Goal: Contribute content

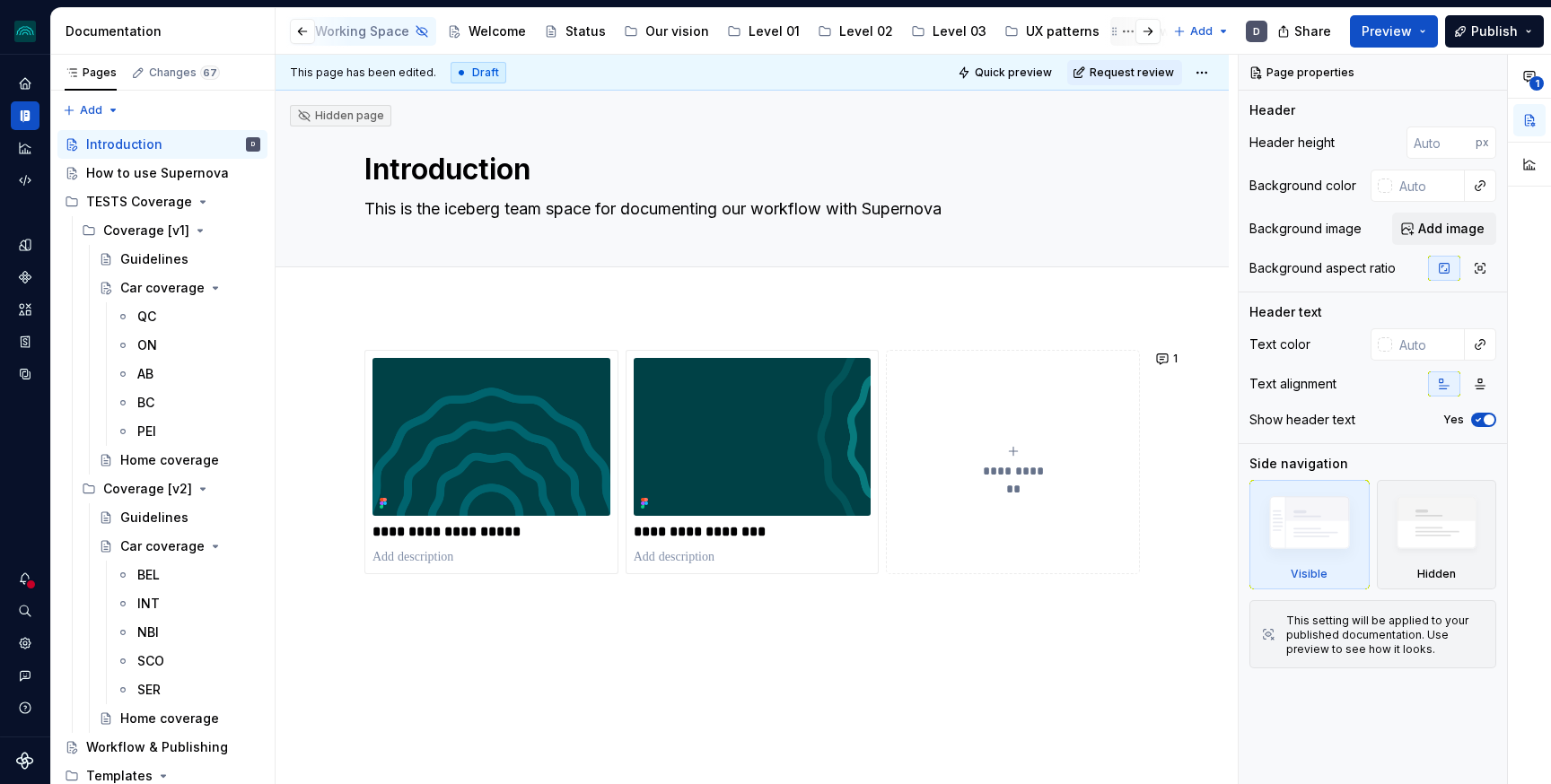
scroll to position [0, 238]
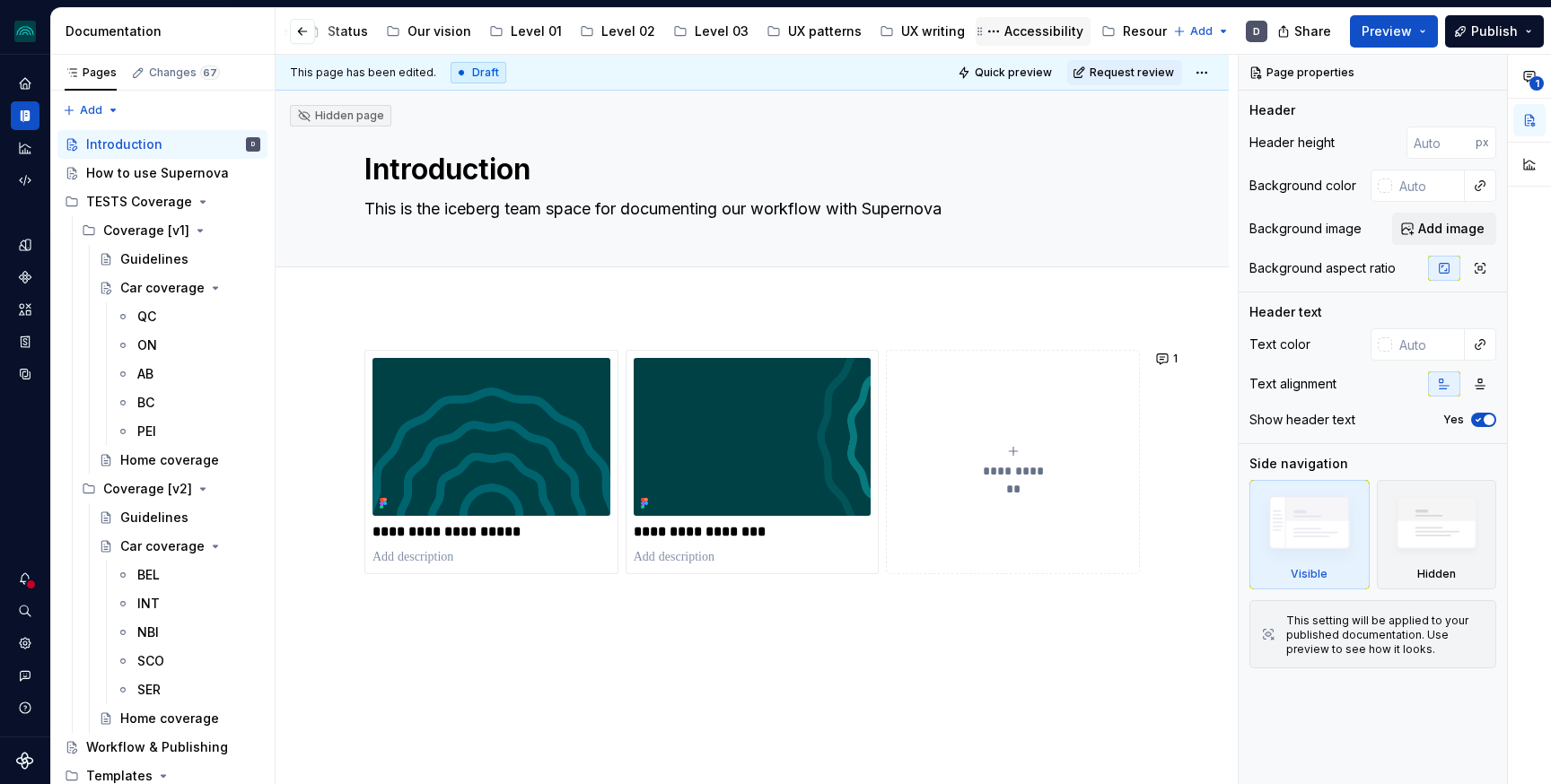
click at [1010, 37] on div "Accessibility" at bounding box center [1044, 31] width 79 height 18
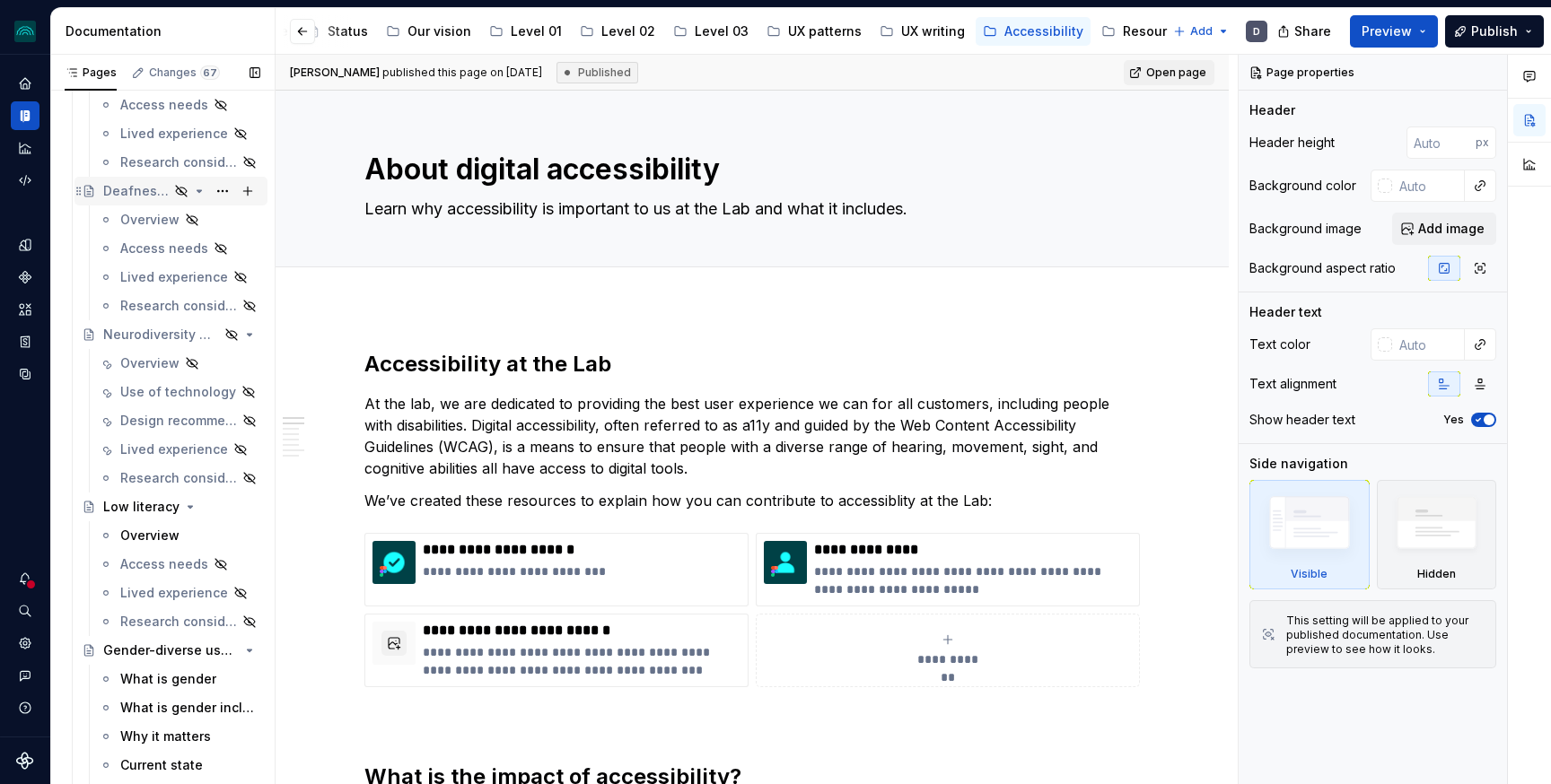
scroll to position [1753, 0]
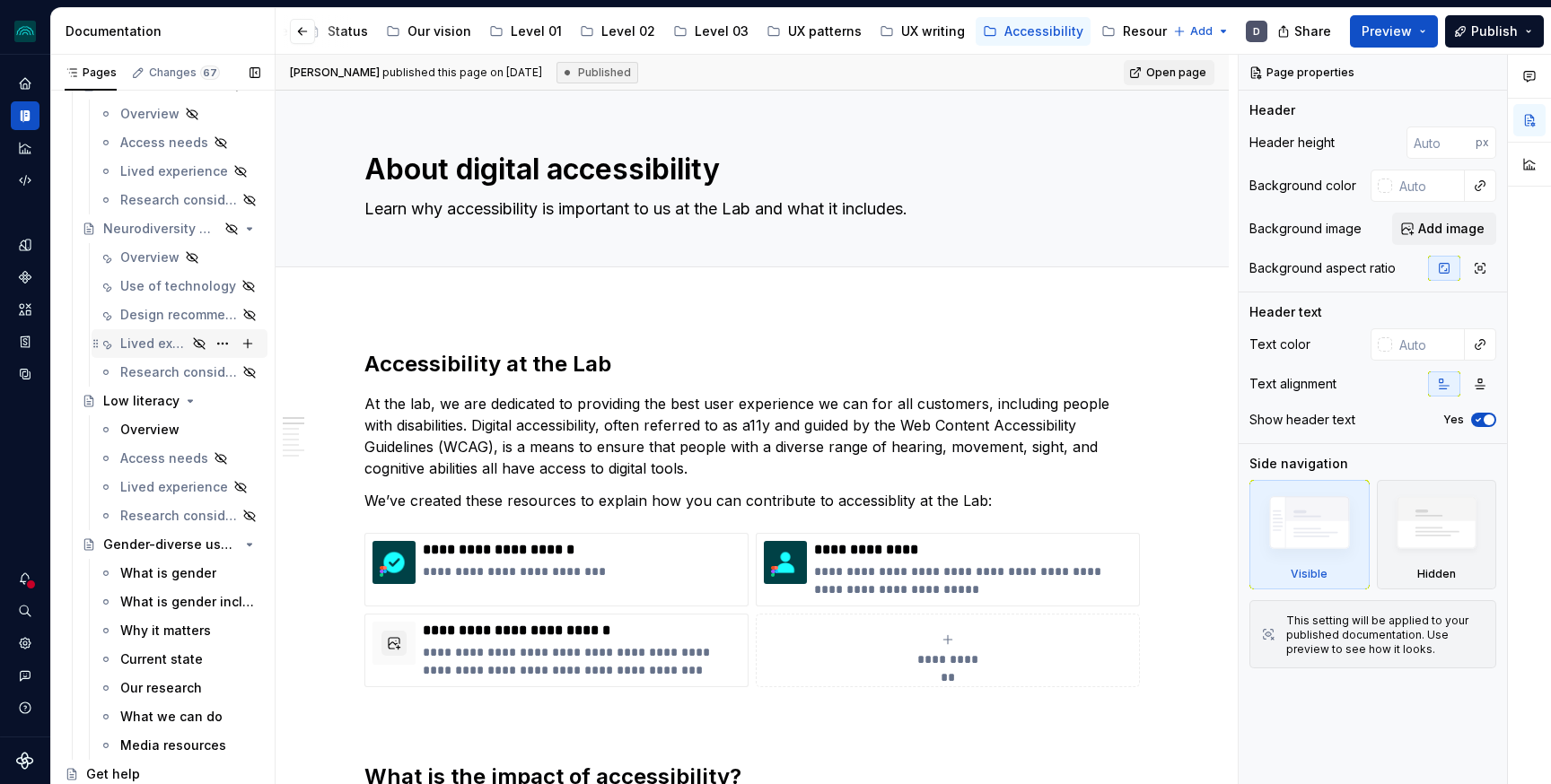
click at [149, 344] on div "Lived experience" at bounding box center [153, 344] width 67 height 18
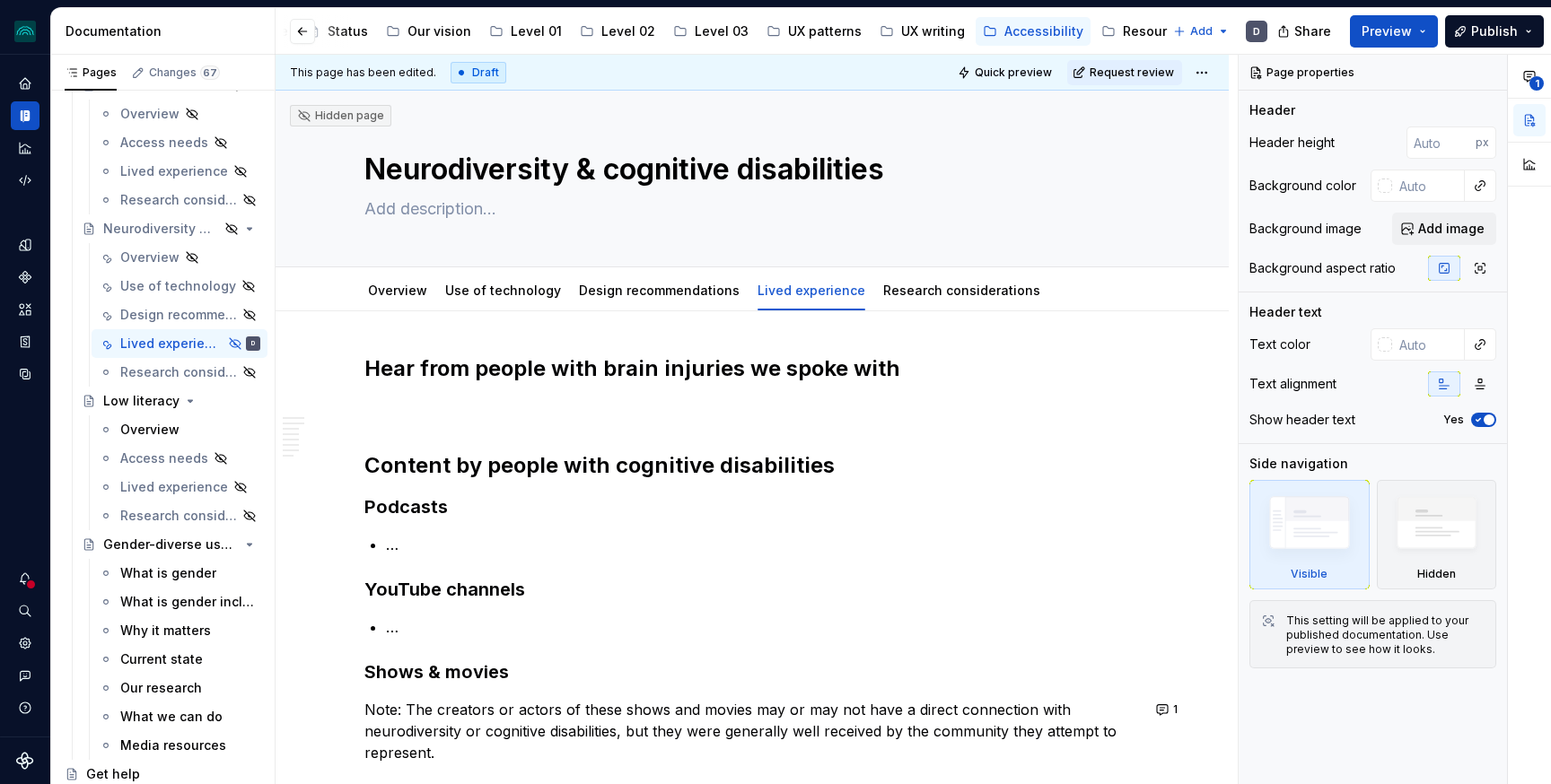
scroll to position [1753, 0]
click at [418, 296] on link "Overview" at bounding box center [397, 290] width 59 height 15
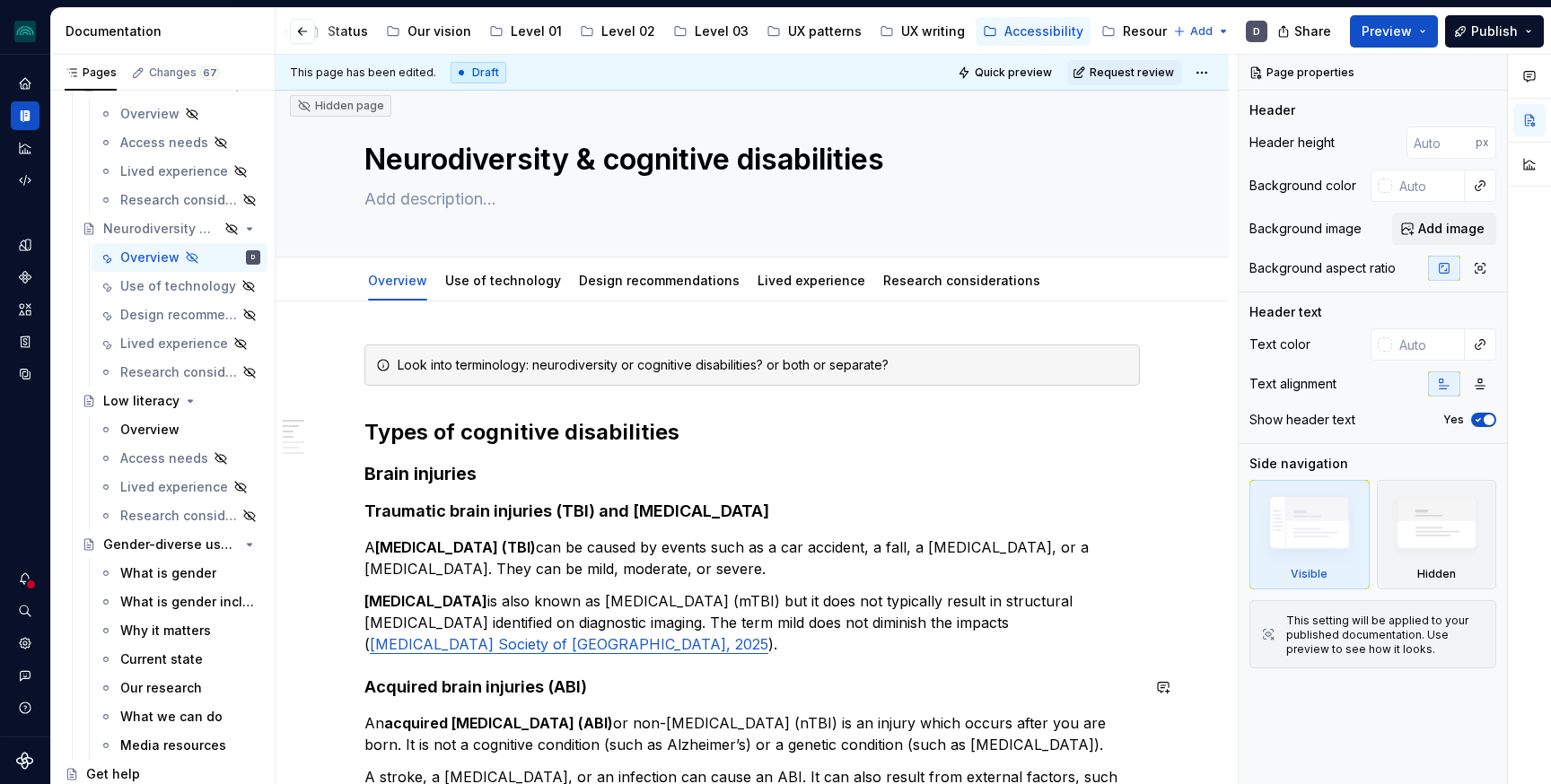
scroll to position [1, 0]
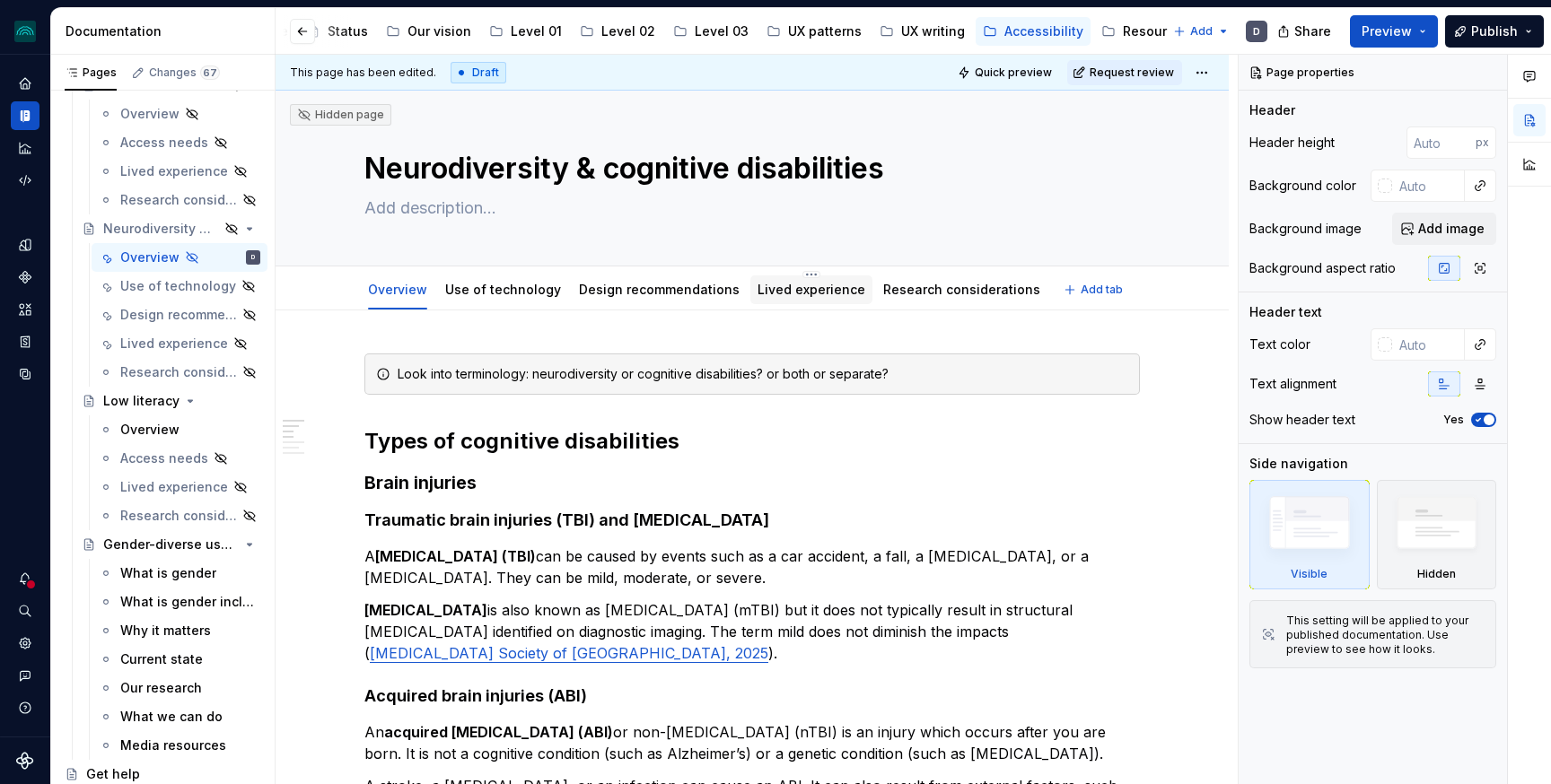
click at [822, 295] on link "Lived experience" at bounding box center [810, 289] width 107 height 15
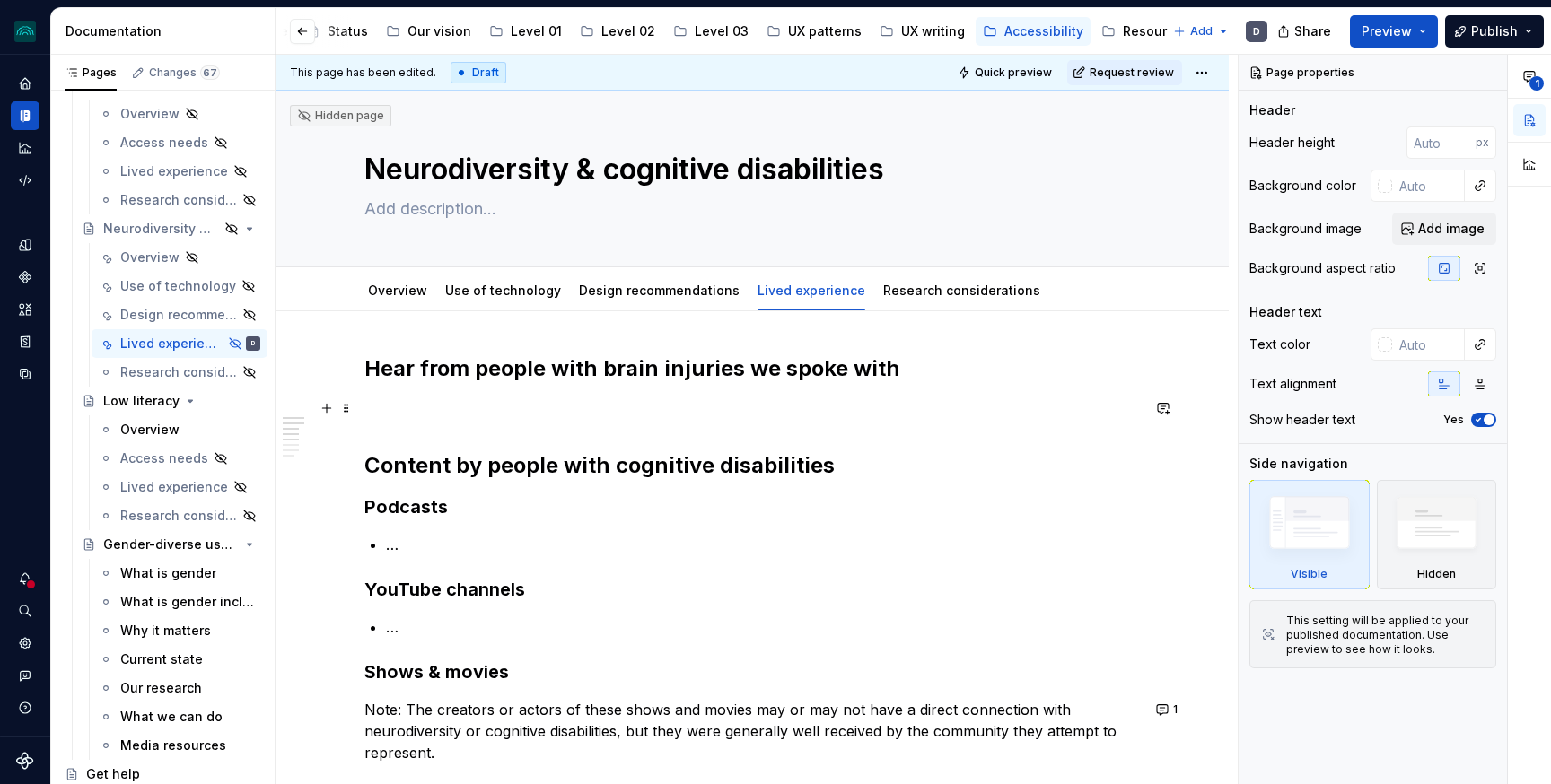
click at [467, 413] on p at bounding box center [751, 408] width 776 height 21
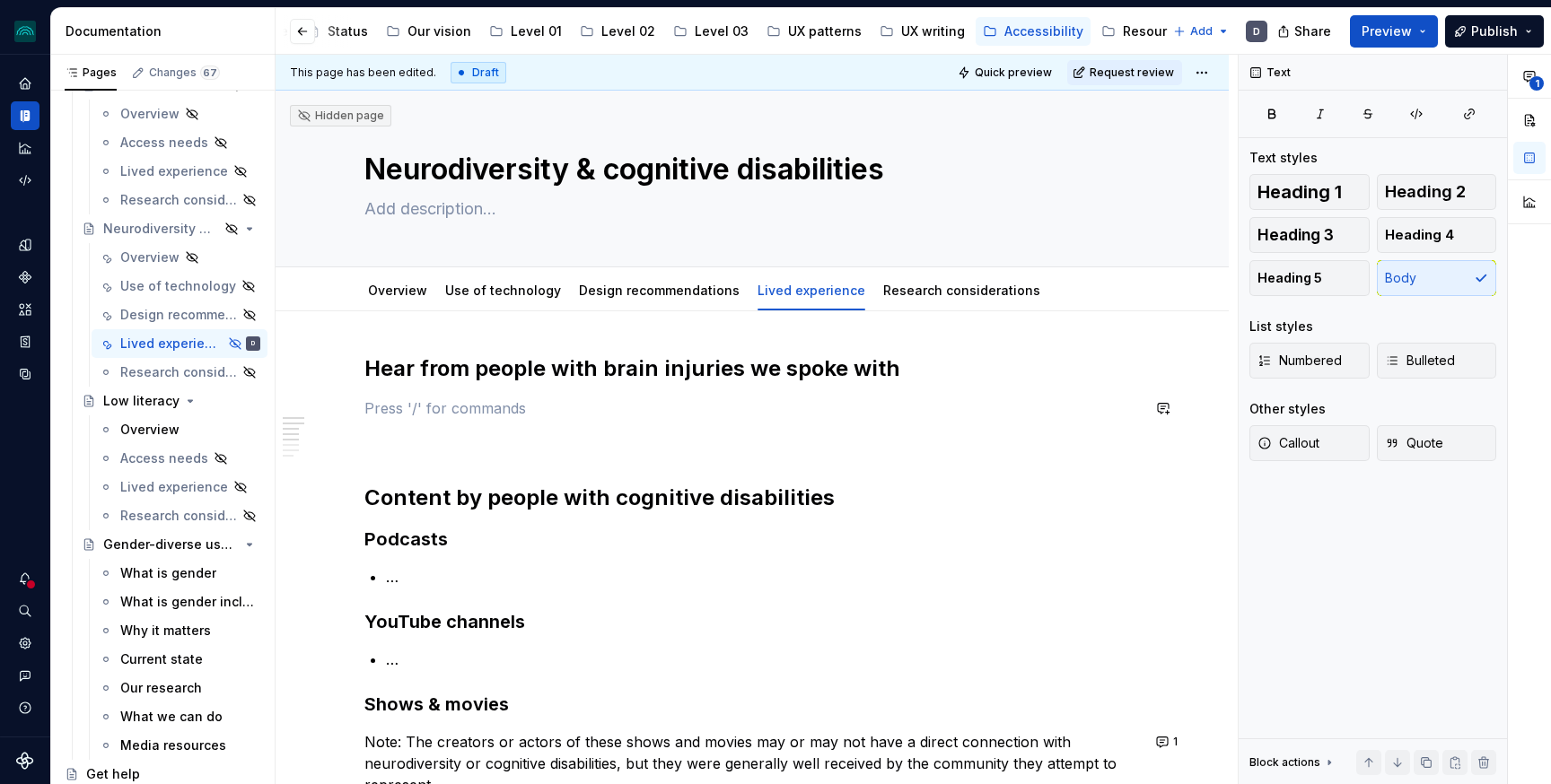
type textarea "*"
click at [446, 415] on p "Brain injuries result in a lot of challenges at first, but typically improve ov…" at bounding box center [751, 408] width 776 height 21
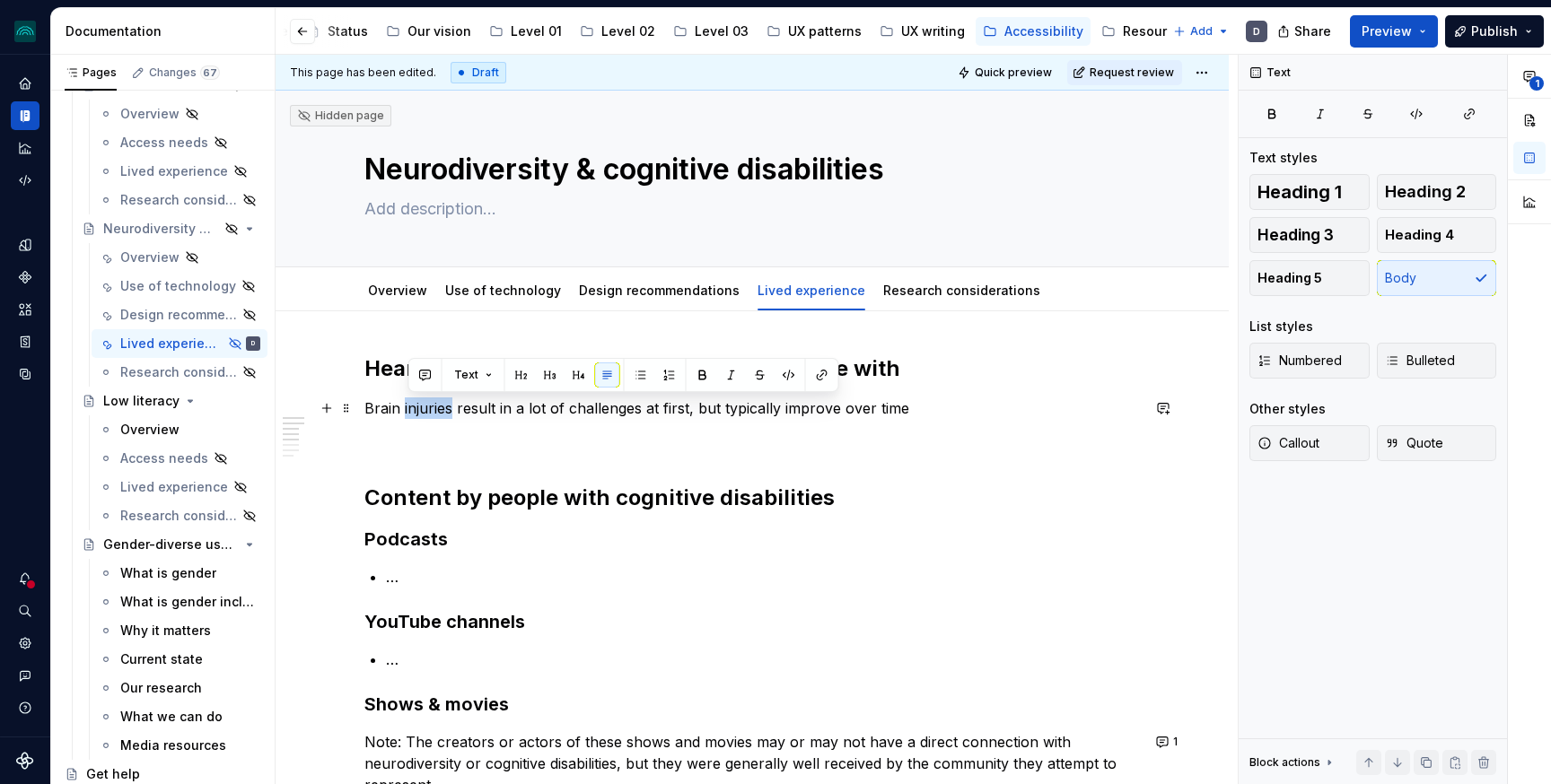
click at [446, 415] on p "Brain injuries result in a lot of challenges at first, but typically improve ov…" at bounding box center [751, 408] width 776 height 21
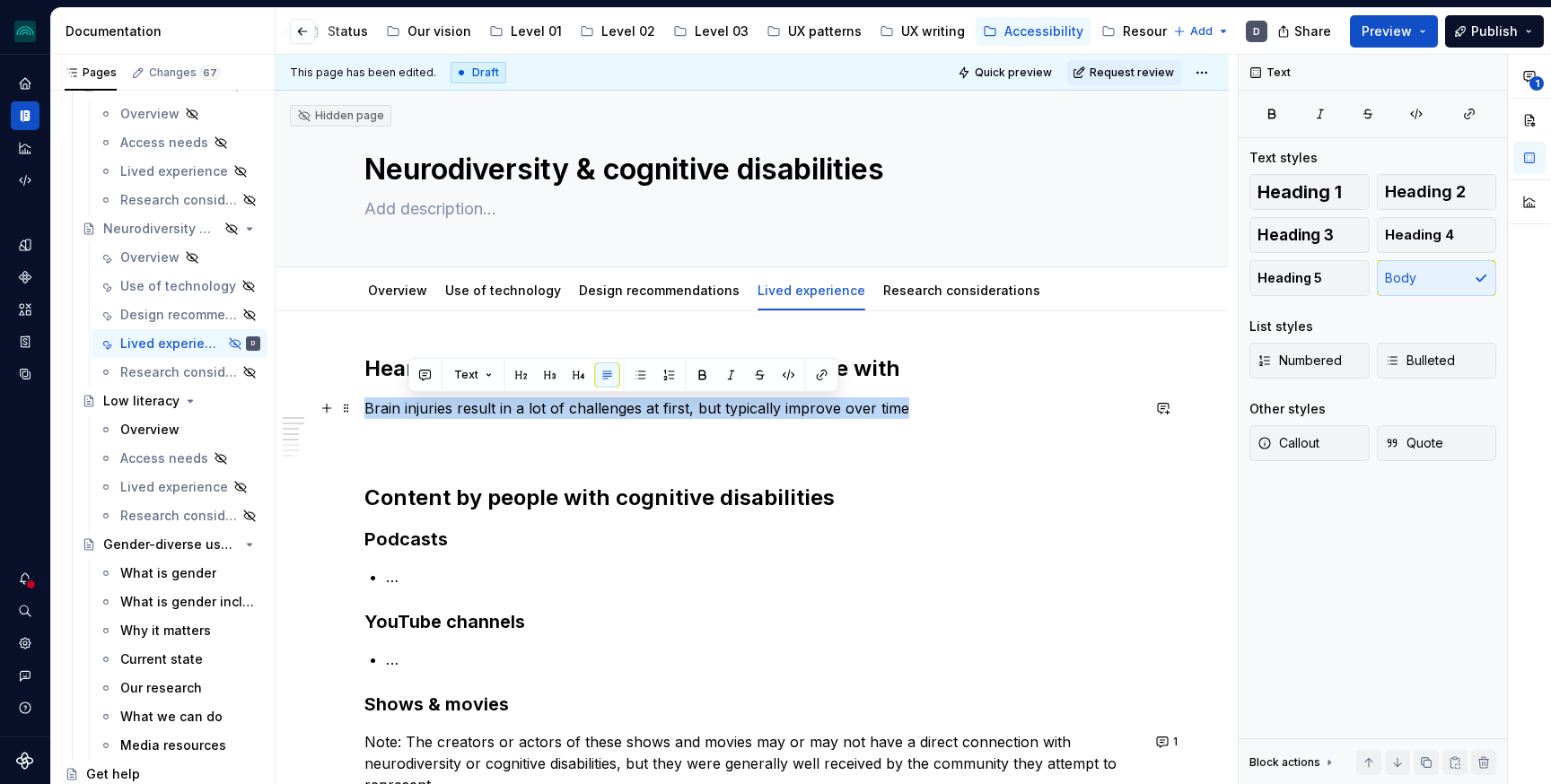
click at [446, 415] on p "Brain injuries result in a lot of challenges at first, but typically improve ov…" at bounding box center [751, 408] width 776 height 21
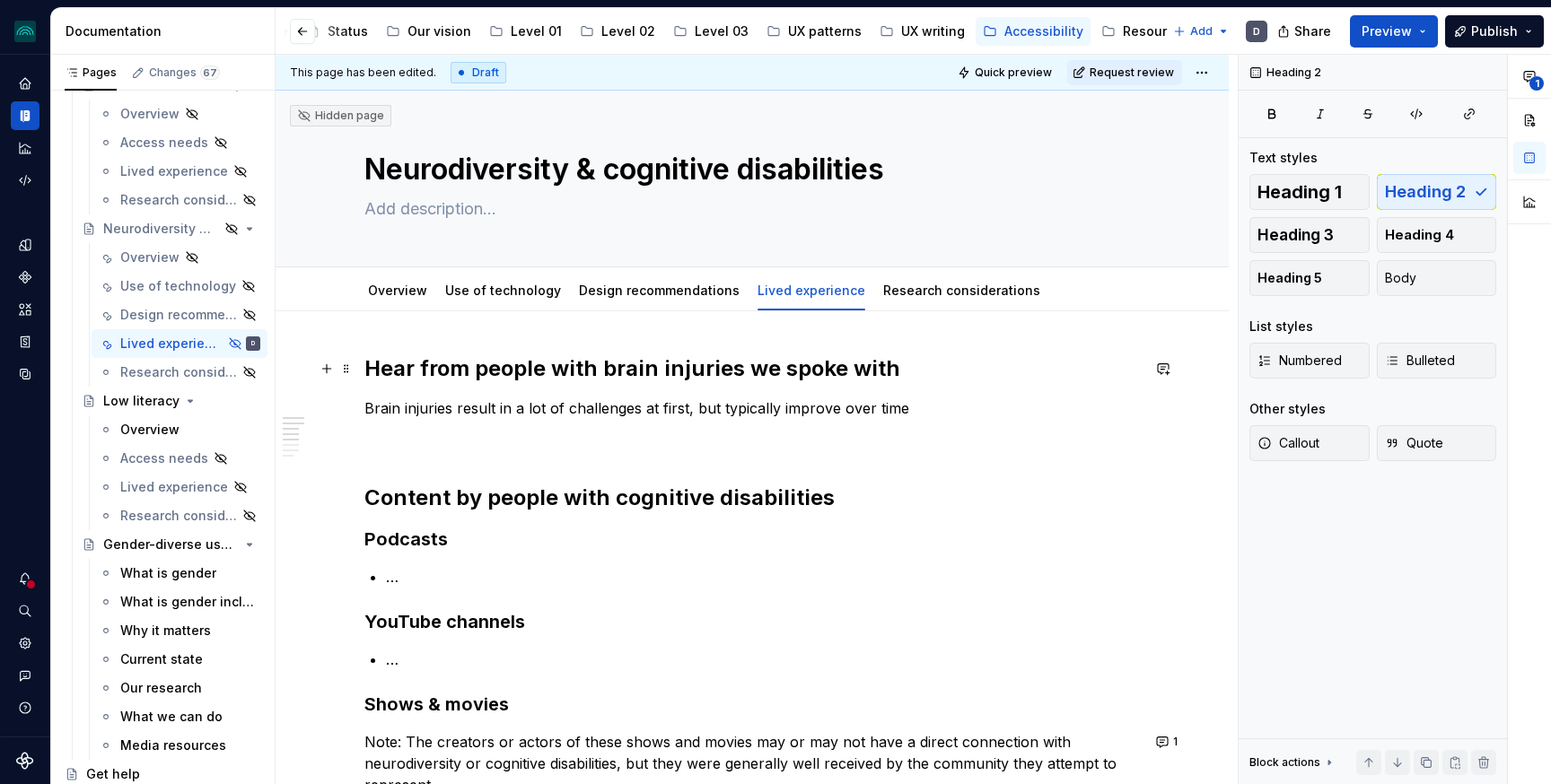
click at [807, 356] on h2 "Hear from people with brain injuries we spoke with" at bounding box center [751, 369] width 776 height 29
click at [787, 401] on p "Brain injuries result in a lot of challenges at first, but typically improve ov…" at bounding box center [751, 408] width 776 height 21
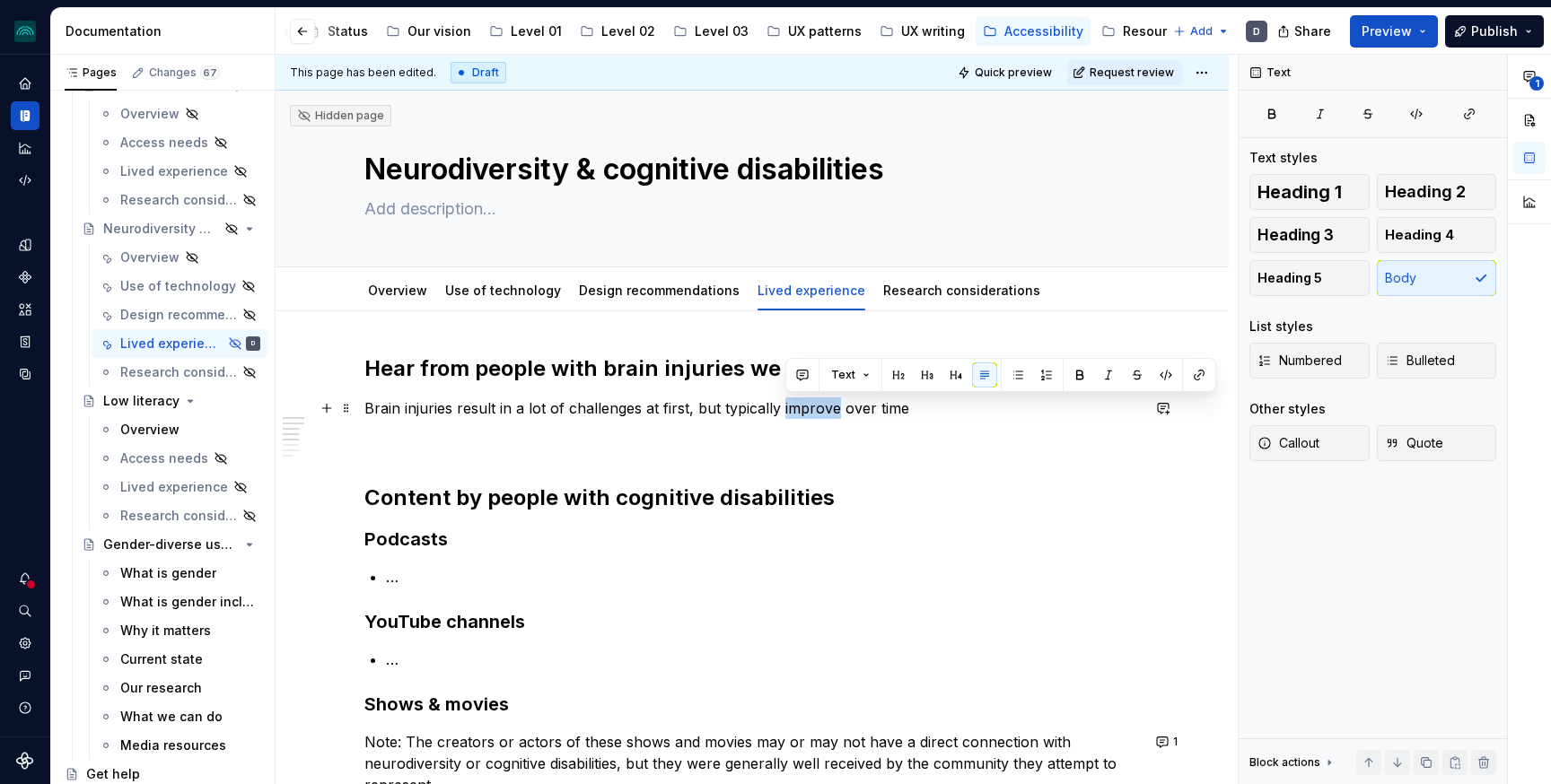
click at [787, 401] on p "Brain injuries result in a lot of challenges at first, but typically improve ov…" at bounding box center [751, 408] width 776 height 21
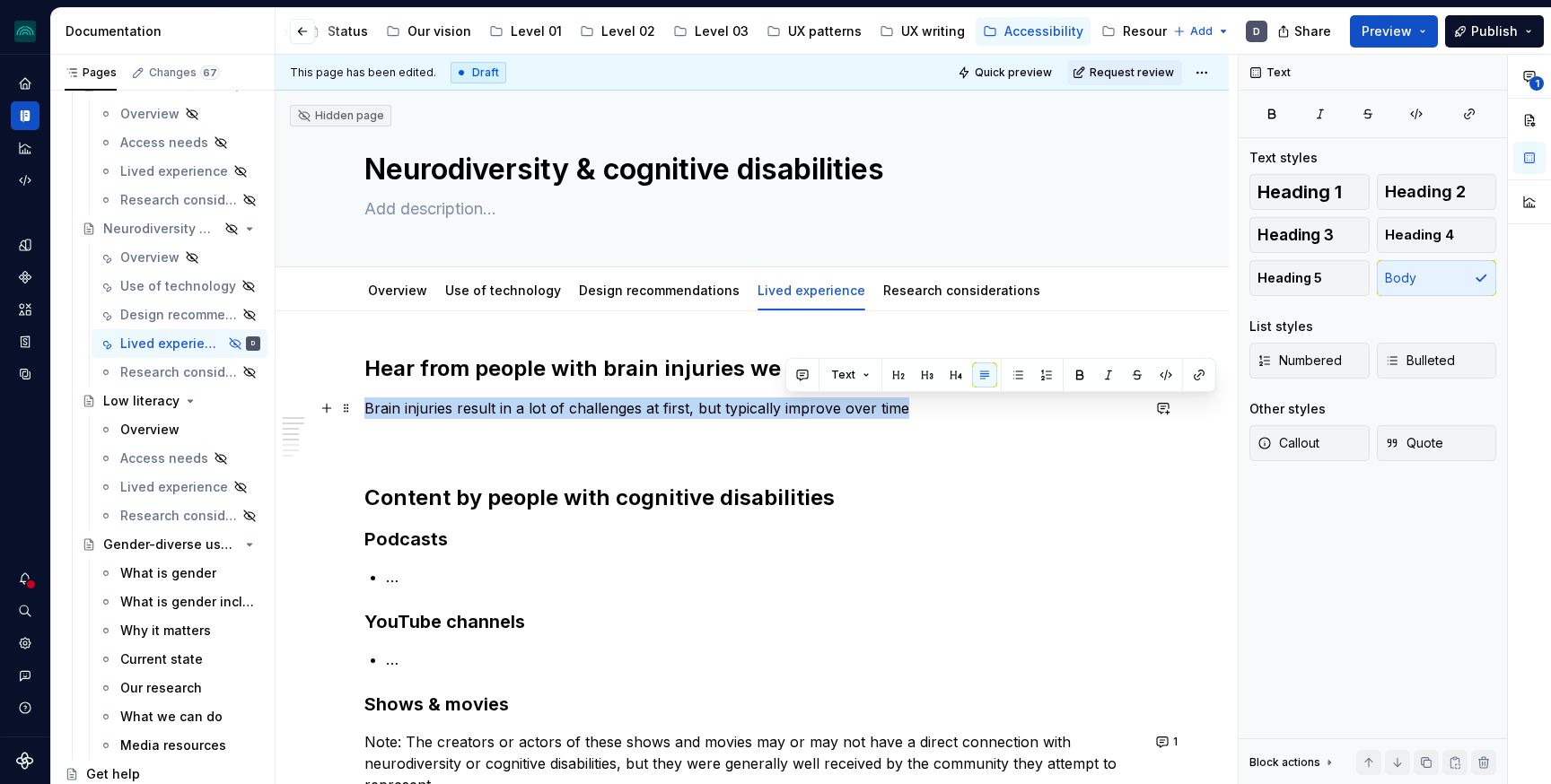
click at [787, 401] on p "Brain injuries result in a lot of challenges at first, but typically improve ov…" at bounding box center [751, 408] width 776 height 21
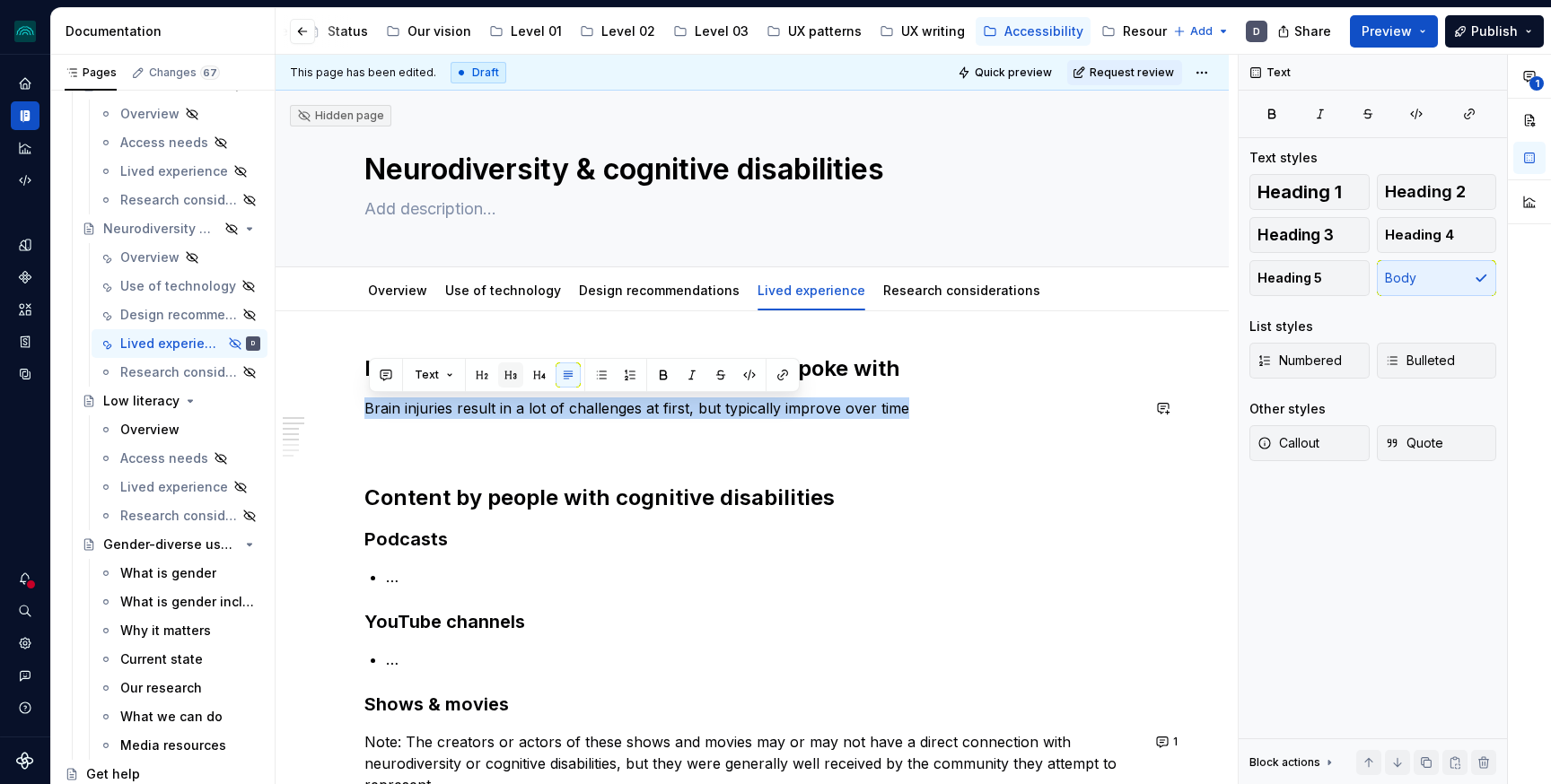
click at [502, 377] on button "button" at bounding box center [510, 376] width 25 height 25
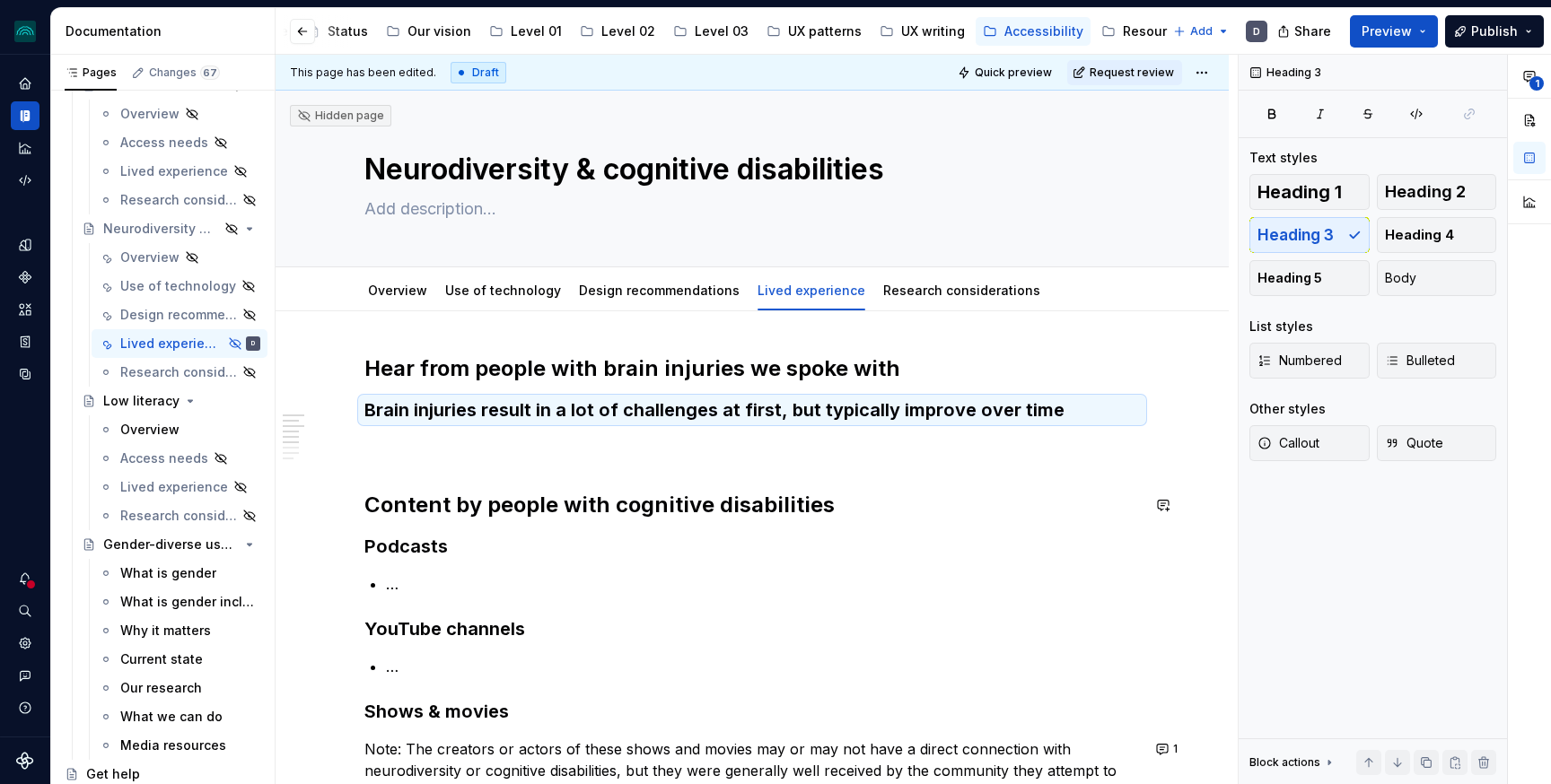
click at [451, 443] on p at bounding box center [751, 447] width 776 height 21
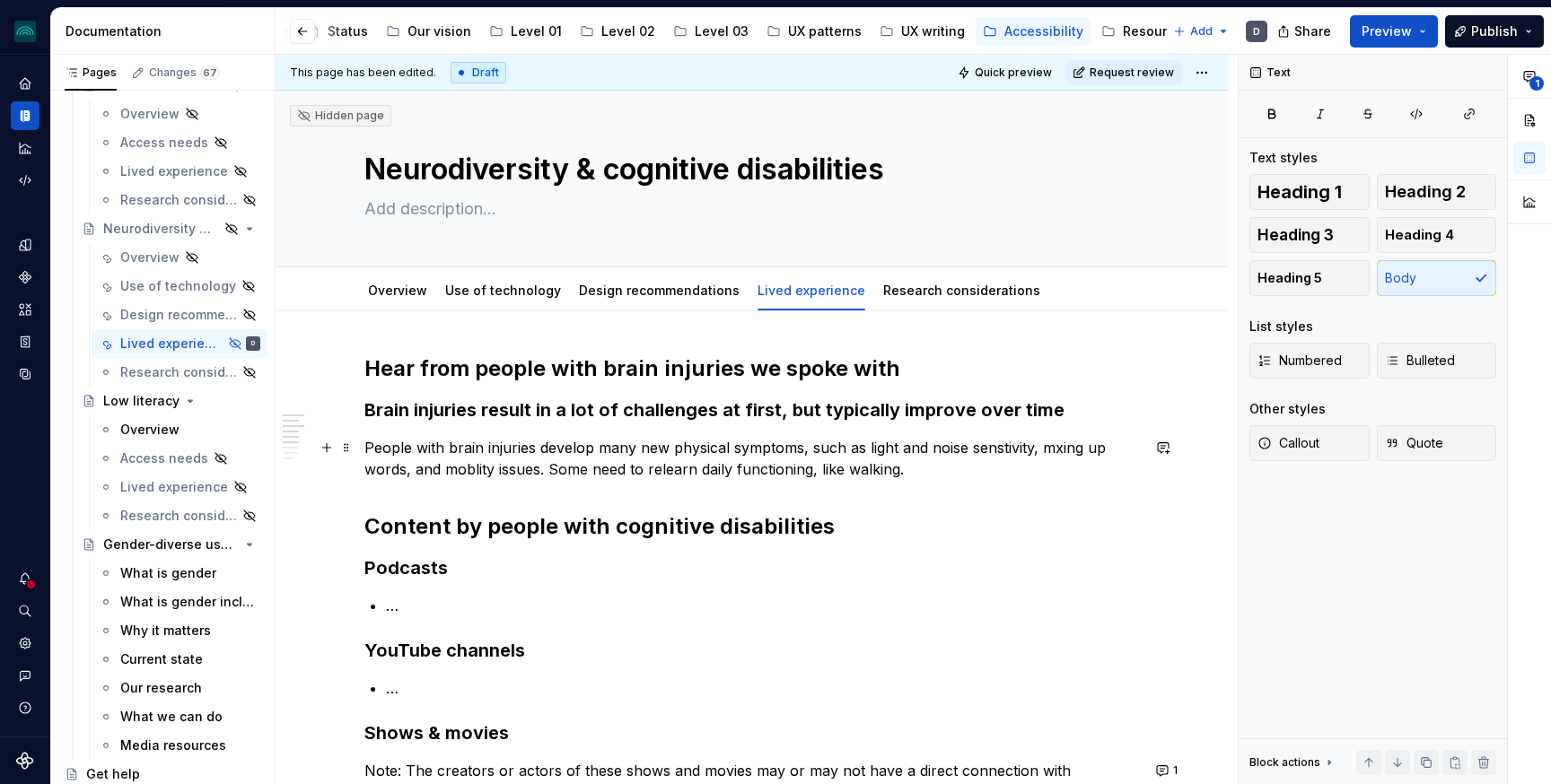
click at [1055, 452] on p "People with brain injuries develop many new physical symptoms, such as light an…" at bounding box center [751, 458] width 776 height 43
click at [969, 469] on p "People with brain injuries develop many new physical symptoms, such as light an…" at bounding box center [751, 458] width 776 height 43
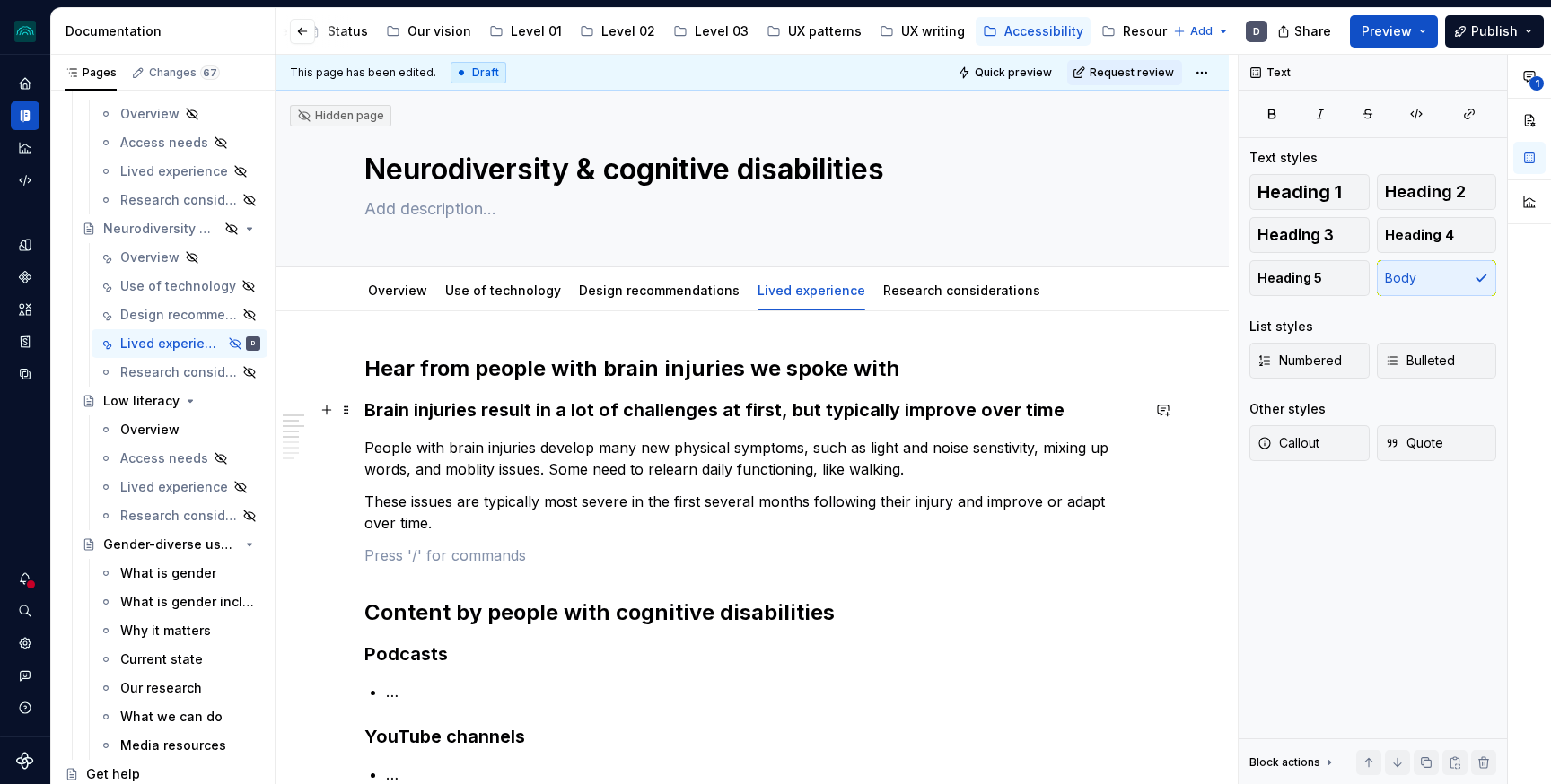
click at [629, 410] on h3 "Brain injuries result in a lot of challenges at first, but typically improve ov…" at bounding box center [751, 410] width 776 height 25
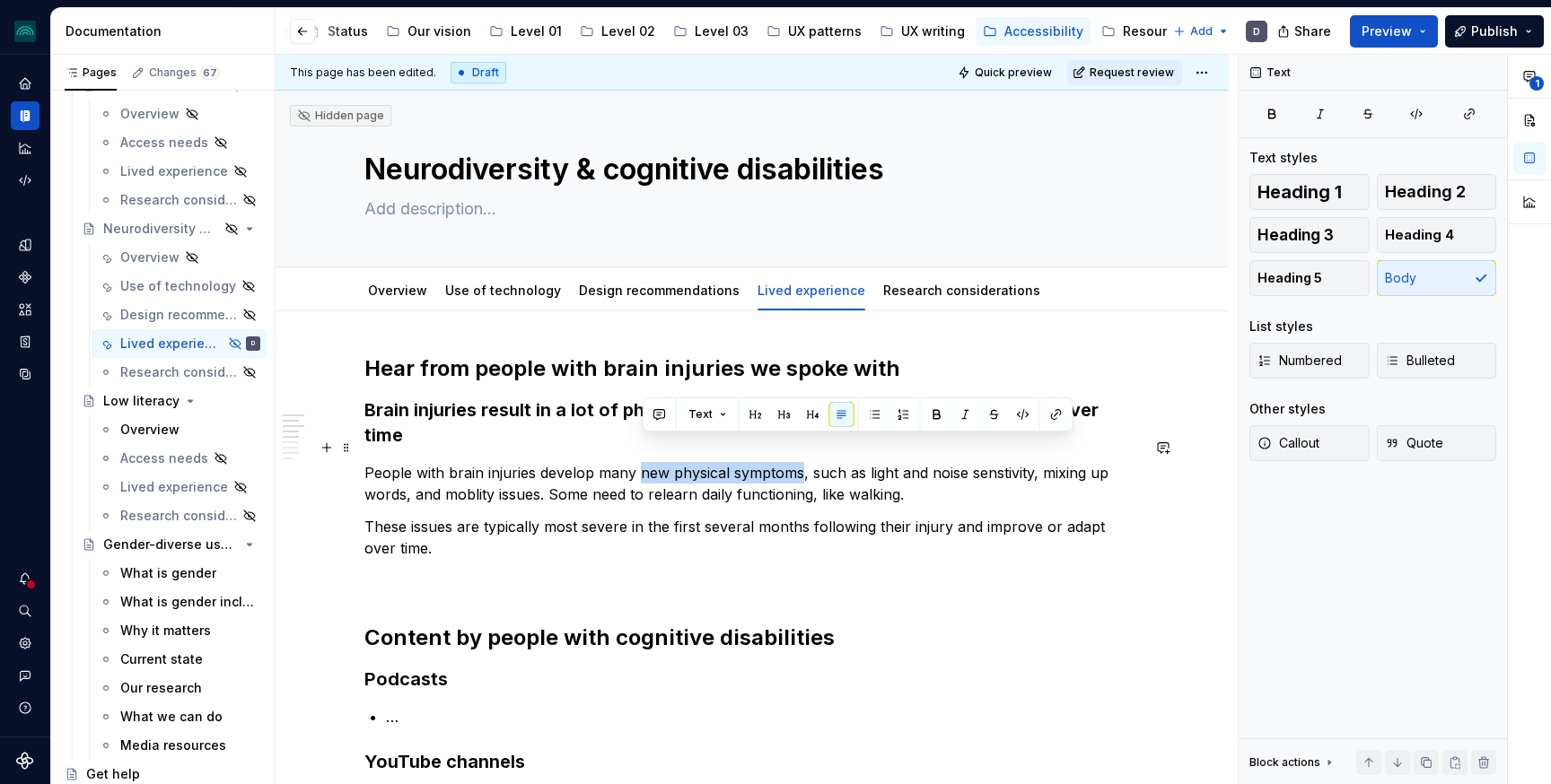
drag, startPoint x: 643, startPoint y: 448, endPoint x: 803, endPoint y: 454, distance: 160.1
click at [803, 462] on p "People with brain injuries develop many new physical symptoms, such as light an…" at bounding box center [751, 483] width 776 height 43
click at [940, 416] on button "button" at bounding box center [937, 414] width 25 height 25
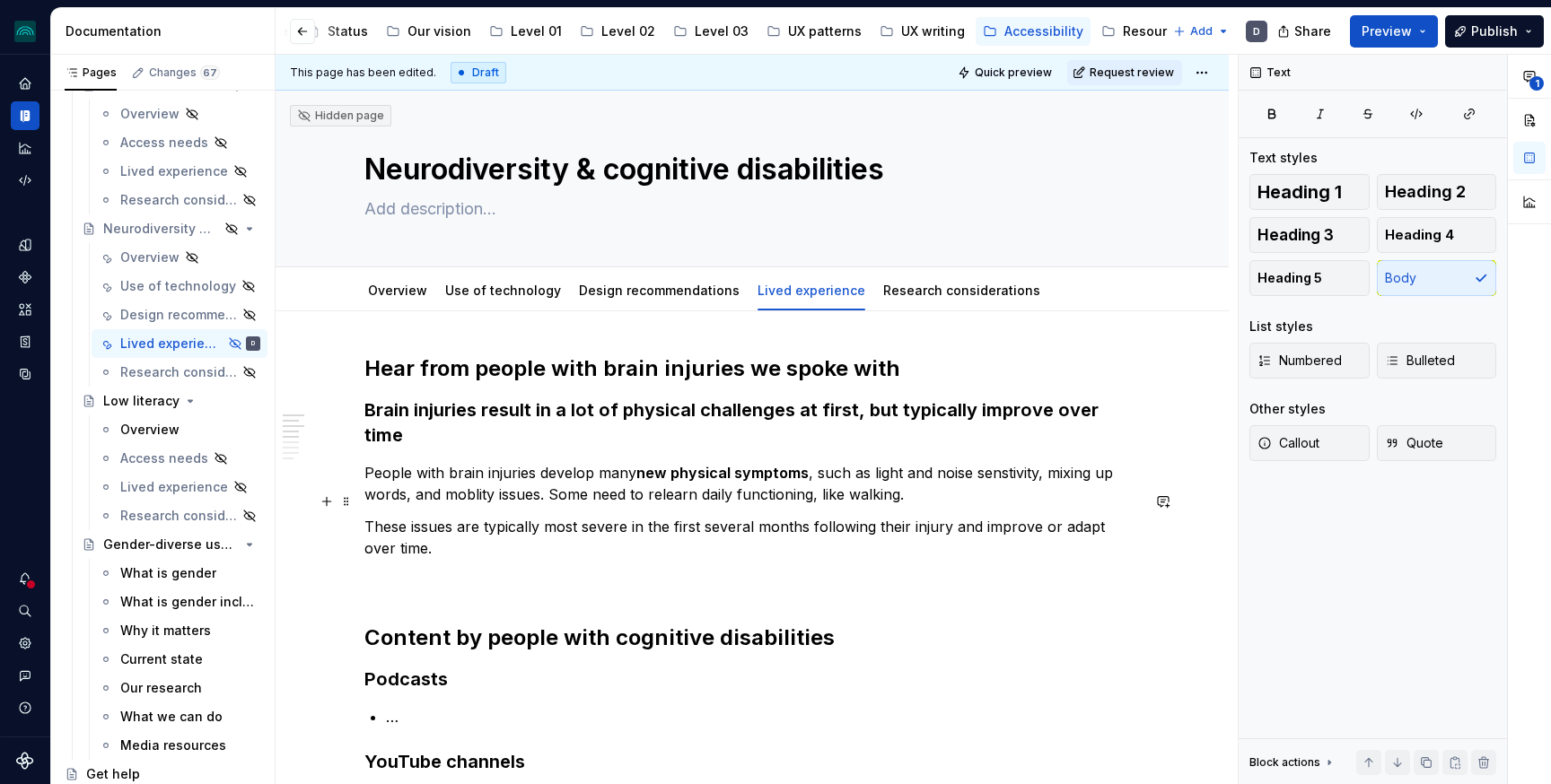
click at [835, 516] on p "These issues are typically most severe in the first several months following th…" at bounding box center [751, 537] width 776 height 43
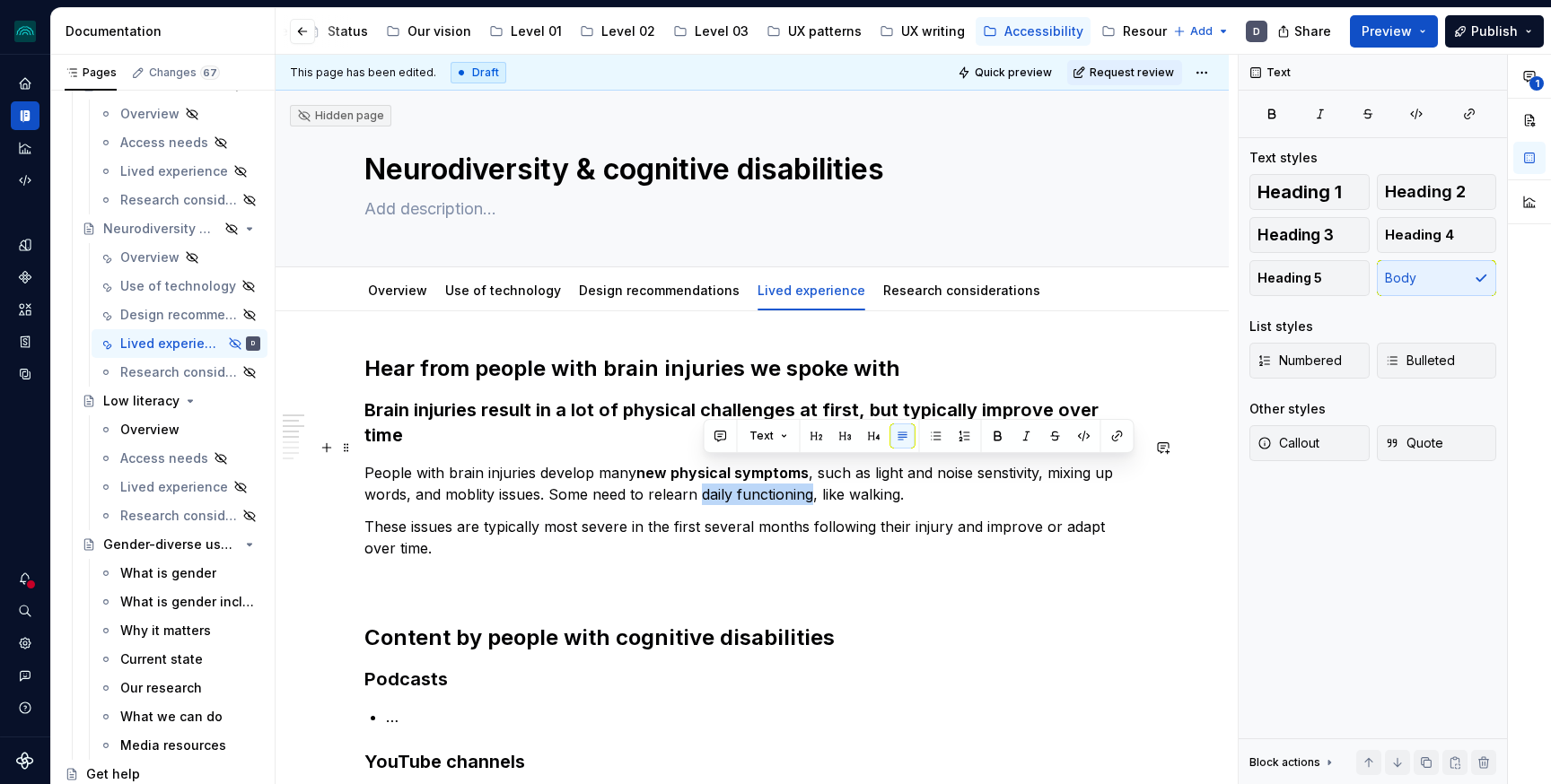
drag, startPoint x: 816, startPoint y: 471, endPoint x: 707, endPoint y: 473, distance: 109.0
click at [707, 473] on p "People with brain injuries develop many new physical symptoms , such as light a…" at bounding box center [751, 483] width 776 height 43
click at [987, 437] on button "button" at bounding box center [998, 437] width 25 height 25
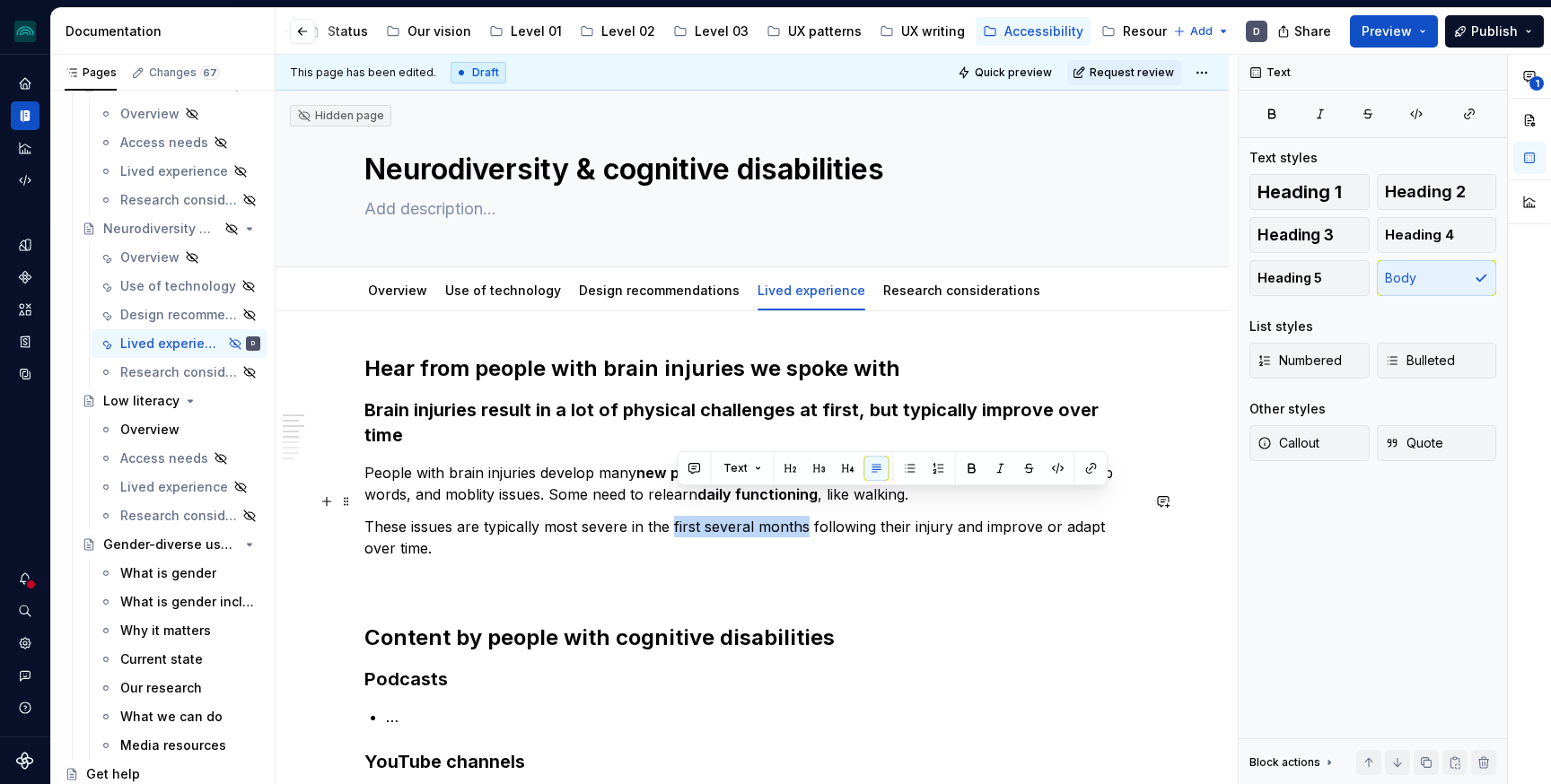
drag, startPoint x: 679, startPoint y: 502, endPoint x: 808, endPoint y: 504, distance: 129.0
click at [808, 516] on p "These issues are typically most severe in the first several months following th…" at bounding box center [751, 537] width 776 height 43
click at [964, 465] on button "button" at bounding box center [972, 468] width 25 height 25
click at [458, 570] on p at bounding box center [751, 581] width 776 height 21
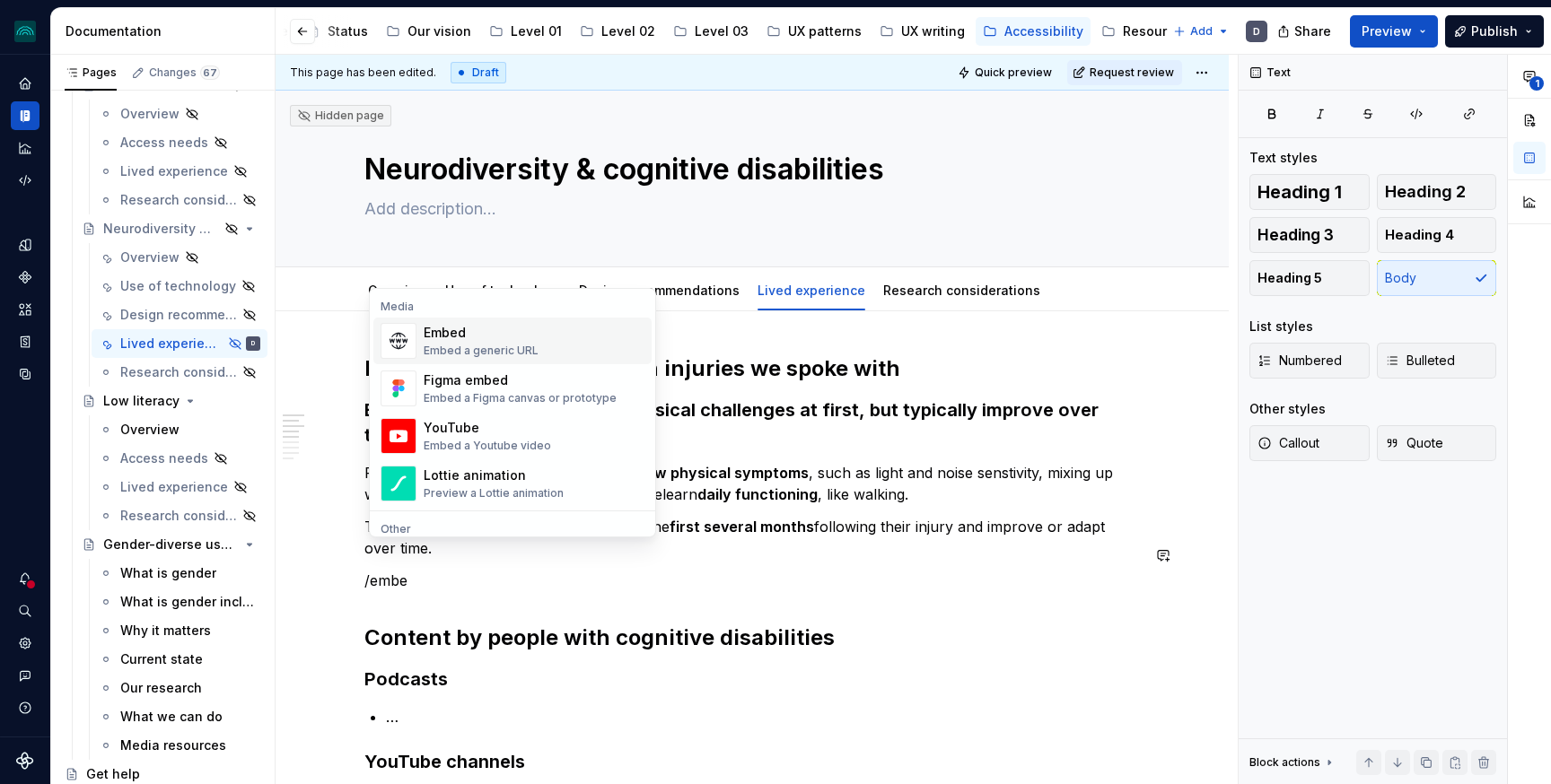
click at [464, 345] on div "Embed a generic URL" at bounding box center [481, 350] width 115 height 15
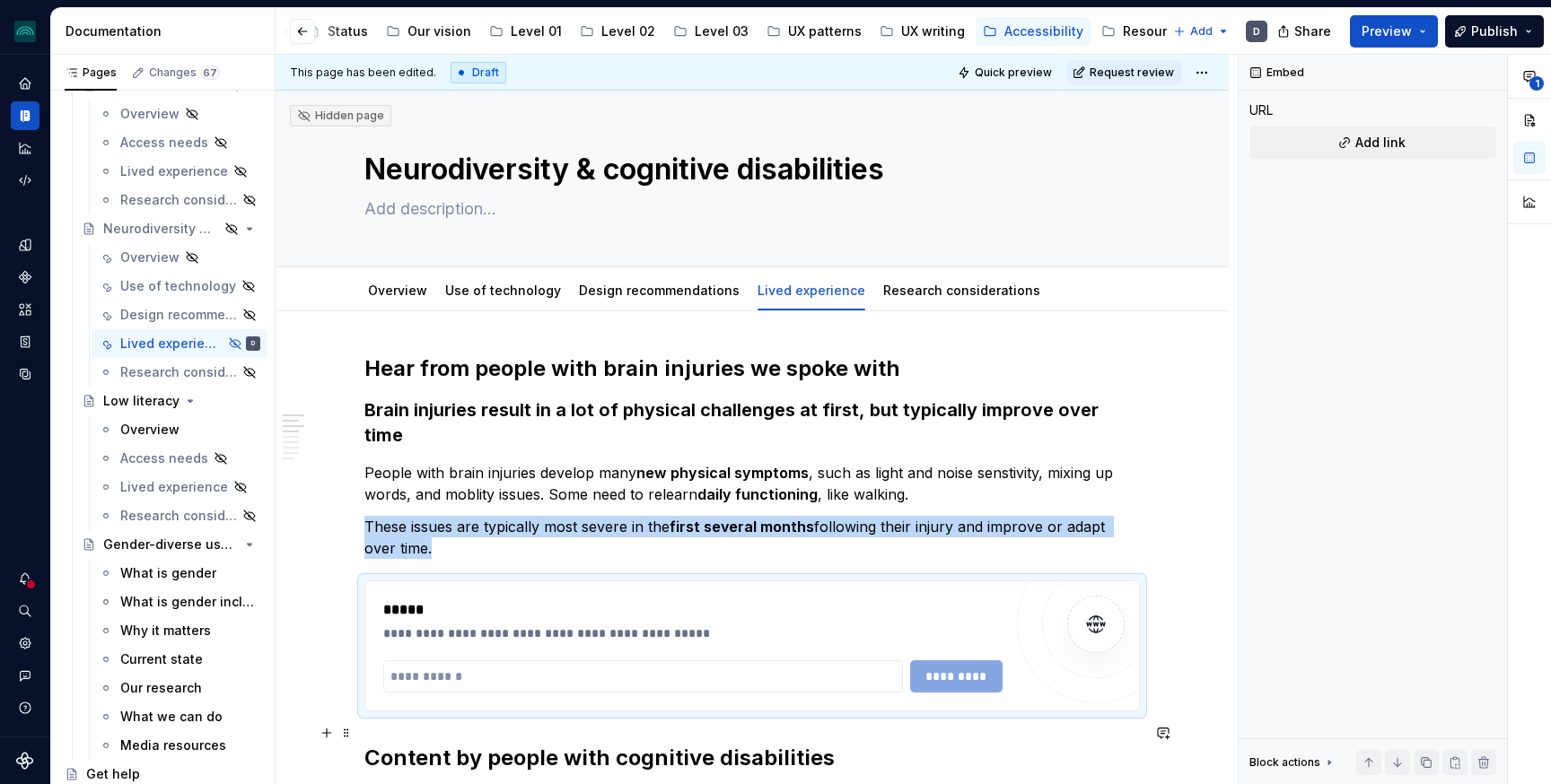
type textarea "*"
click at [468, 660] on input "text" at bounding box center [643, 676] width 520 height 32
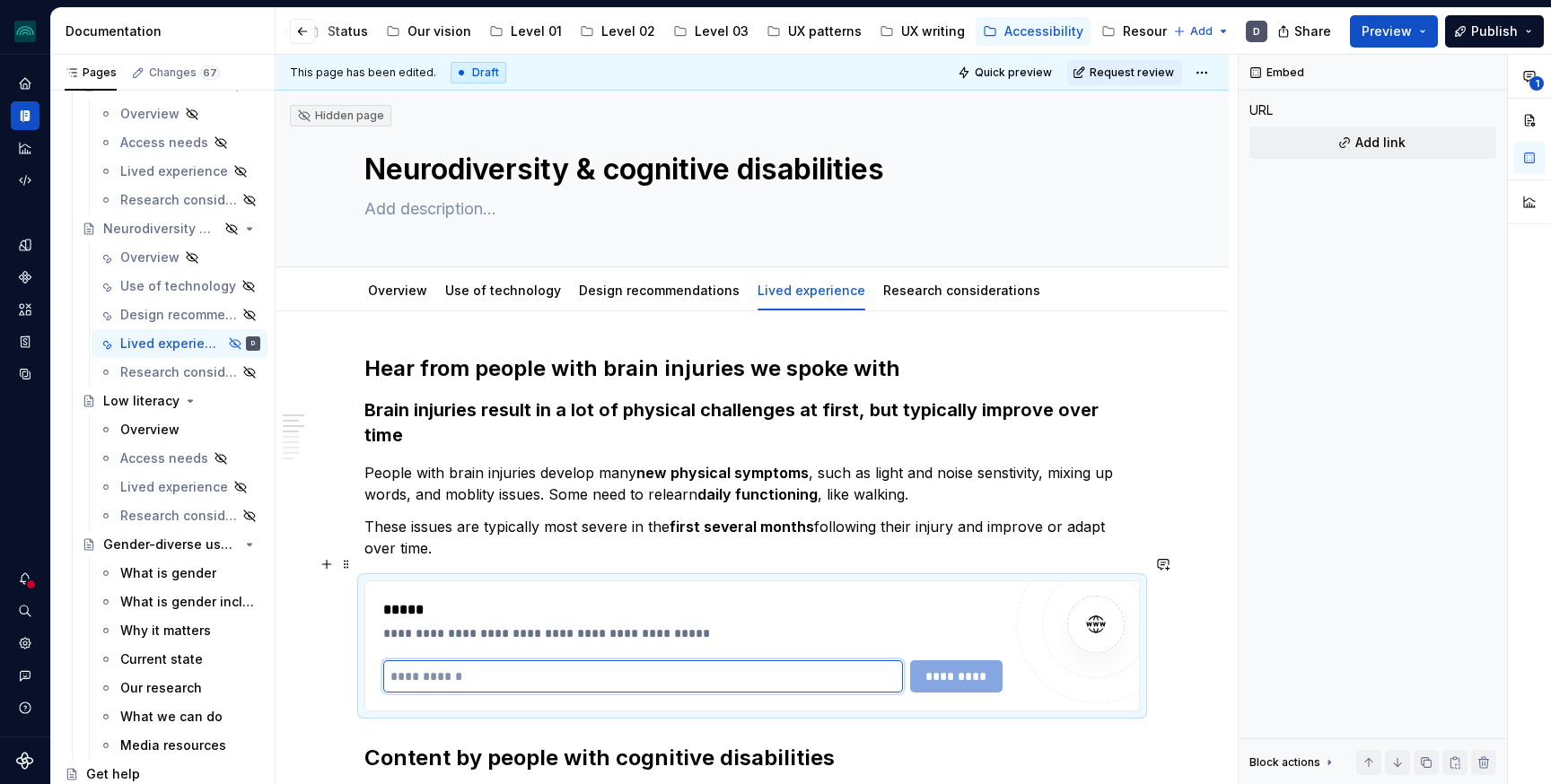
paste input "**********"
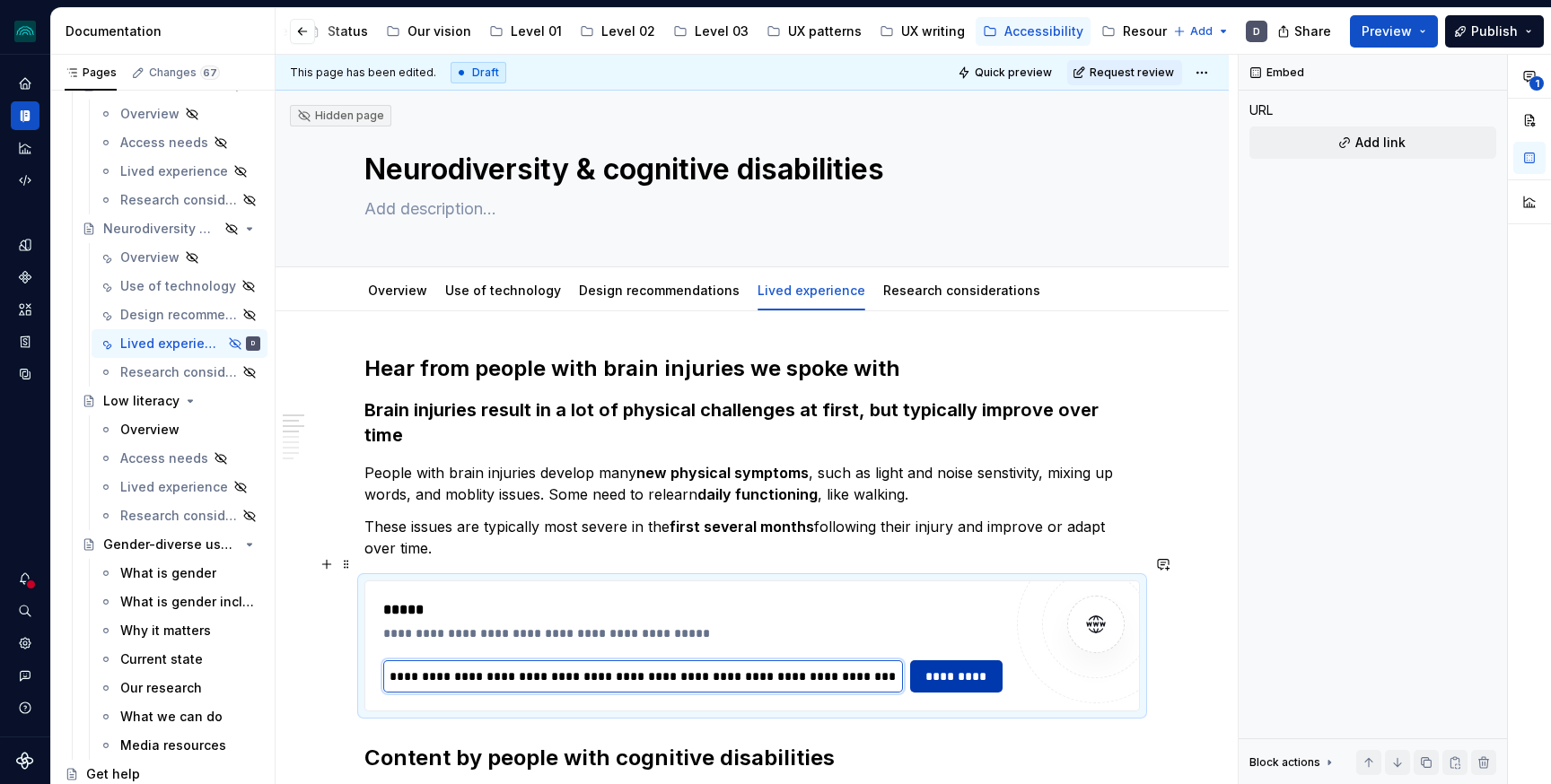
type input "**********"
click at [985, 660] on button "*********" at bounding box center [956, 676] width 92 height 32
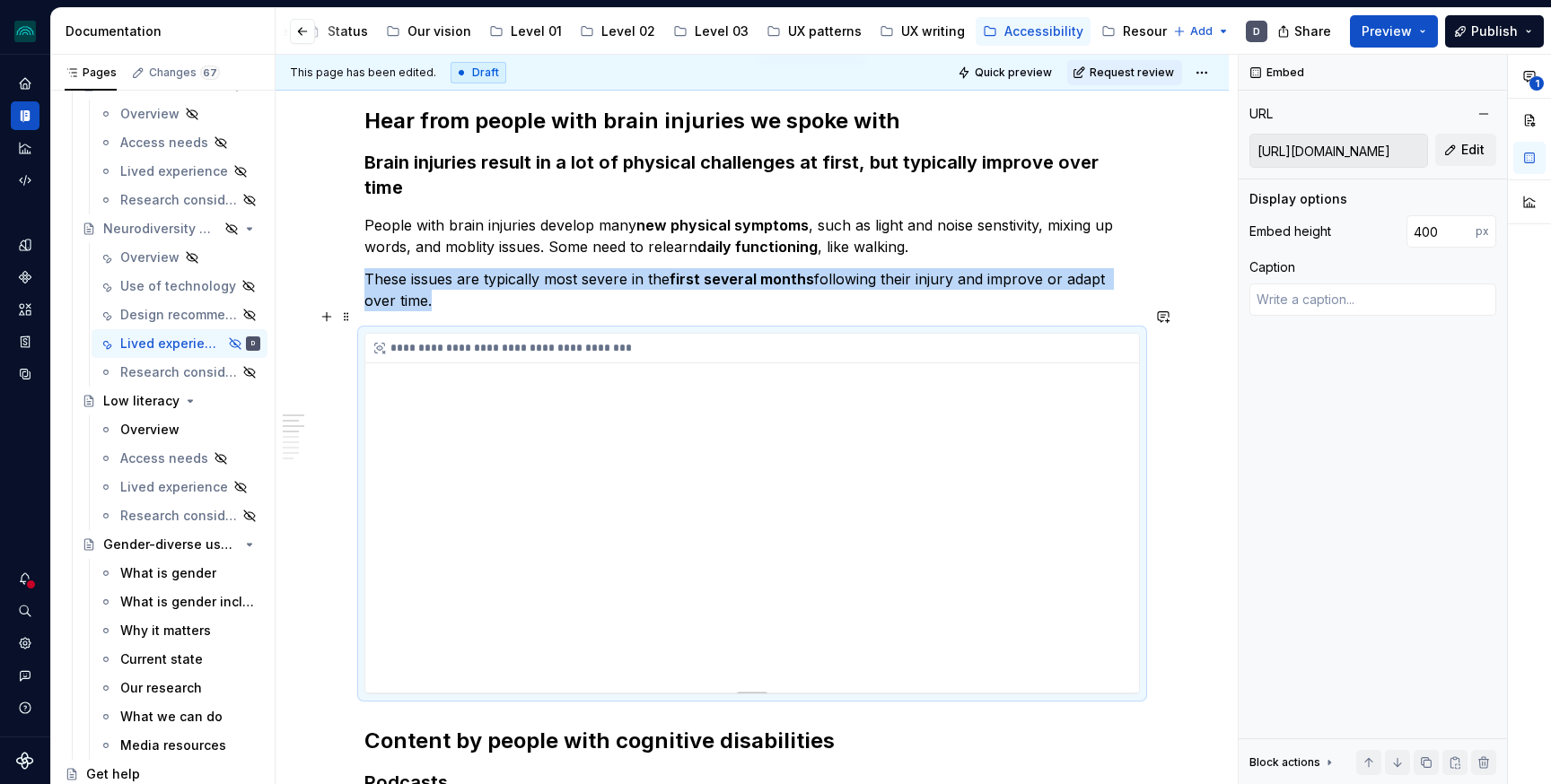
scroll to position [255, 0]
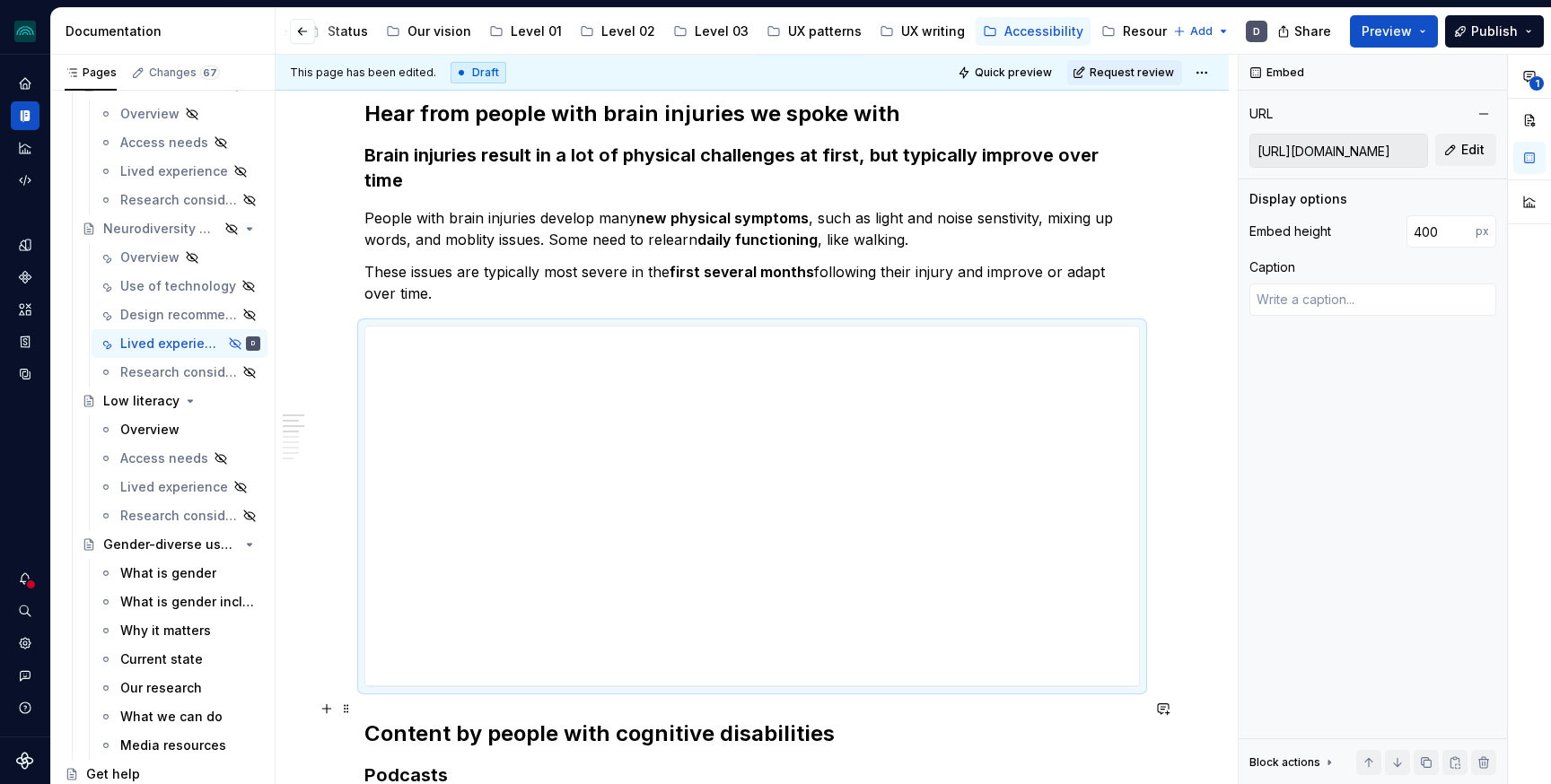
click at [377, 719] on h2 "Content by people with cognitive disabilities" at bounding box center [751, 734] width 776 height 29
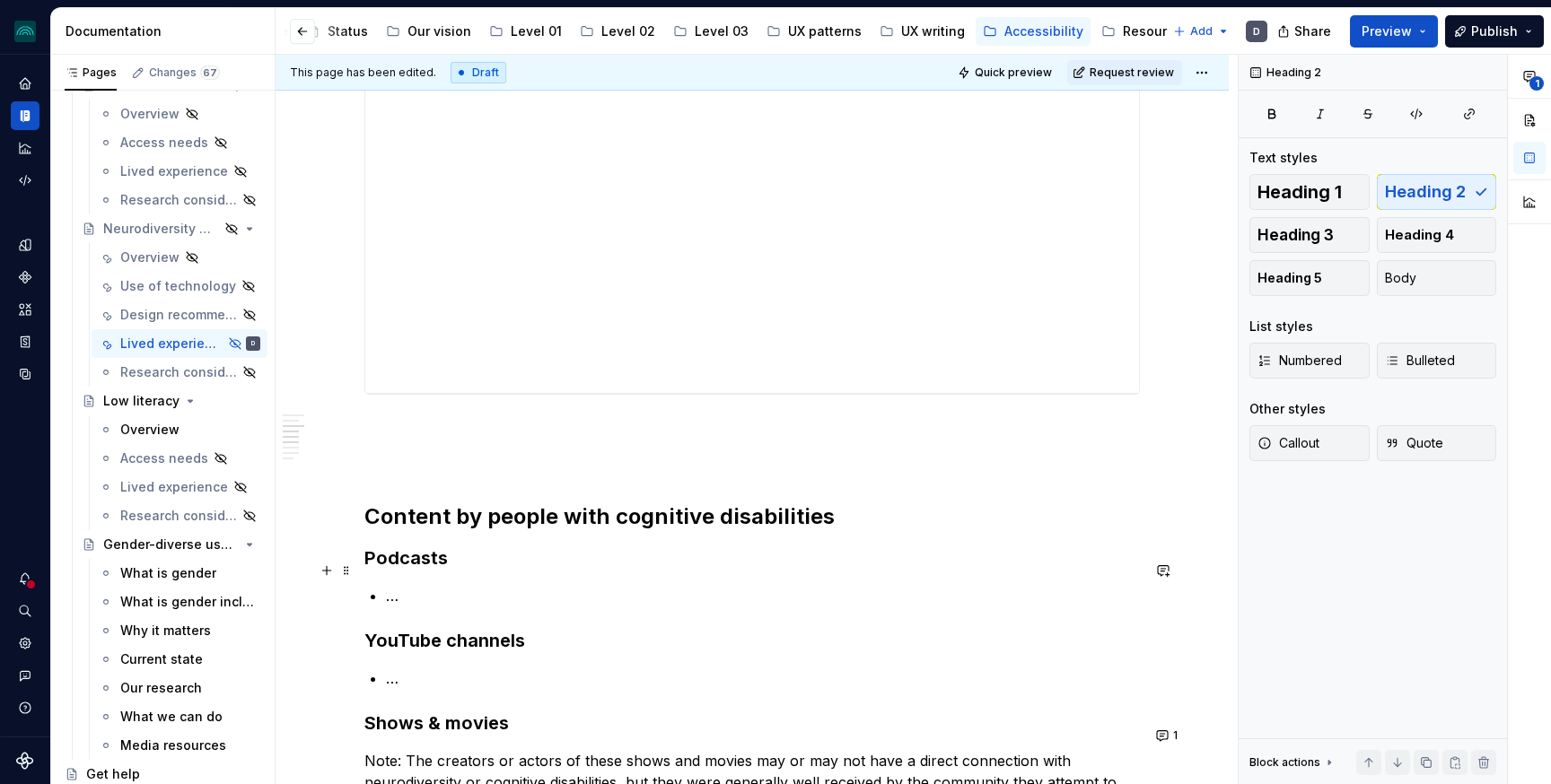
scroll to position [566, 0]
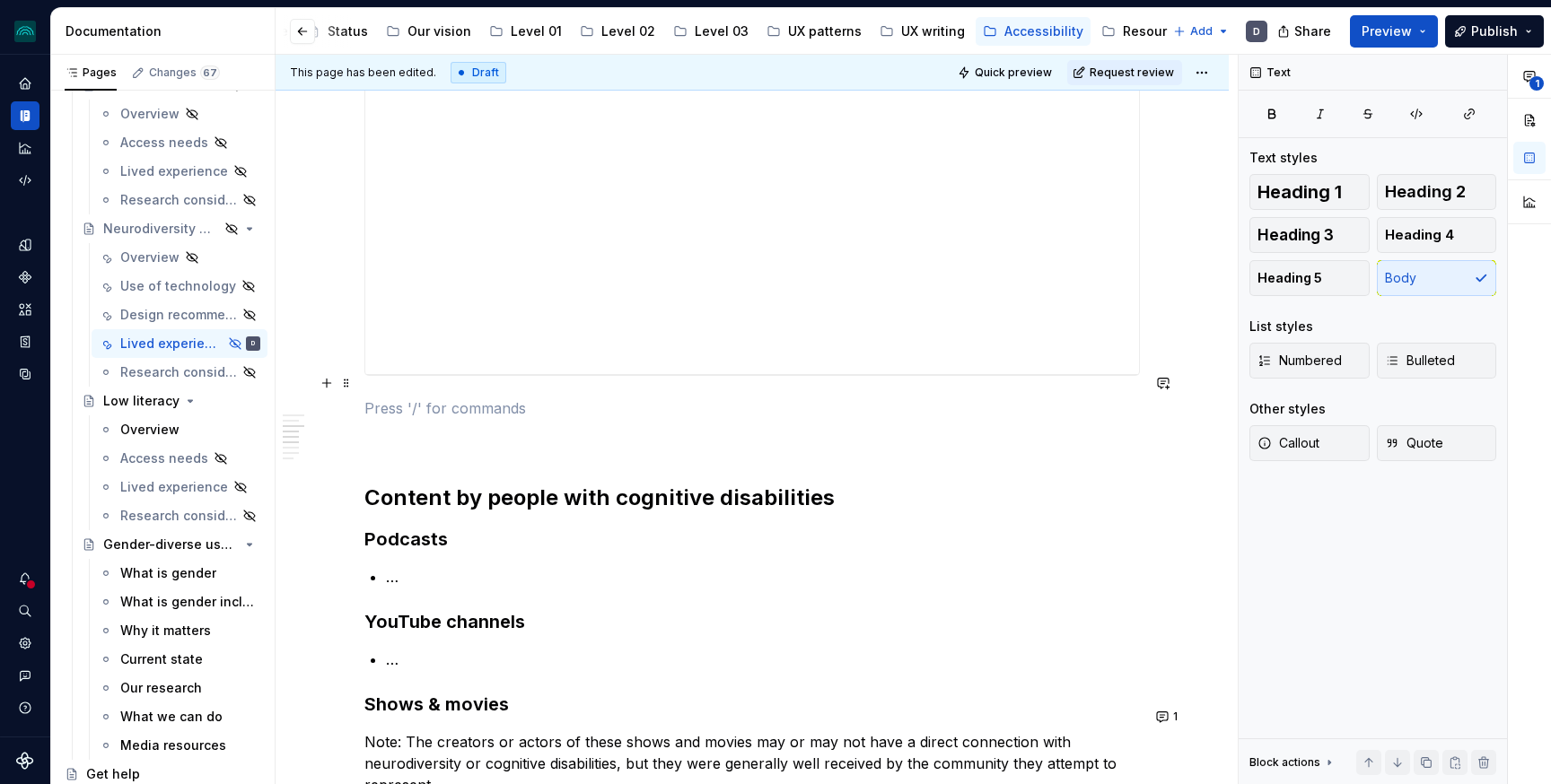
click at [392, 398] on p at bounding box center [751, 408] width 776 height 21
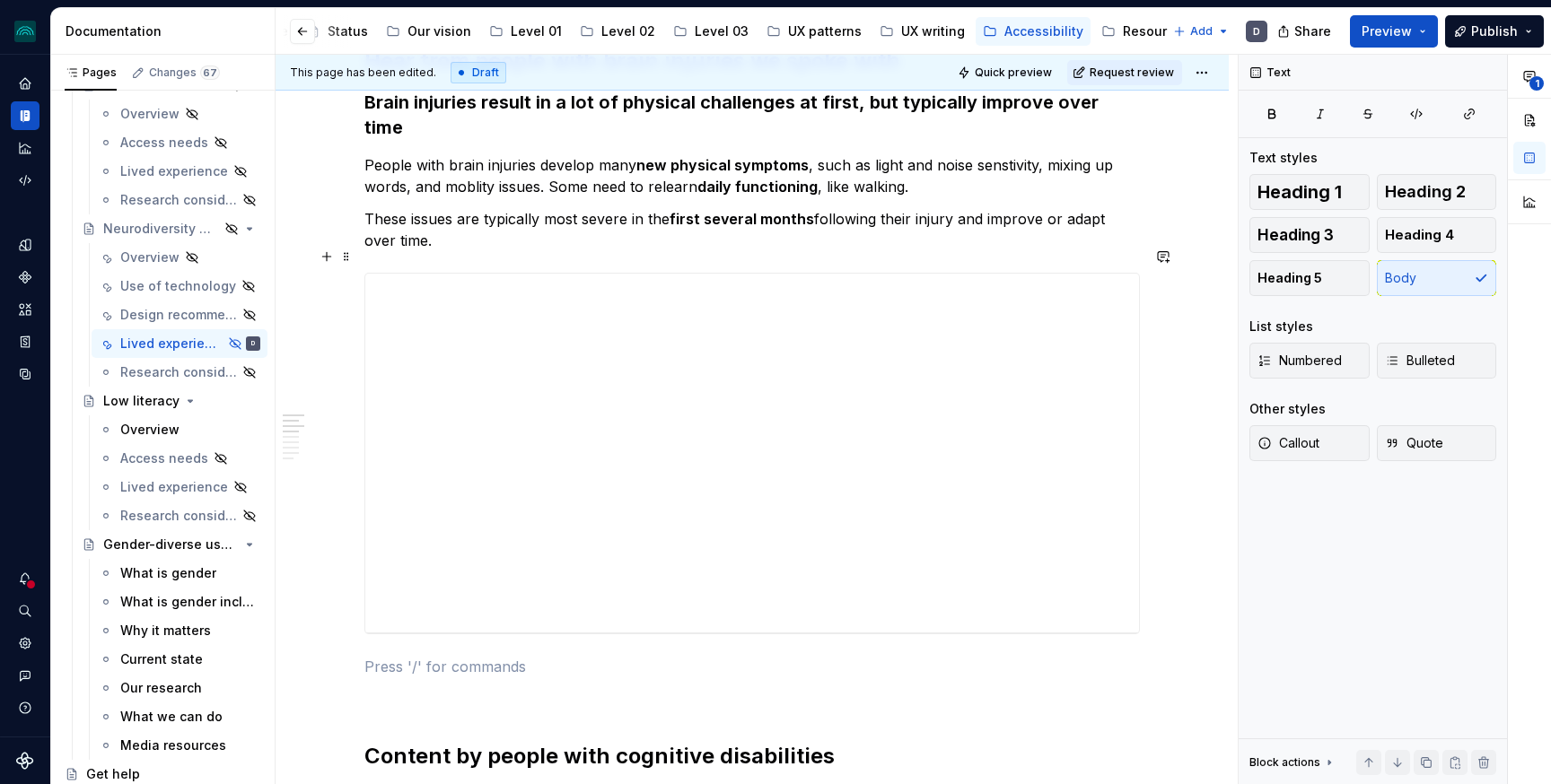
scroll to position [286, 0]
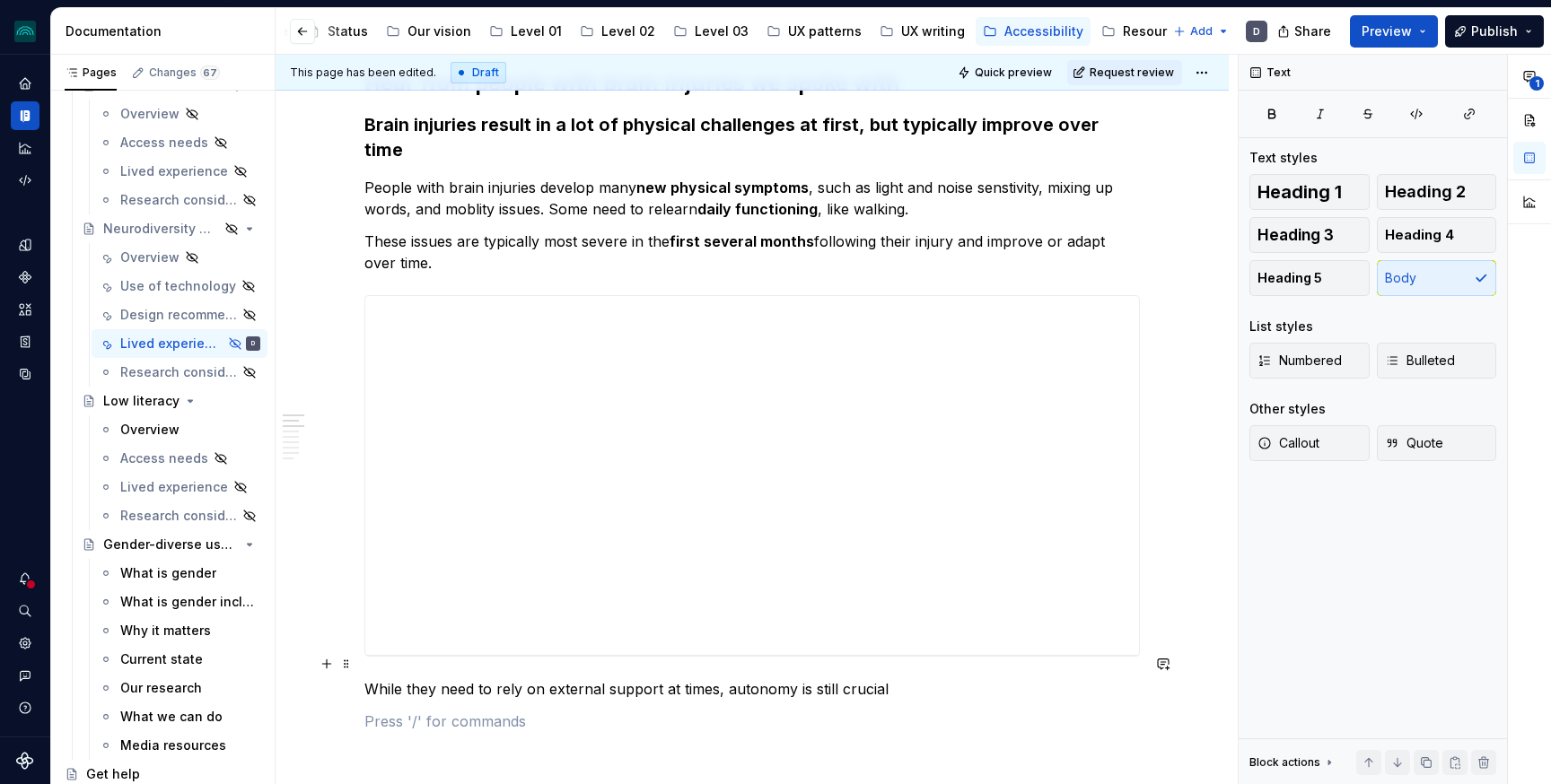
click at [502, 678] on p "While they need to rely on external support at times, autonomy is still crucial" at bounding box center [751, 689] width 776 height 21
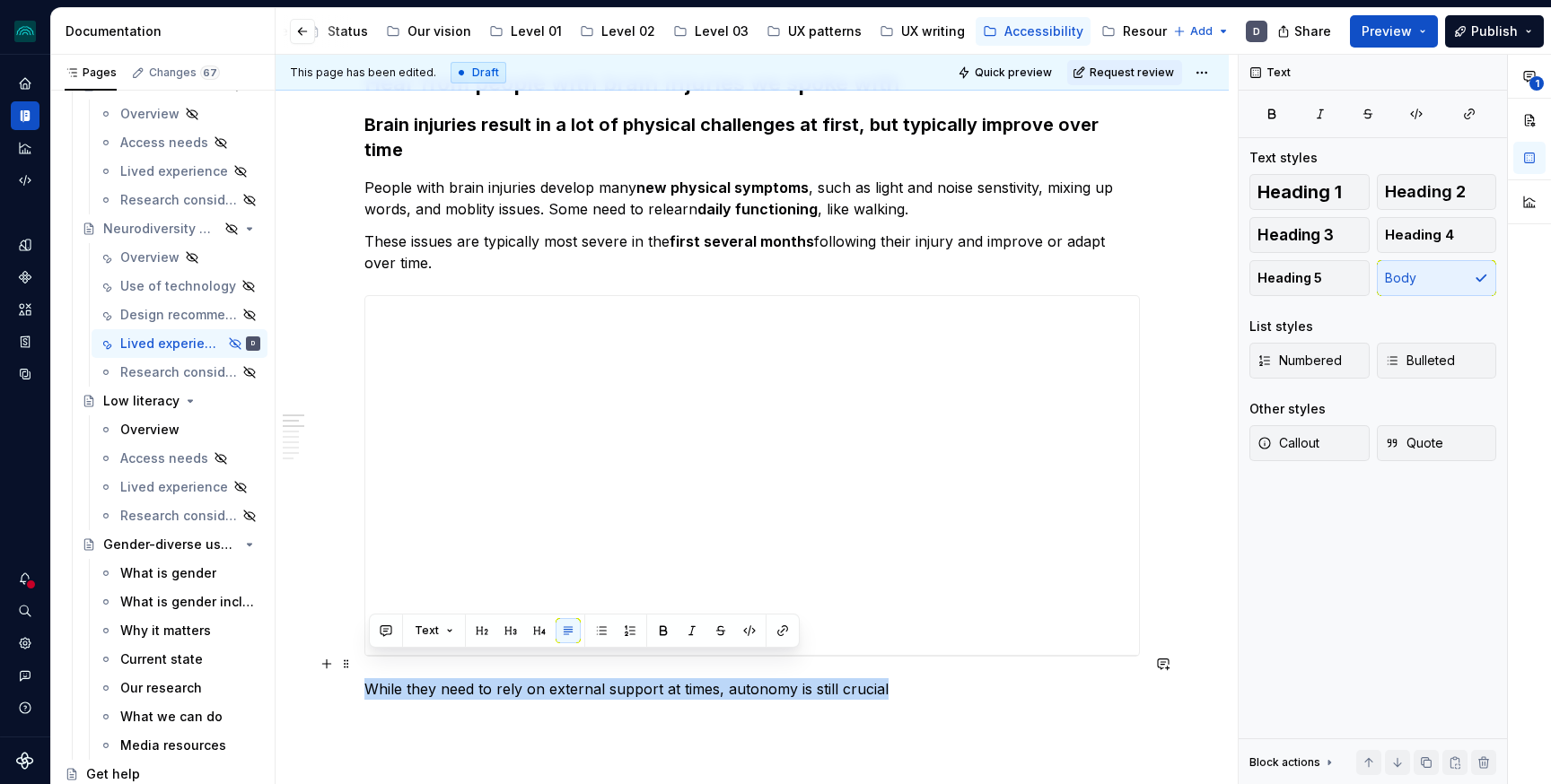
click at [502, 678] on p "While they need to rely on external support at times, autonomy is still crucial" at bounding box center [751, 689] width 776 height 21
click at [513, 626] on button "button" at bounding box center [510, 631] width 25 height 25
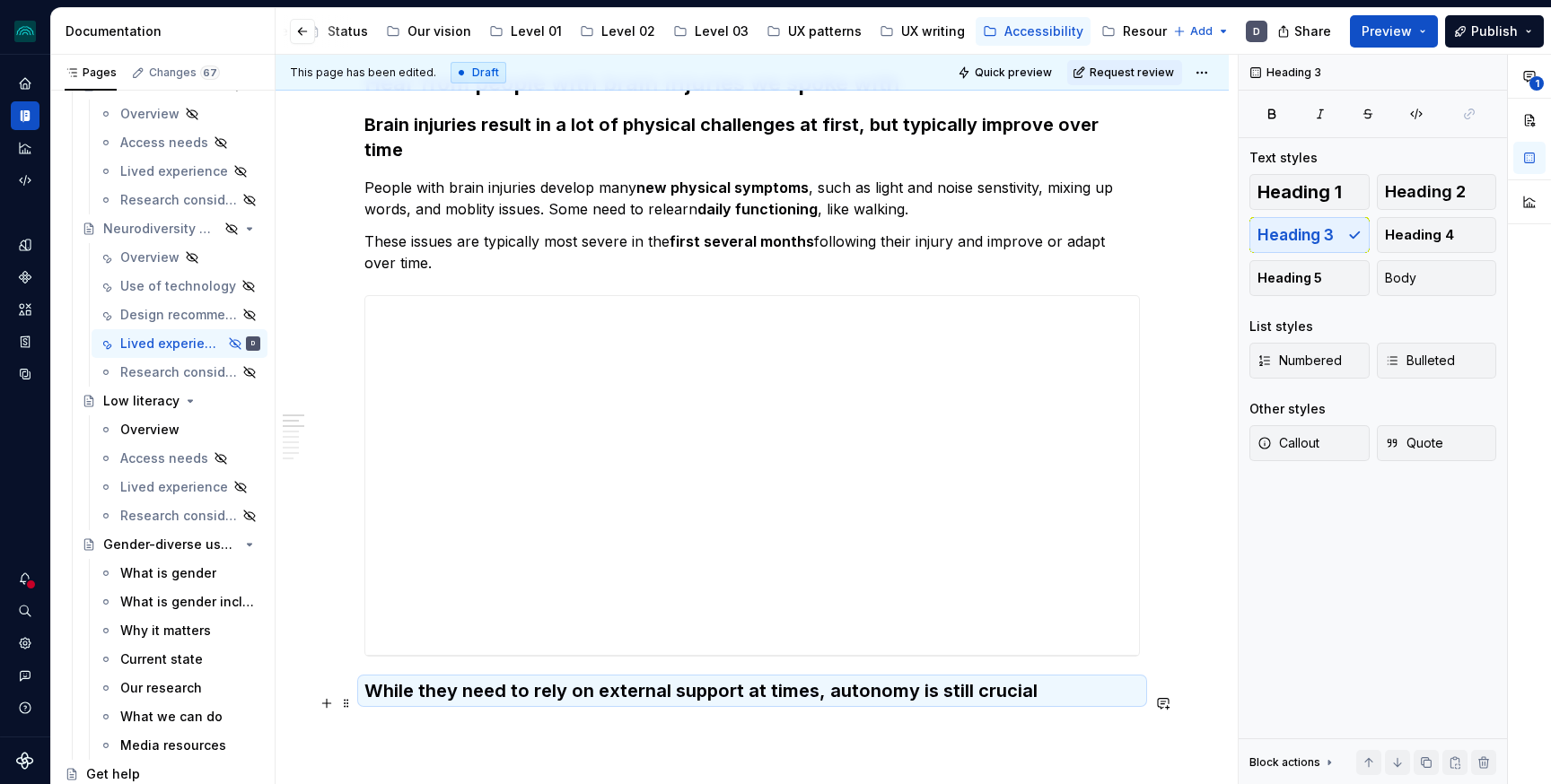
click at [485, 718] on p at bounding box center [751, 729] width 776 height 21
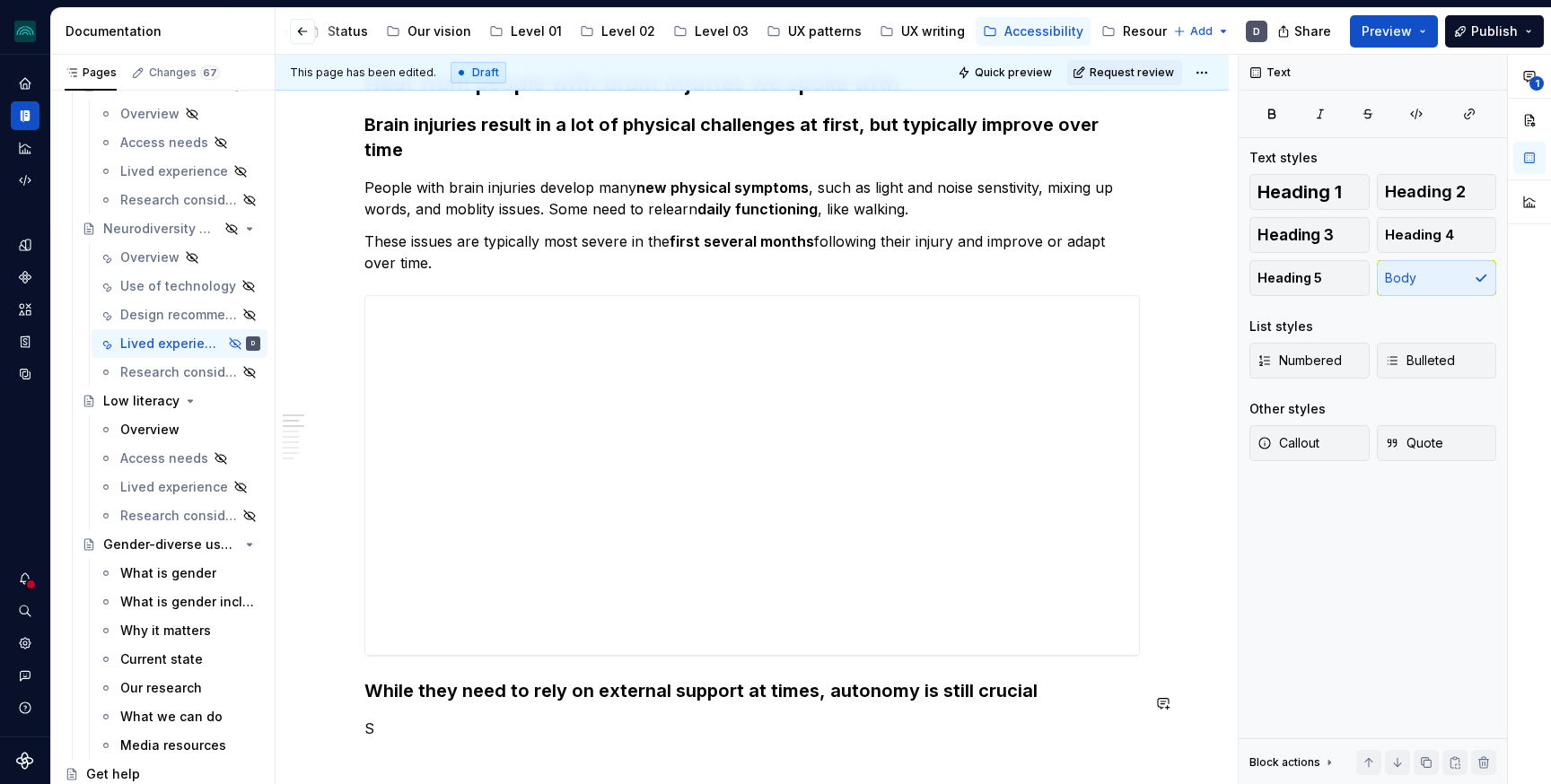
scroll to position [301, 0]
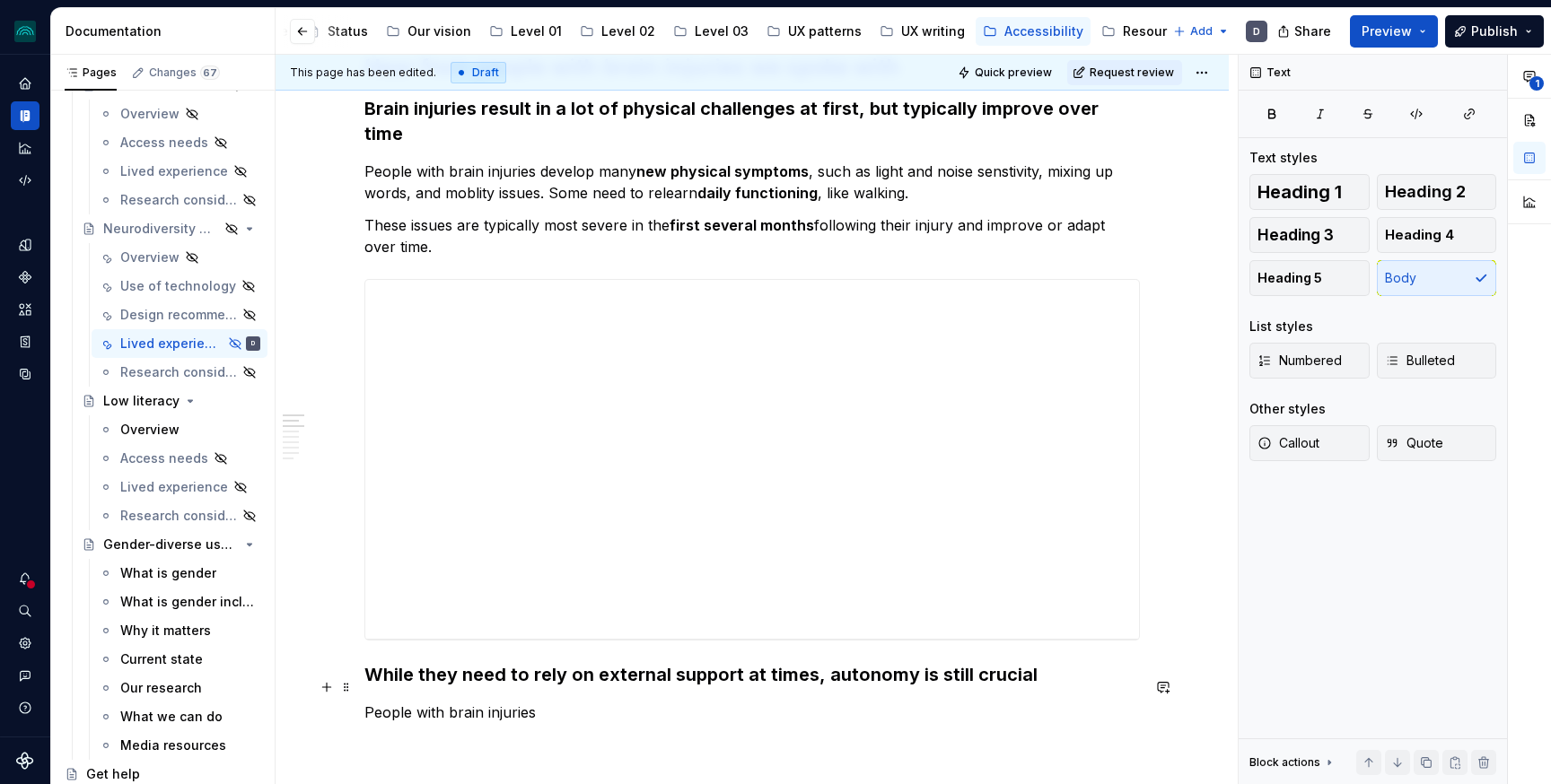
click at [442, 702] on p "People with brain injuries" at bounding box center [751, 712] width 776 height 21
click at [596, 702] on p "People with severe brain injuries" at bounding box center [751, 712] width 776 height 21
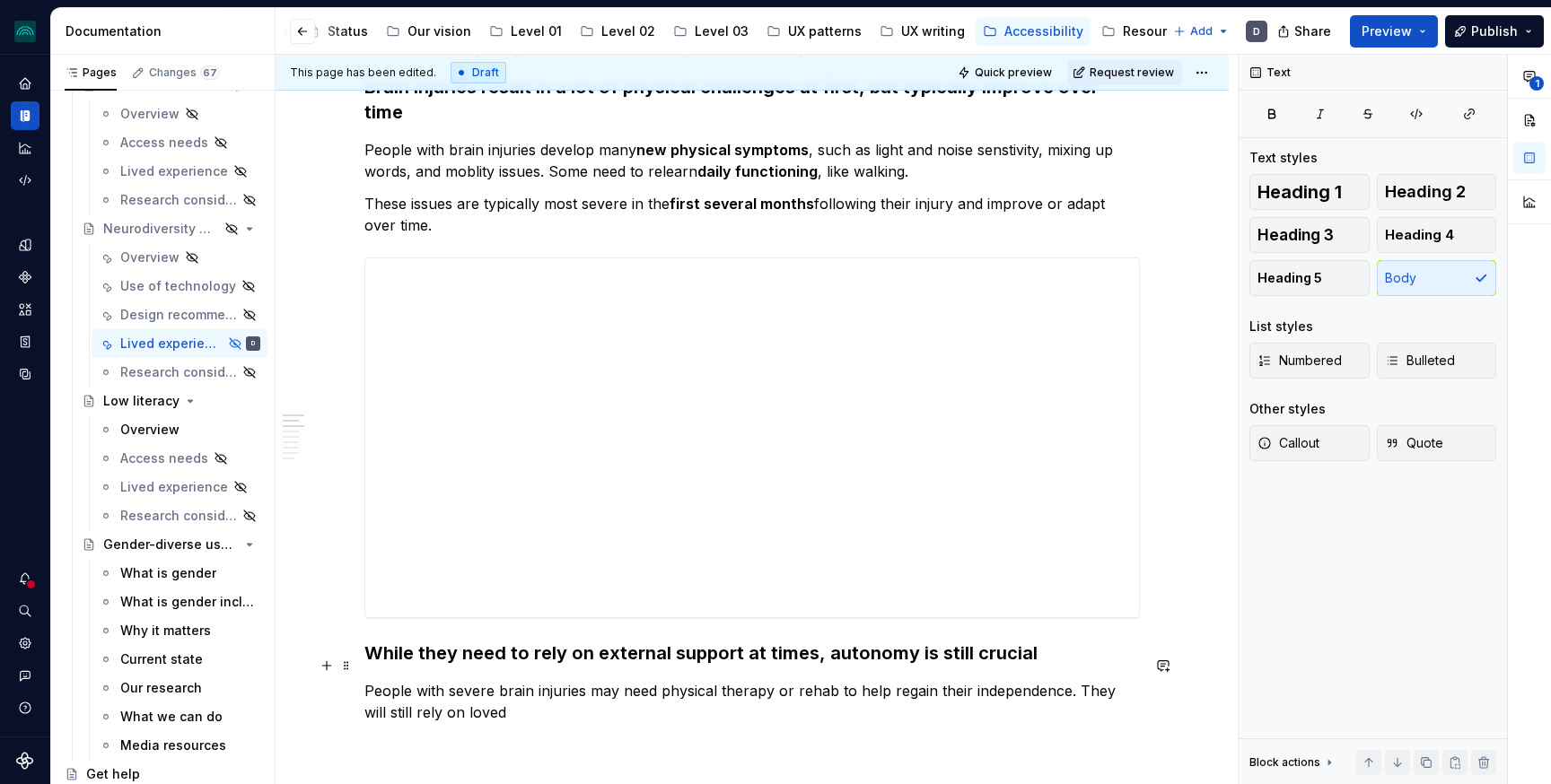
click at [1126, 680] on p "People with severe brain injuries may need physical therapy or rehab to help re…" at bounding box center [751, 702] width 776 height 43
click at [591, 689] on p "People with severe brain injuries may need physical therapy or rehab to help re…" at bounding box center [751, 702] width 776 height 43
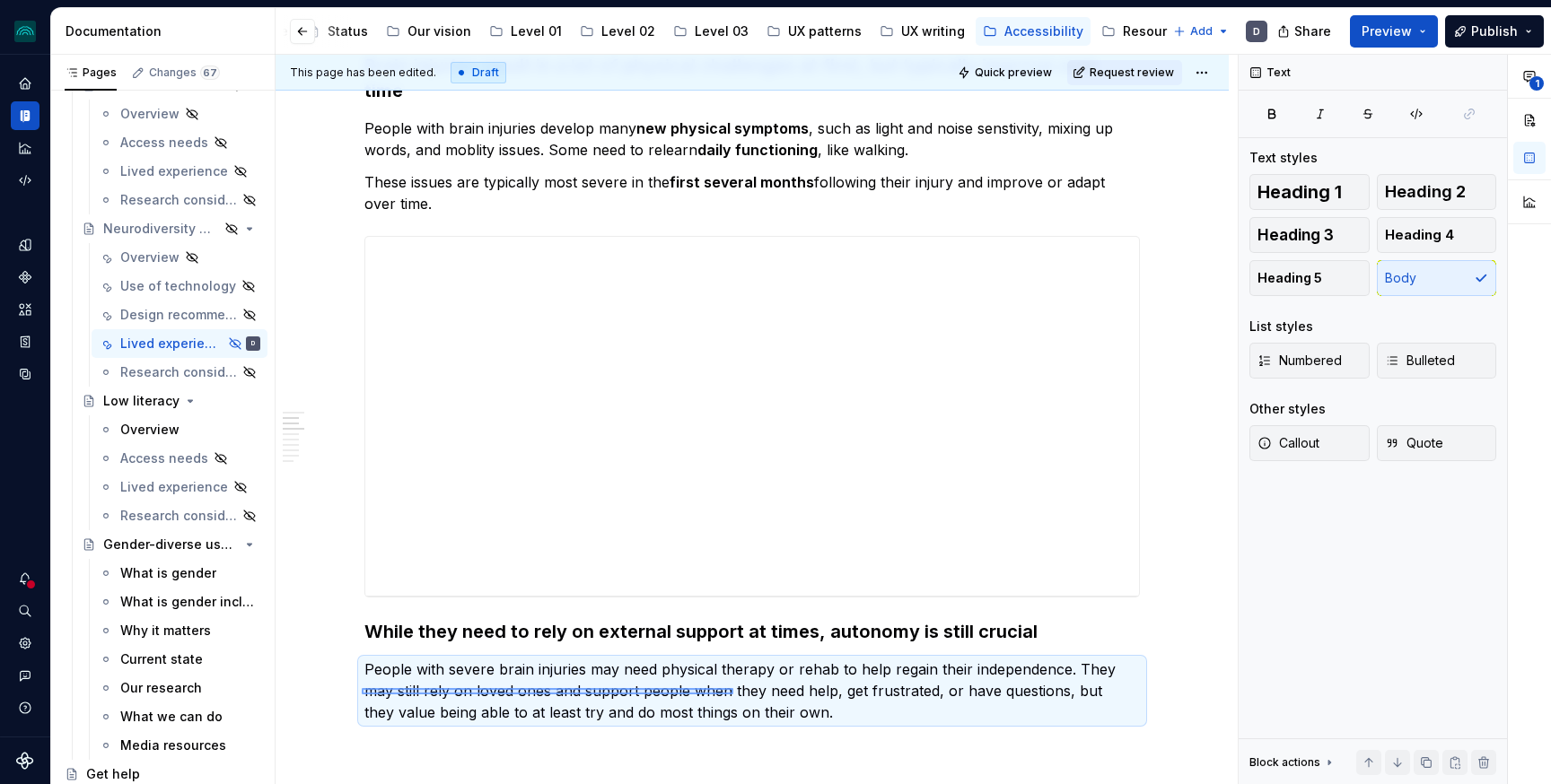
drag, startPoint x: 362, startPoint y: 688, endPoint x: 733, endPoint y: 693, distance: 371.0
click at [733, 693] on div "This page has been edited. Draft Quick preview Request review Hidden page Neuro…" at bounding box center [757, 420] width 962 height 731
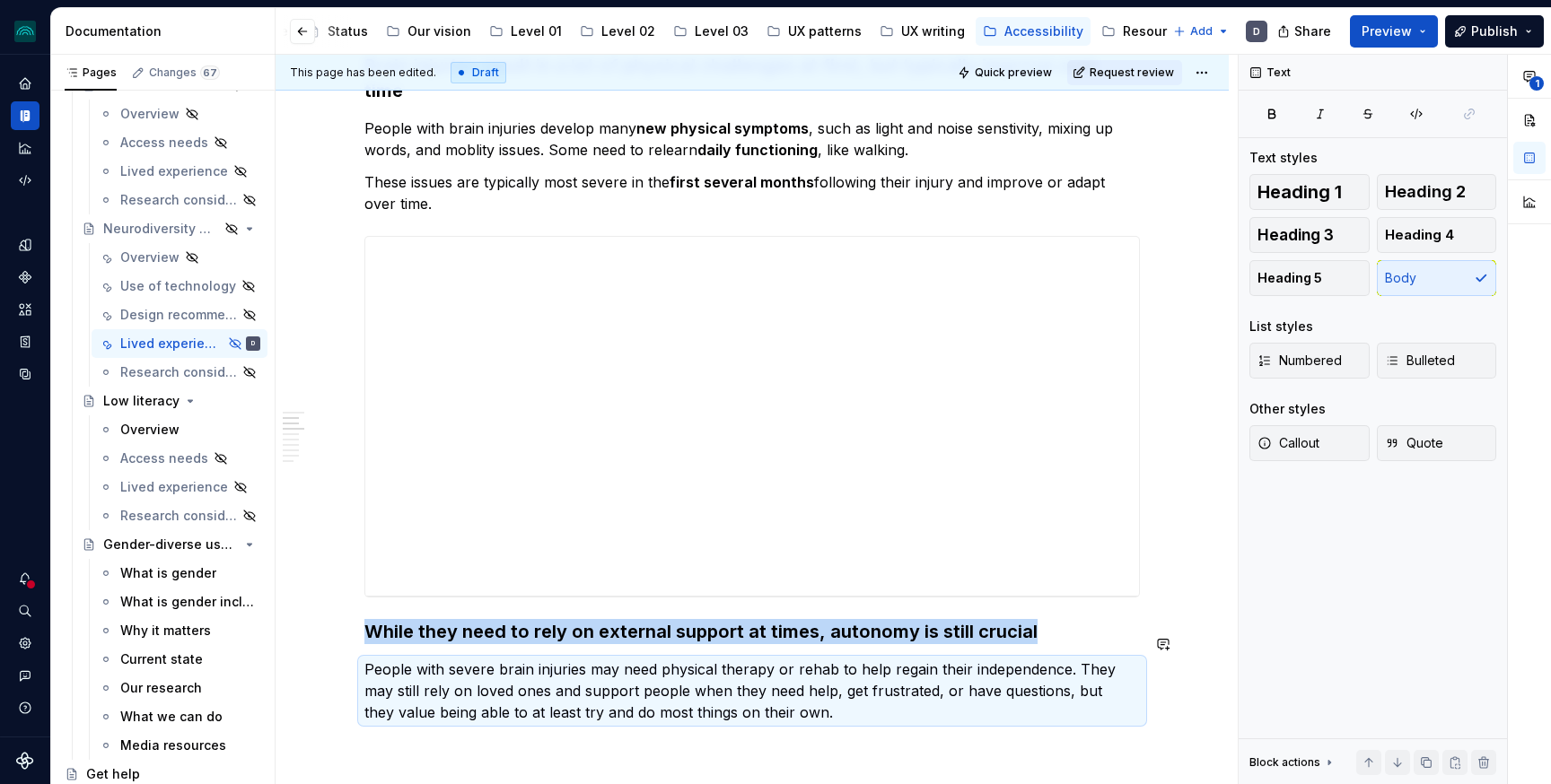
click at [733, 693] on p "People with severe brain injuries may need physical therapy or rehab to help re…" at bounding box center [751, 690] width 776 height 65
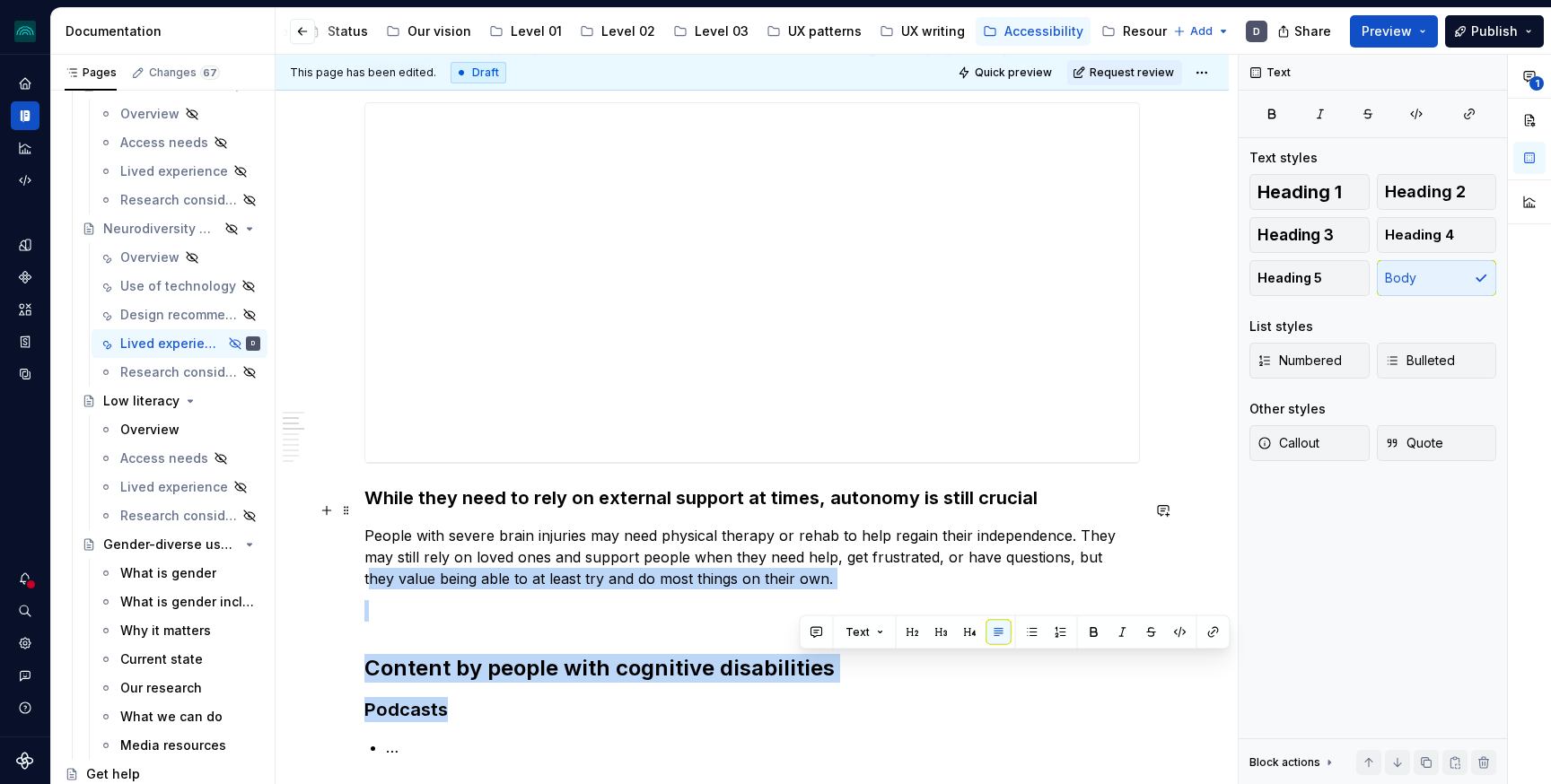
drag, startPoint x: 1100, startPoint y: 664, endPoint x: 836, endPoint y: 703, distance: 266.9
click at [836, 703] on div "**********" at bounding box center [751, 788] width 776 height 1824
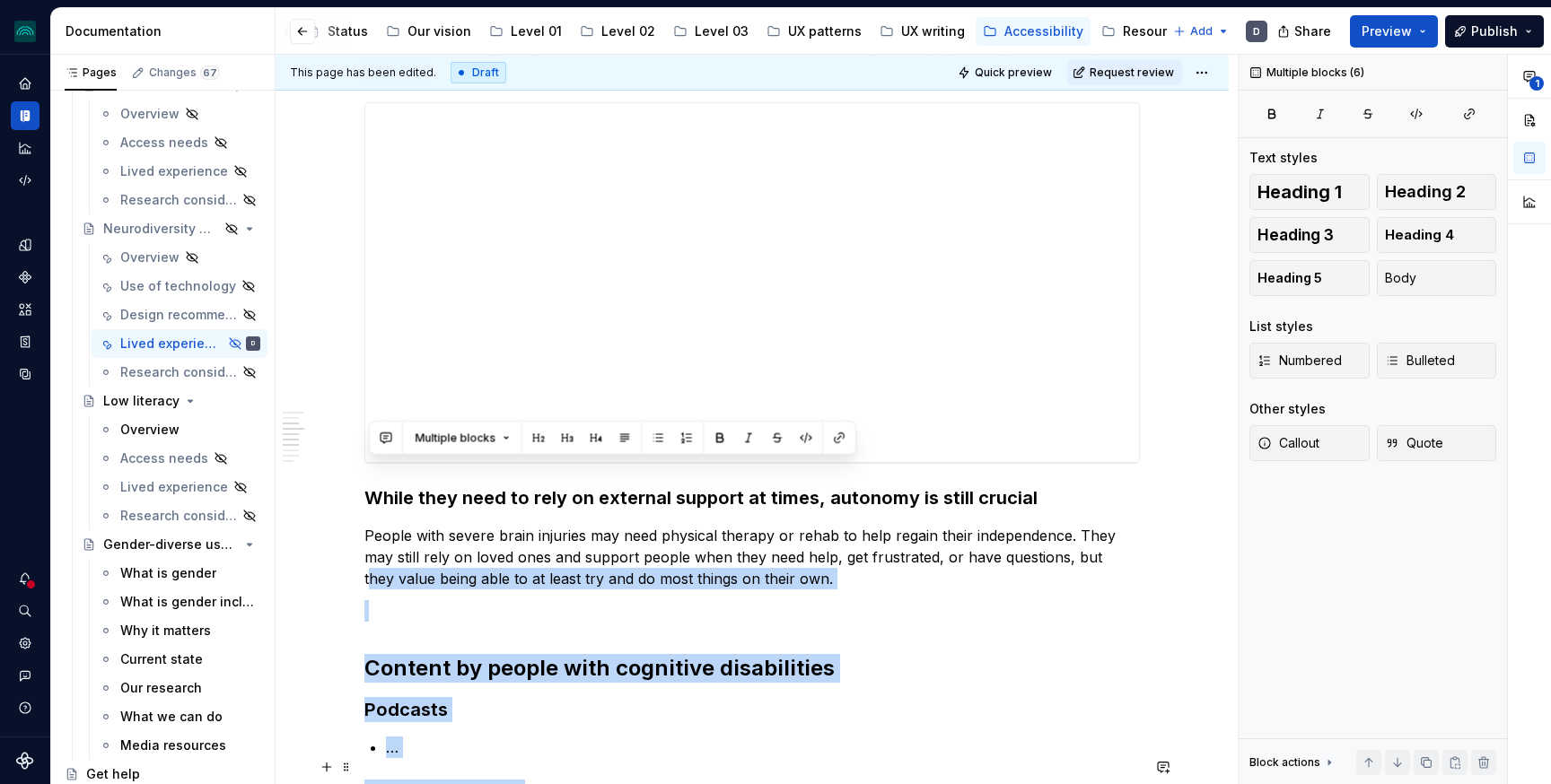
scroll to position [539, 0]
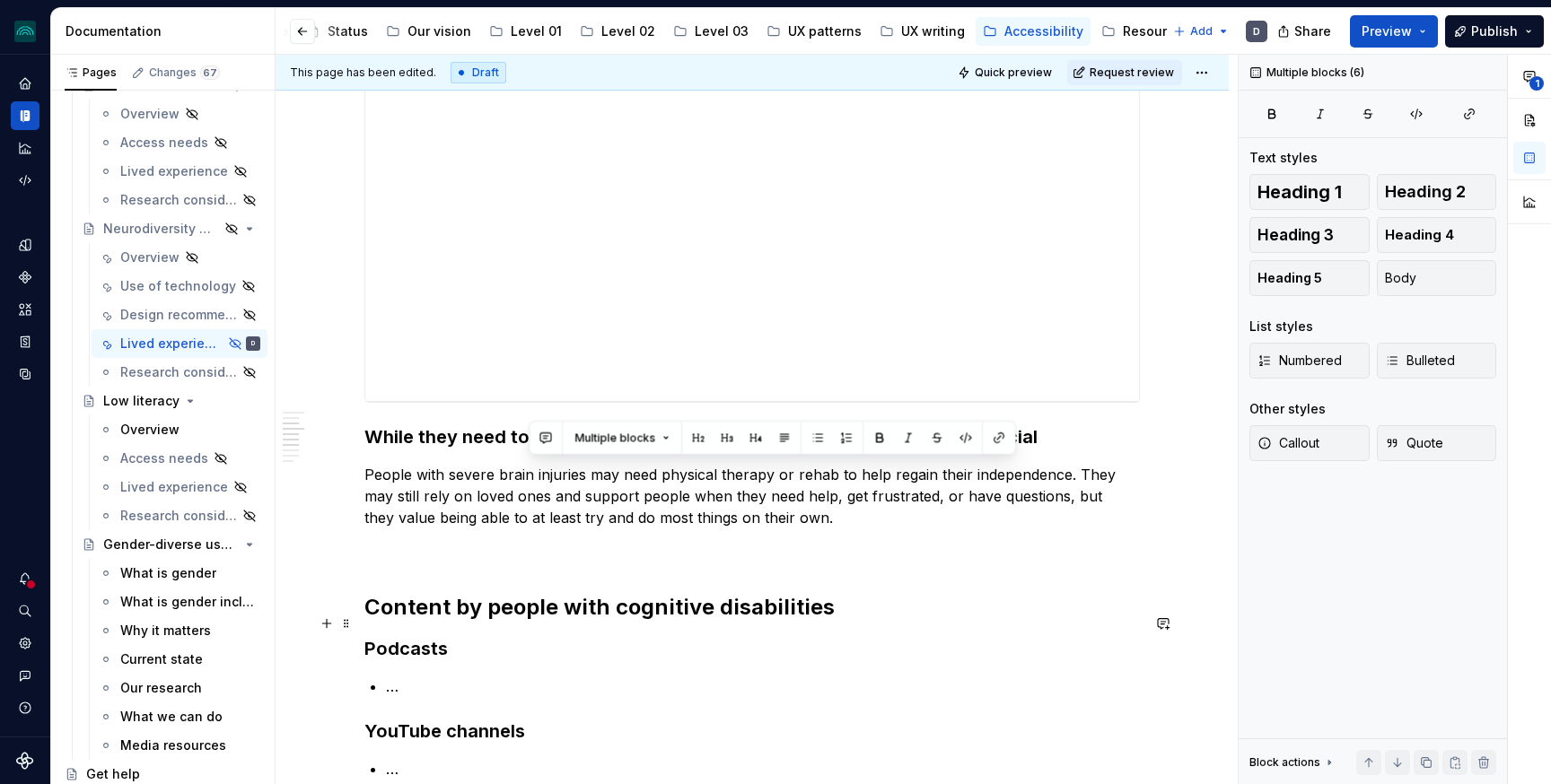
click at [1021, 593] on h2 "Content by people with cognitive disabilities" at bounding box center [751, 608] width 776 height 29
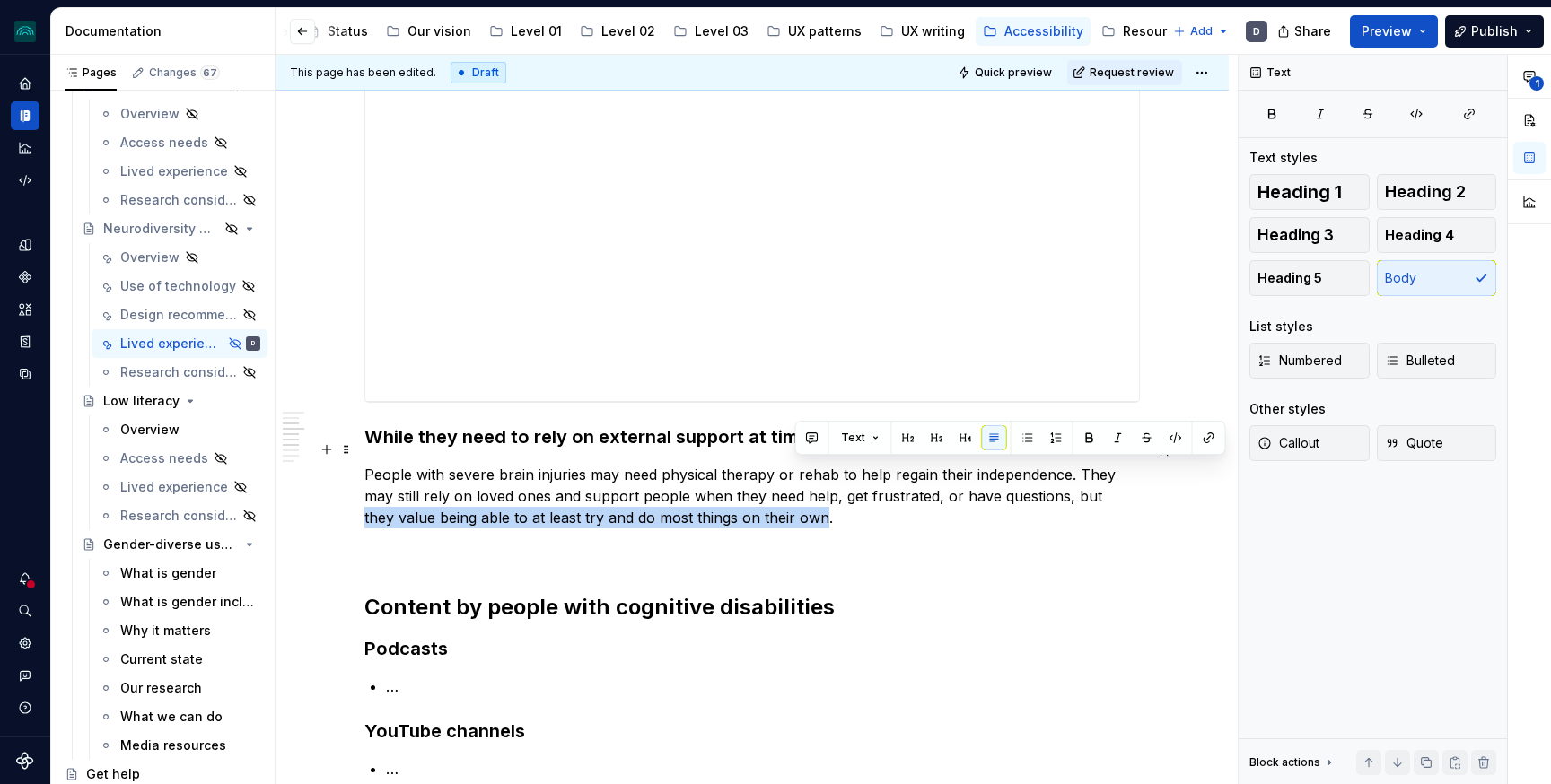
drag, startPoint x: 1099, startPoint y: 470, endPoint x: 796, endPoint y: 498, distance: 304.3
click at [796, 498] on p "People with severe brain injuries may need physical therapy or rehab to help re…" at bounding box center [751, 496] width 776 height 65
click at [1087, 437] on button "button" at bounding box center [1089, 437] width 25 height 25
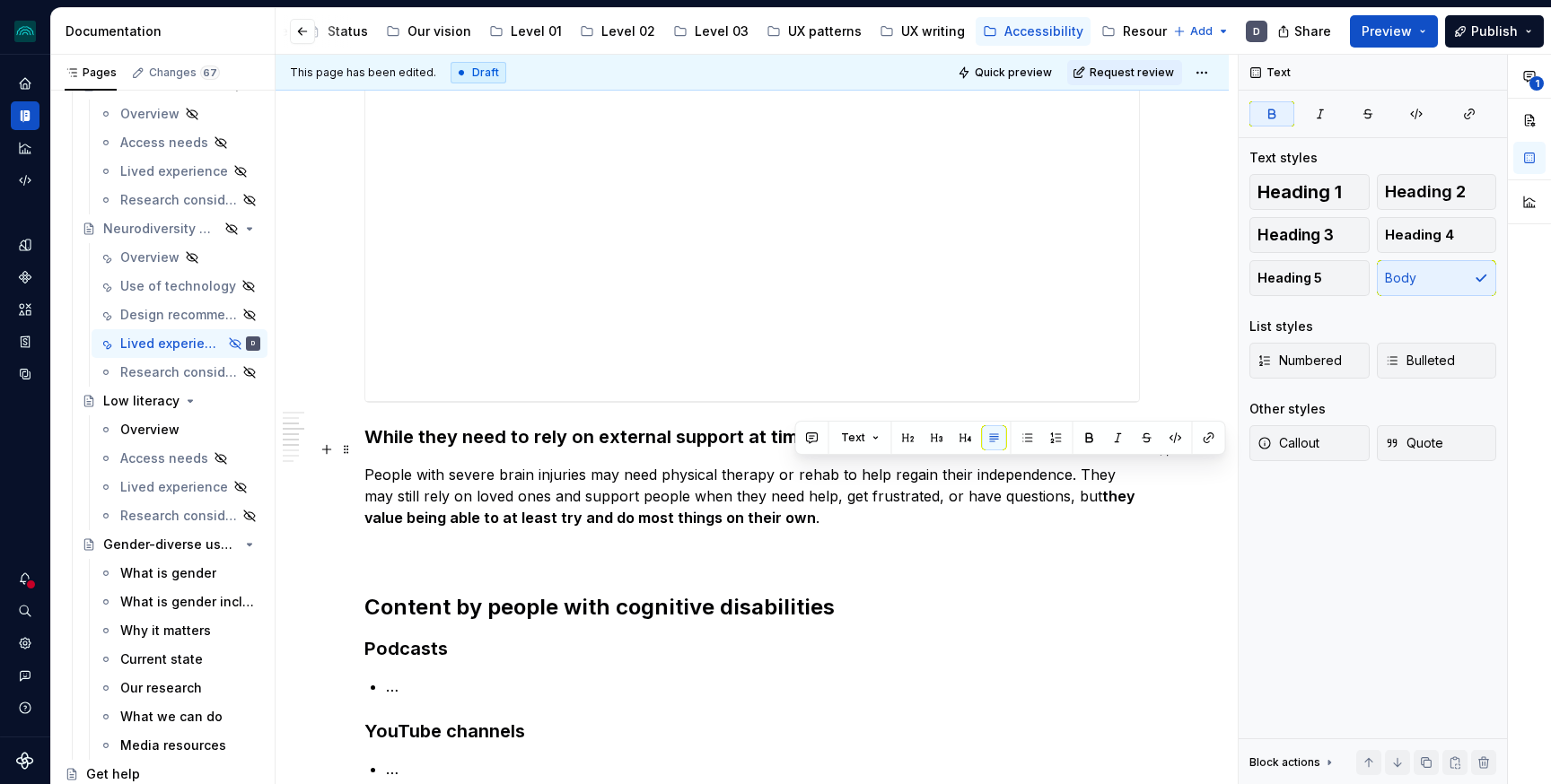
click at [931, 493] on p "People with severe brain injuries may need physical therapy or rehab to help re…" at bounding box center [751, 496] width 776 height 65
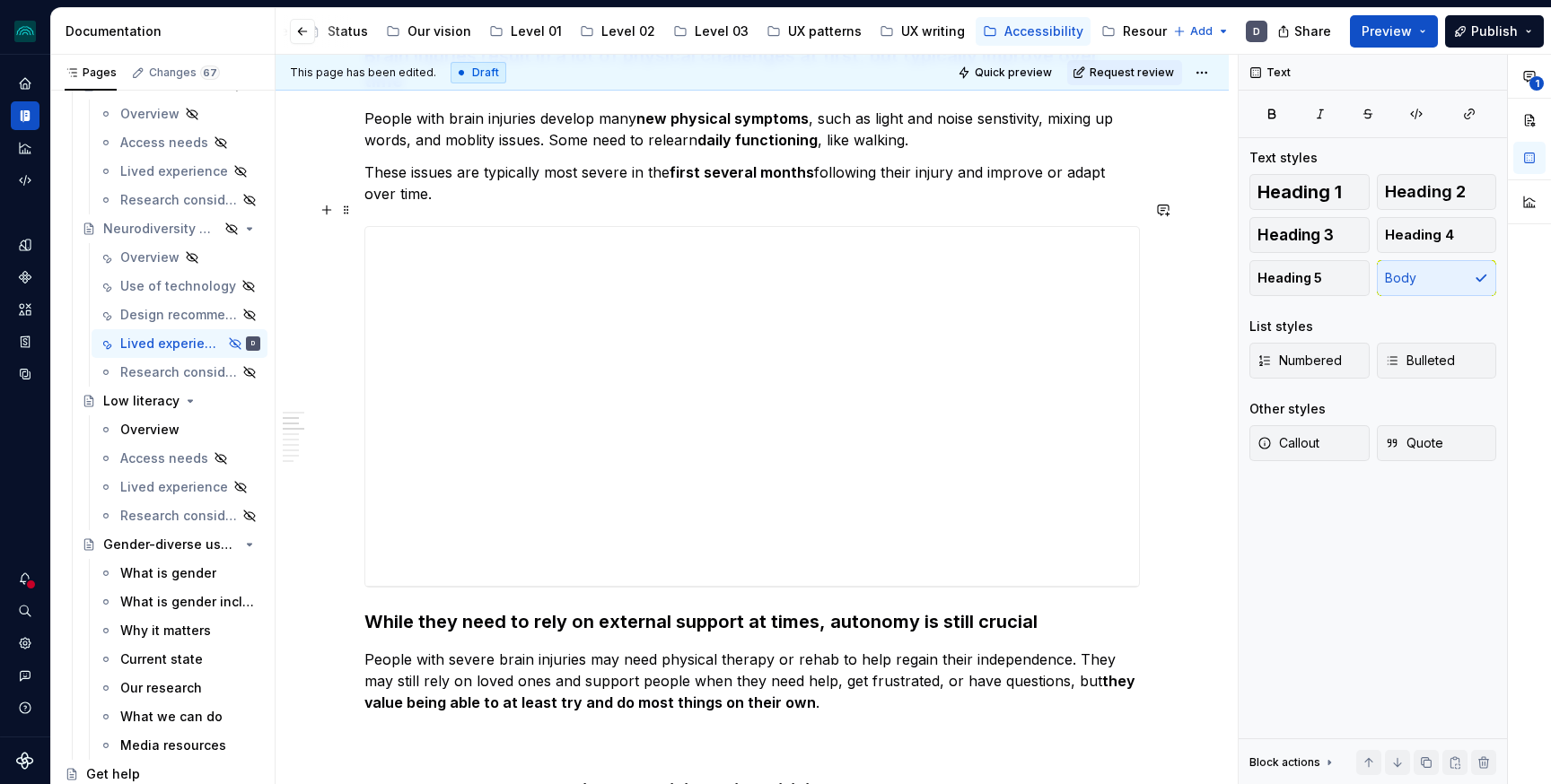
scroll to position [347, 0]
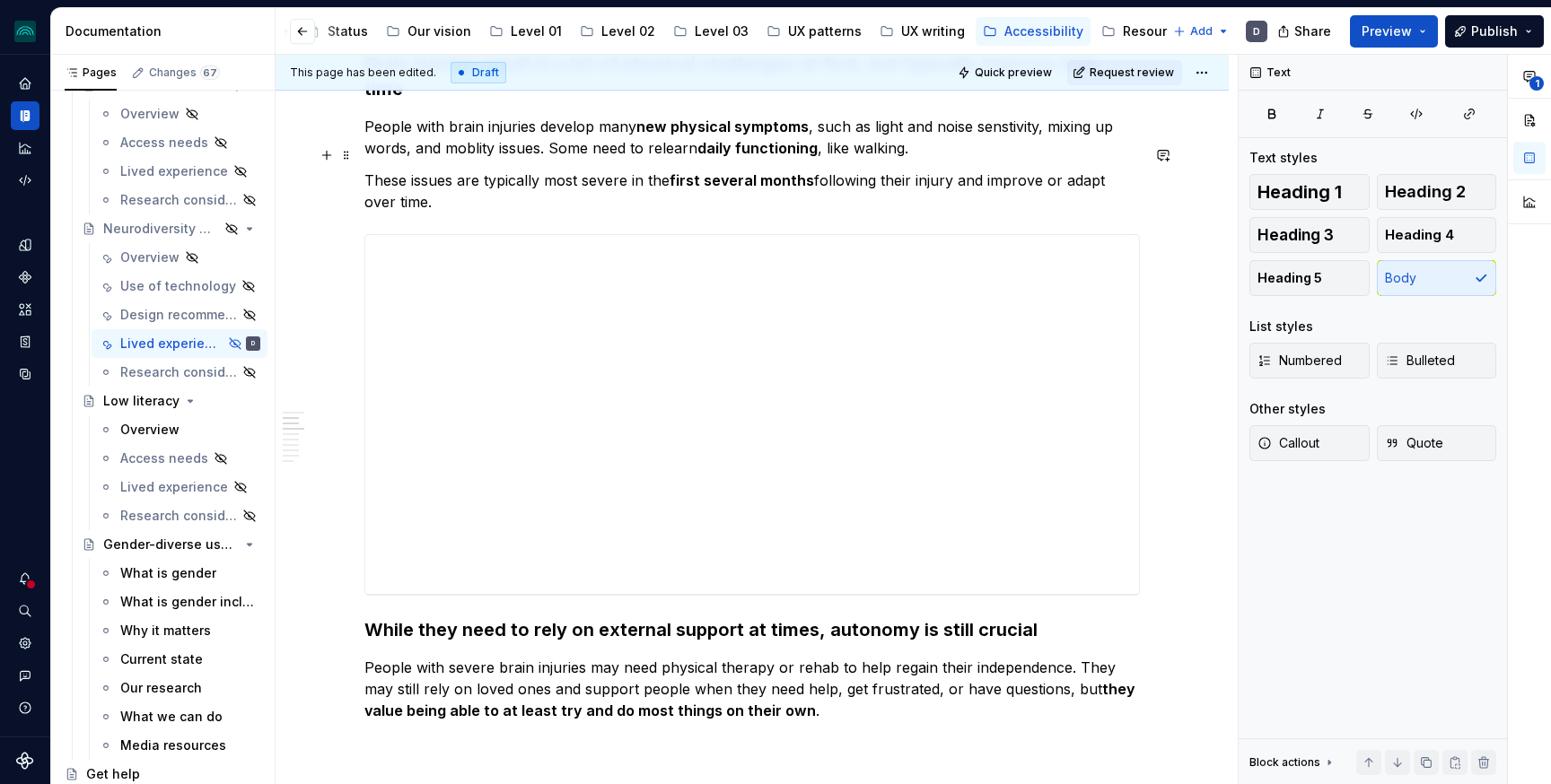
click at [488, 177] on p "These issues are typically most severe in the first several months following th…" at bounding box center [751, 191] width 776 height 43
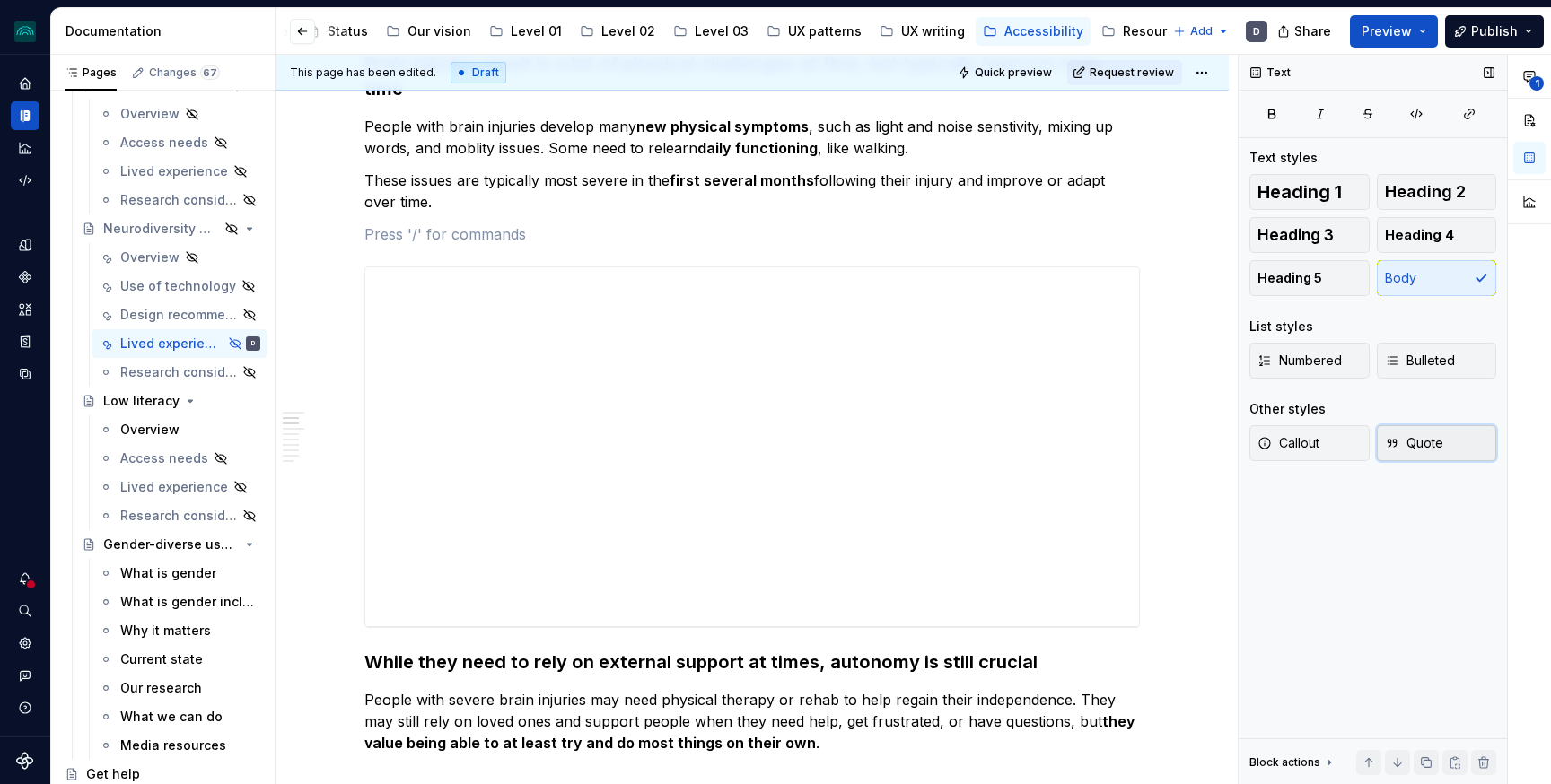
click at [1419, 442] on span "Quote" at bounding box center [1414, 443] width 58 height 18
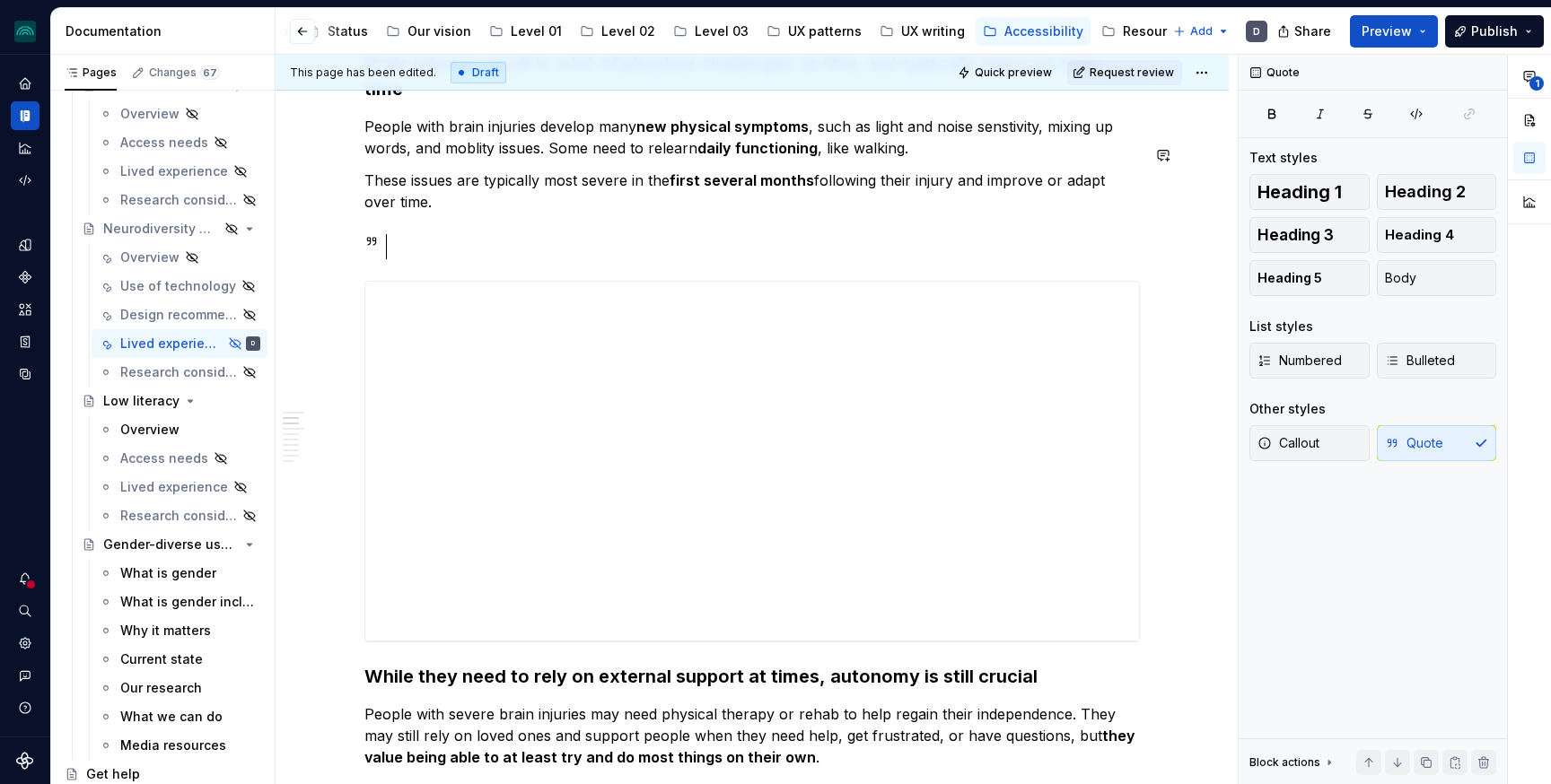
click at [430, 234] on div at bounding box center [770, 247] width 739 height 25
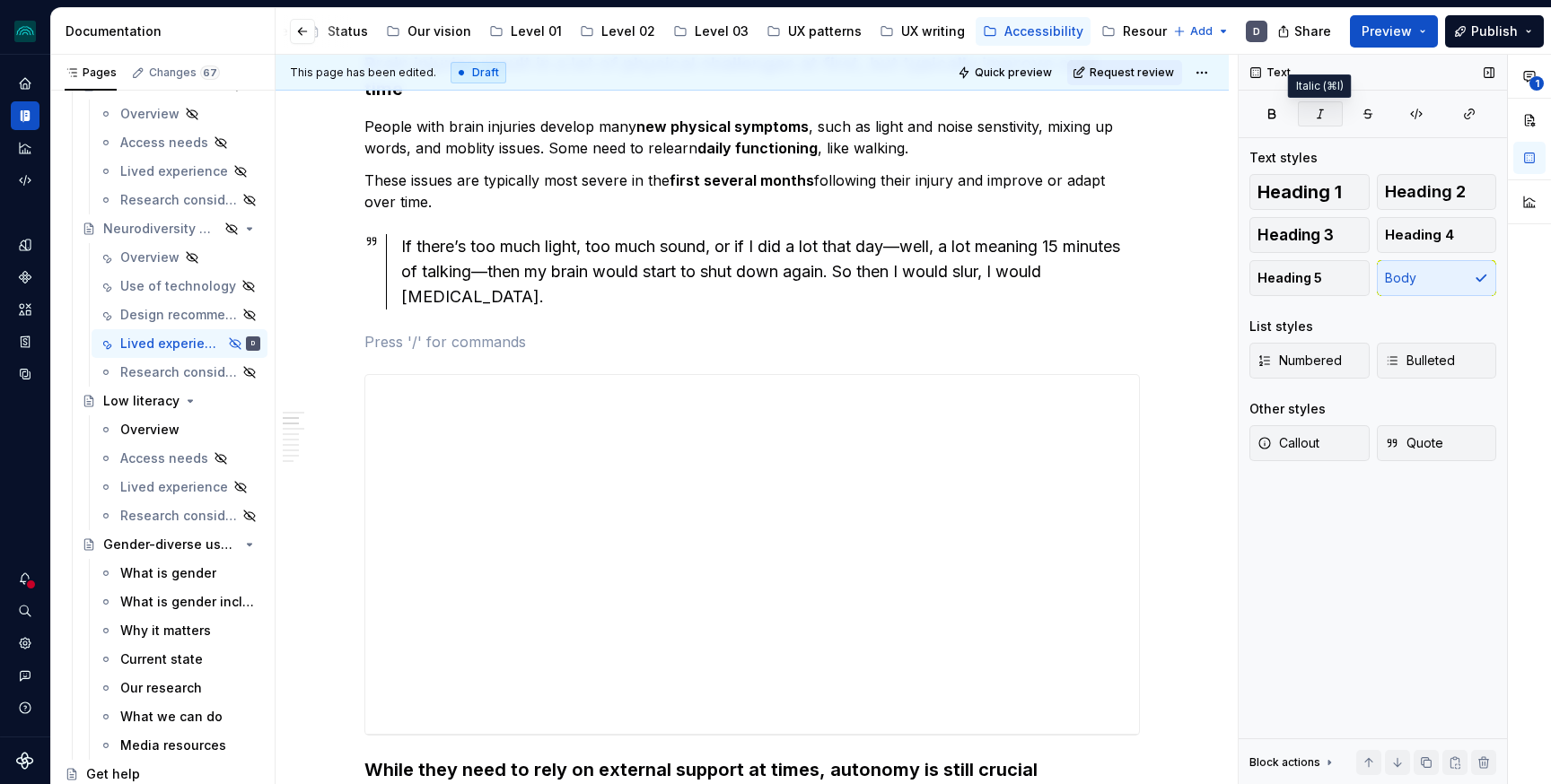
click at [1320, 103] on button "button" at bounding box center [1320, 114] width 45 height 25
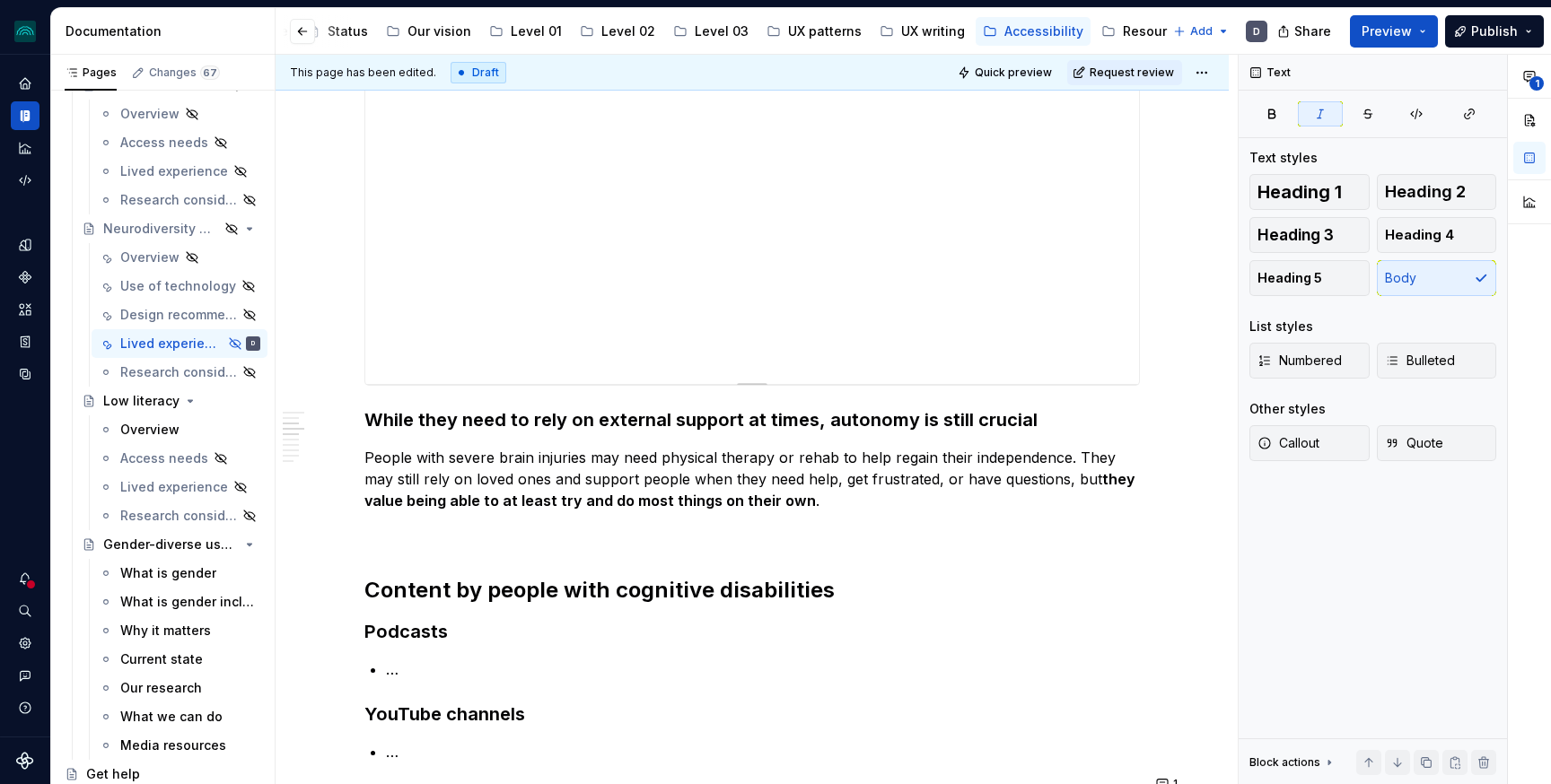
scroll to position [705, 0]
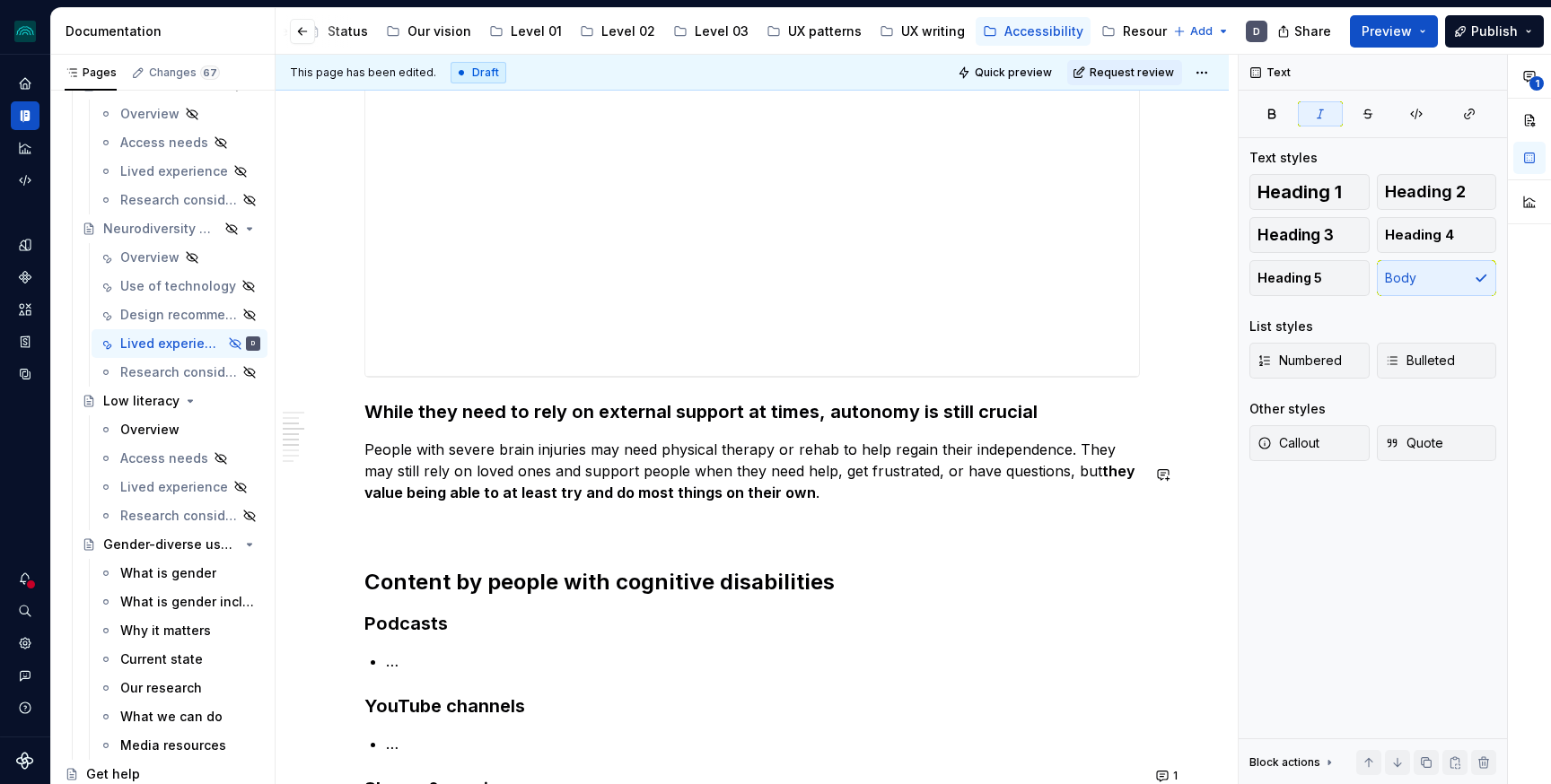
click at [831, 452] on p "People with severe brain injuries may need physical therapy or rehab to help re…" at bounding box center [751, 470] width 776 height 65
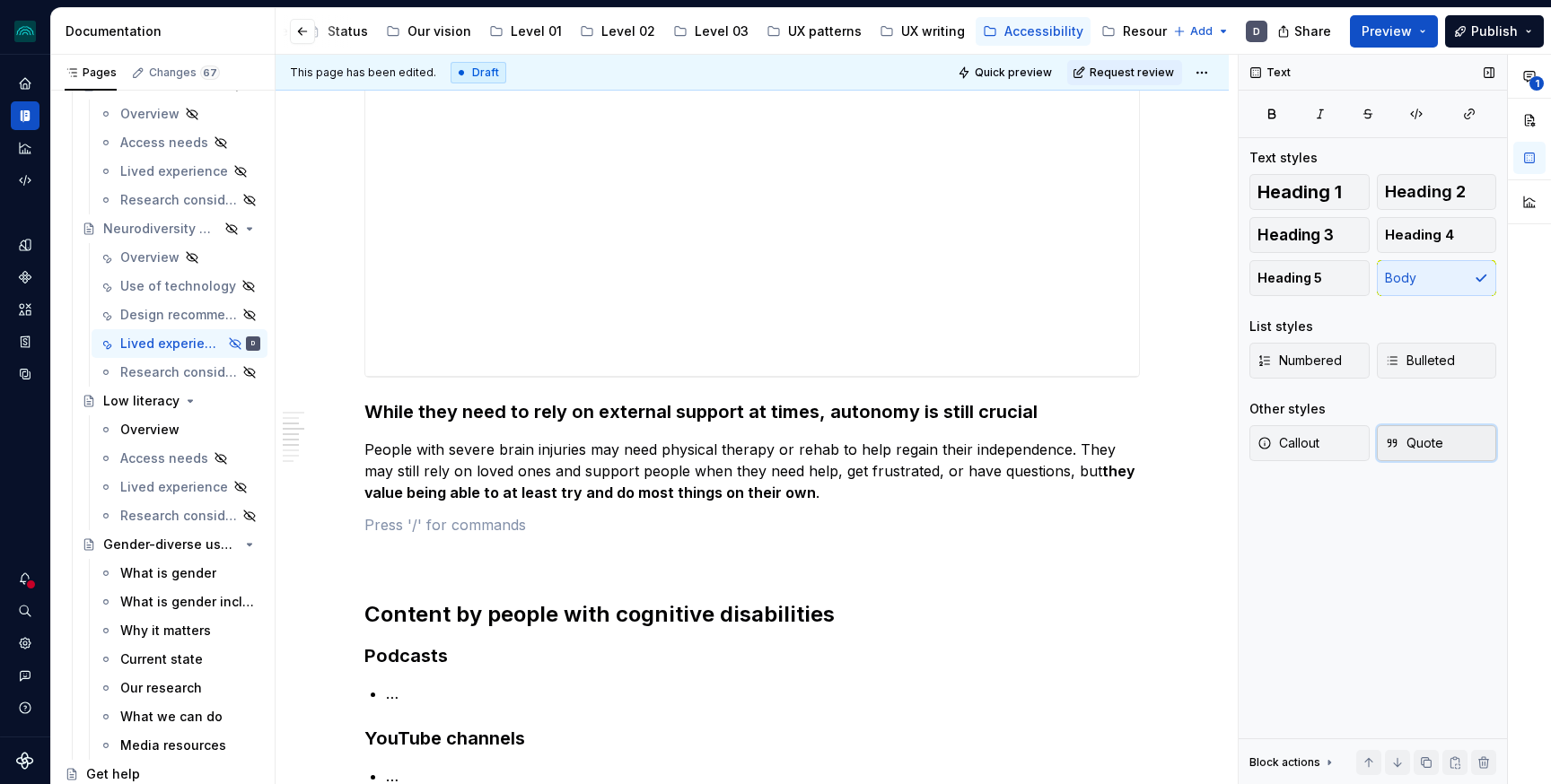
click at [1410, 430] on button "Quote" at bounding box center [1437, 442] width 120 height 36
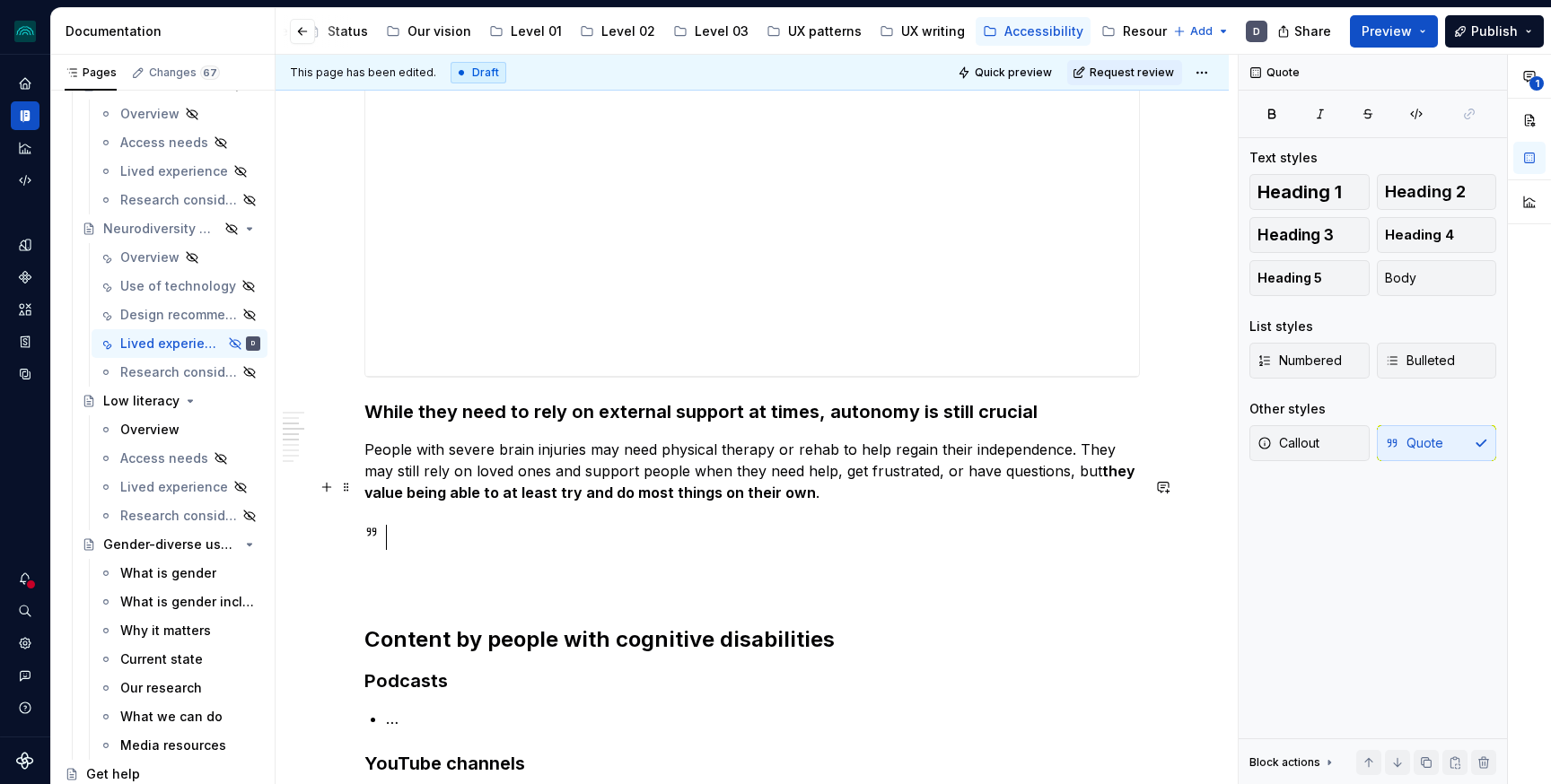
click at [455, 525] on div at bounding box center [770, 537] width 739 height 25
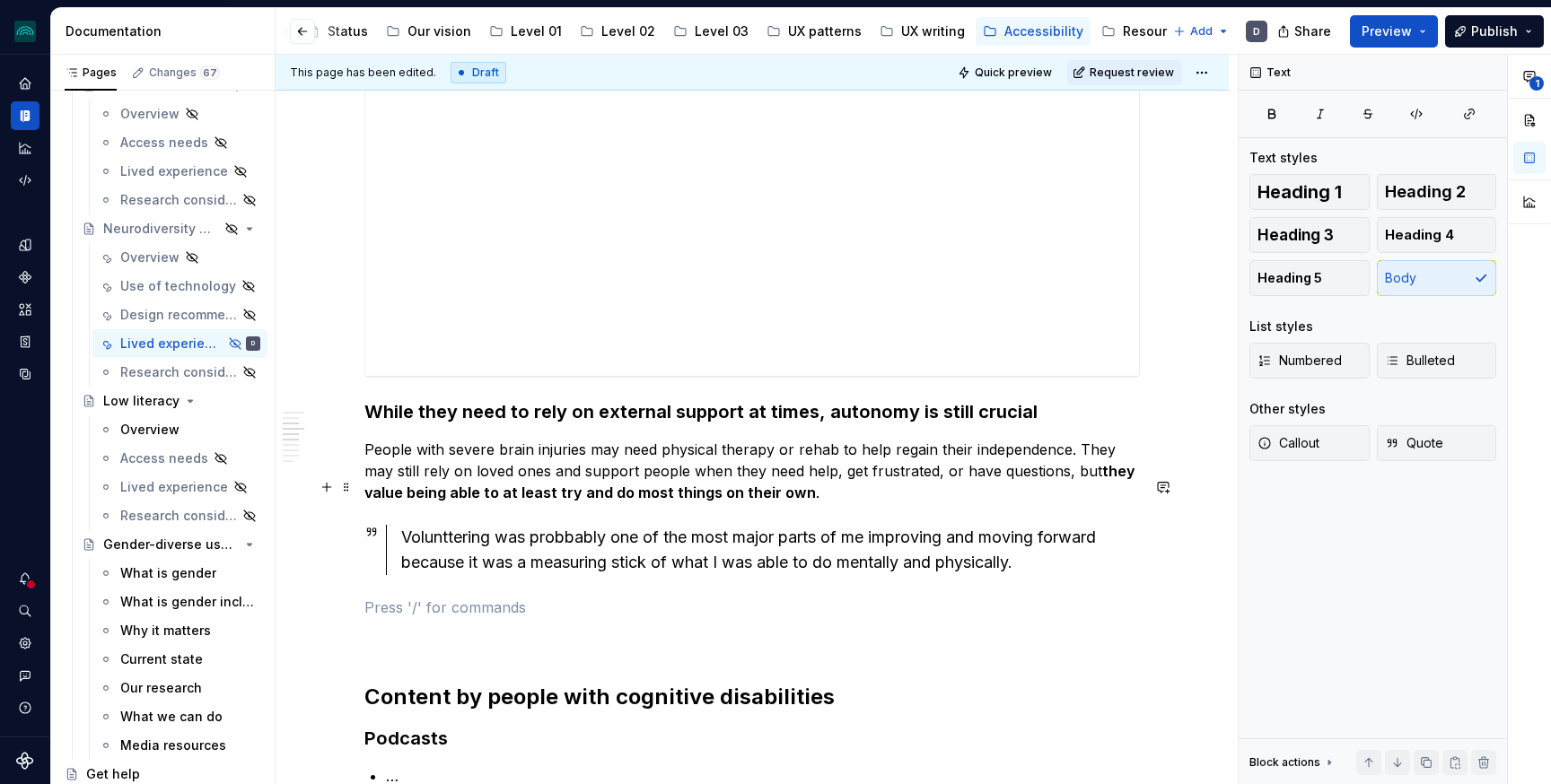
click at [462, 525] on div "Volunttering was probbably one of the most major parts of me improving and movi…" at bounding box center [770, 550] width 739 height 50
click at [434, 544] on div "**********" at bounding box center [751, 689] width 776 height 2079
click at [480, 596] on p "— User research participant, [DEMOGRAPHIC_DATA]" at bounding box center [751, 607] width 776 height 21
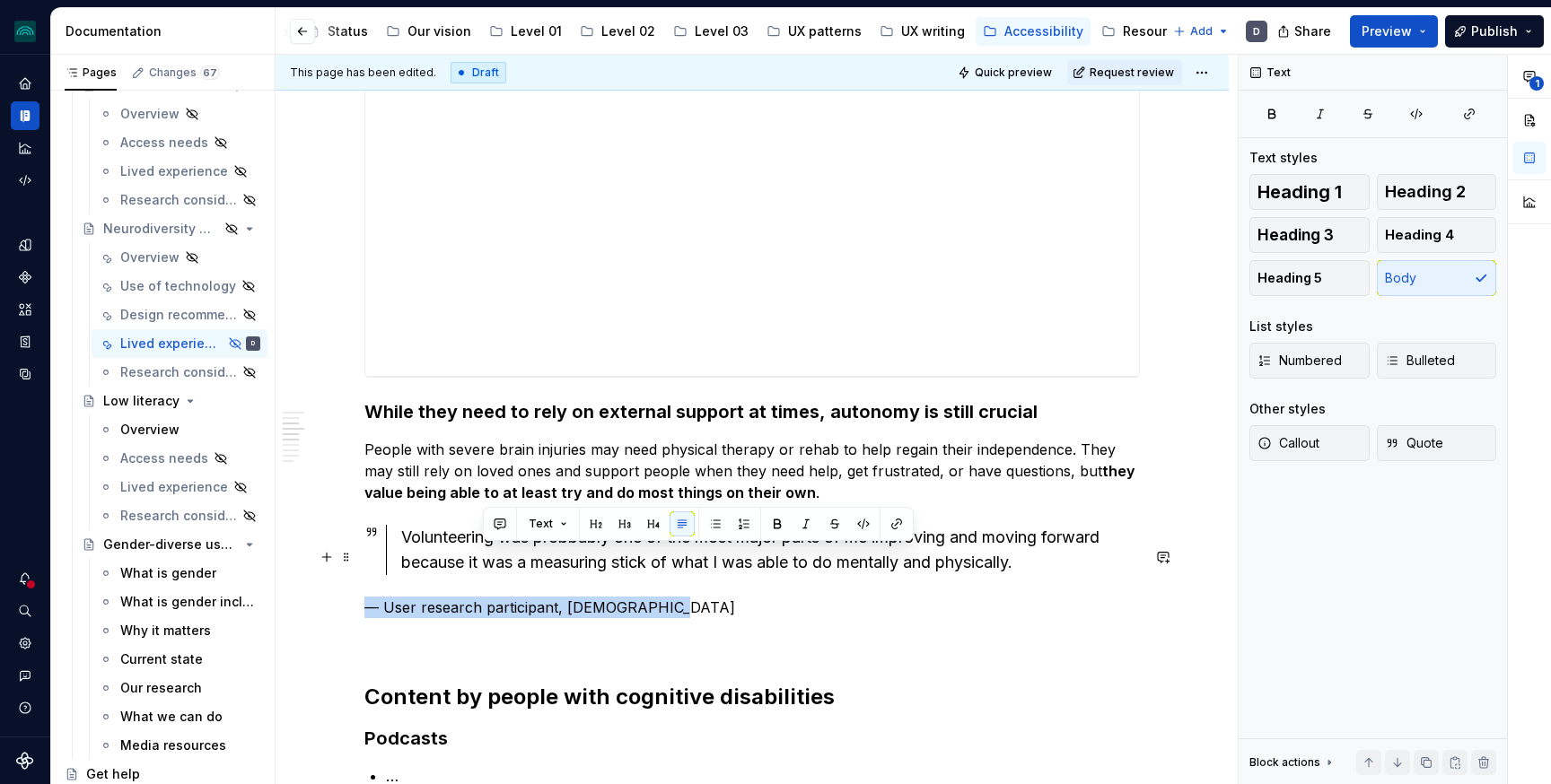
click at [480, 596] on p "— User research participant, [DEMOGRAPHIC_DATA]" at bounding box center [751, 607] width 776 height 21
click at [690, 526] on button "button" at bounding box center [692, 524] width 25 height 25
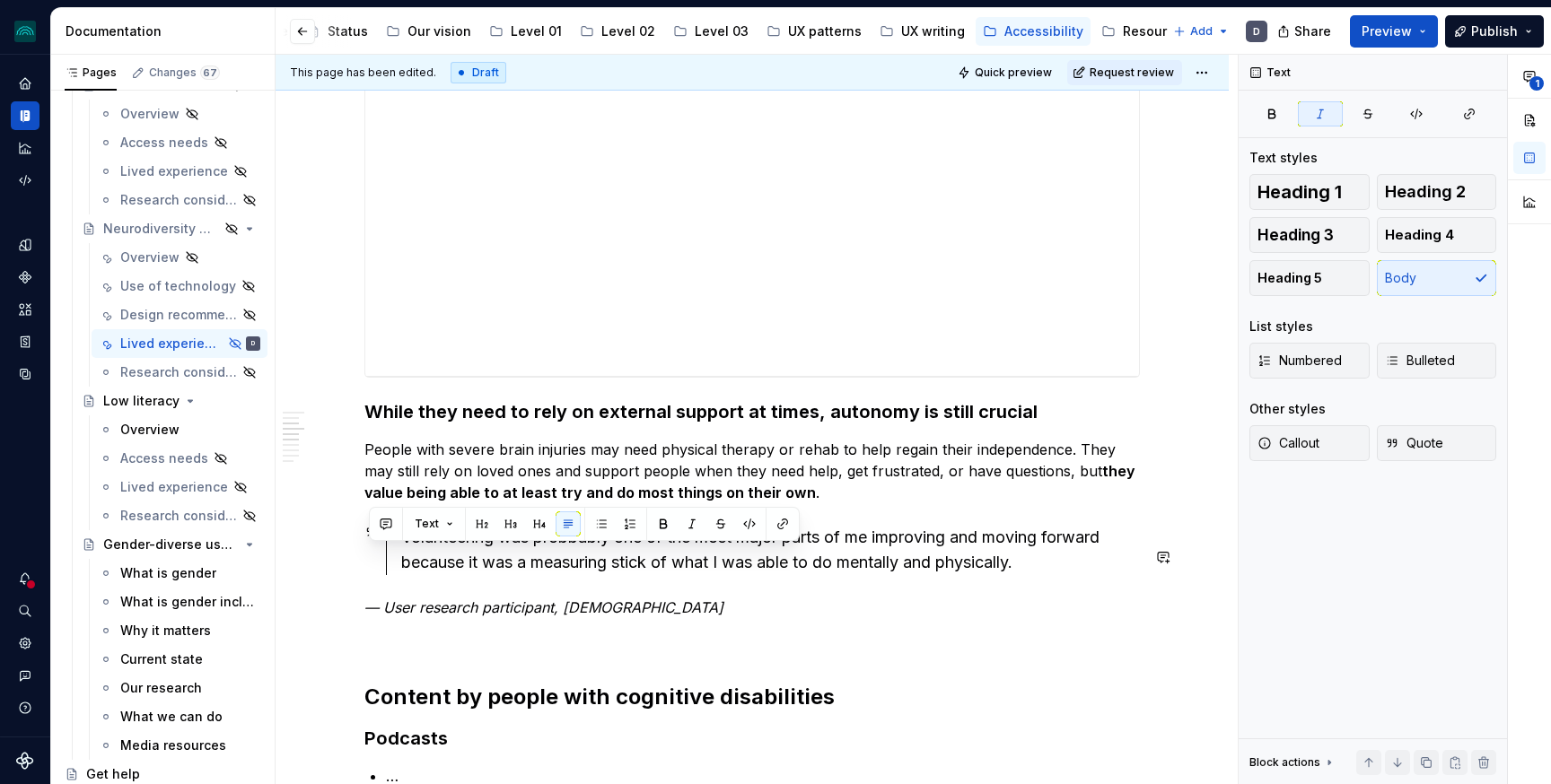
click at [677, 596] on p "— User research participant, [DEMOGRAPHIC_DATA]" at bounding box center [751, 607] width 776 height 21
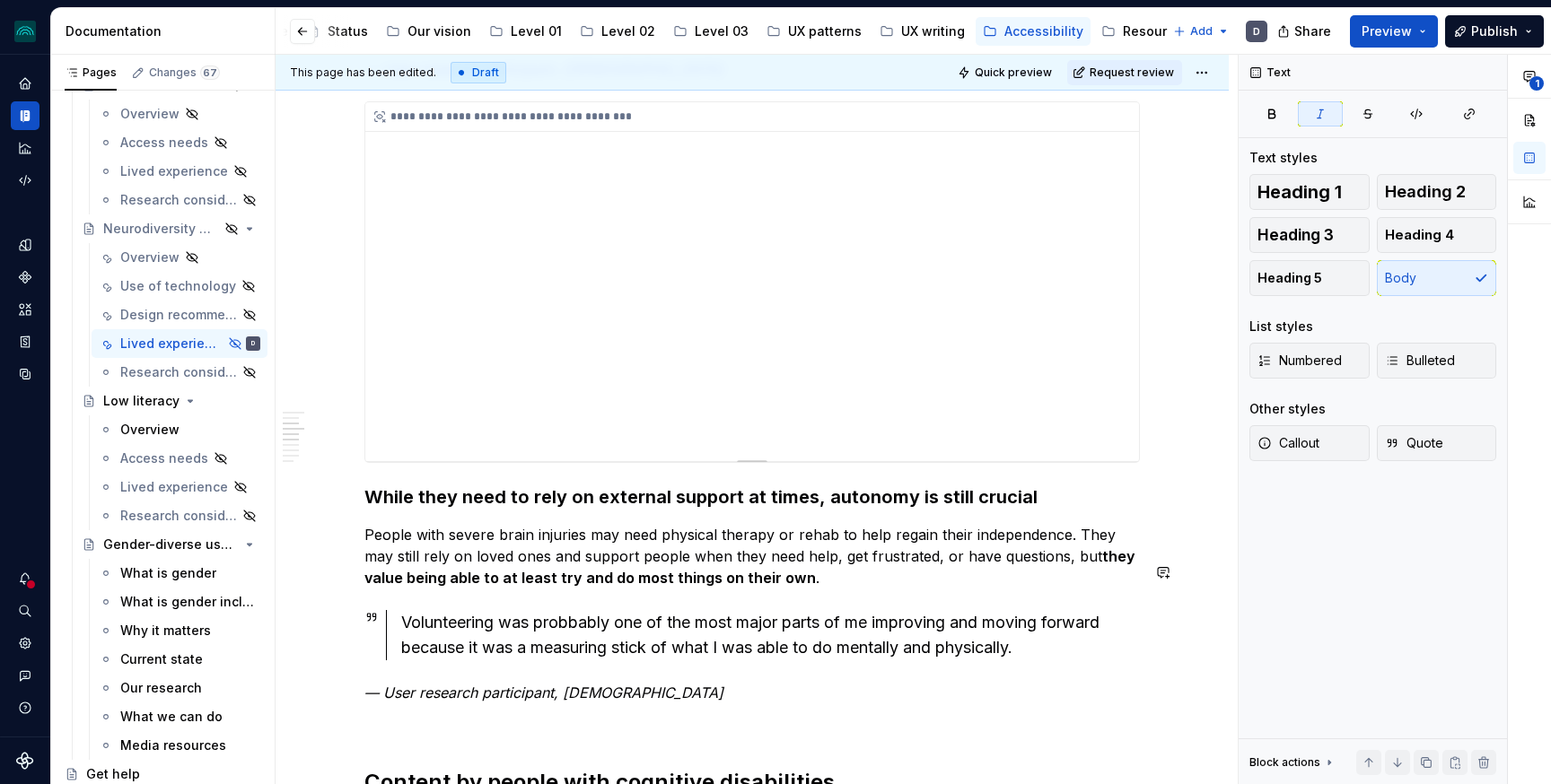
scroll to position [924, 0]
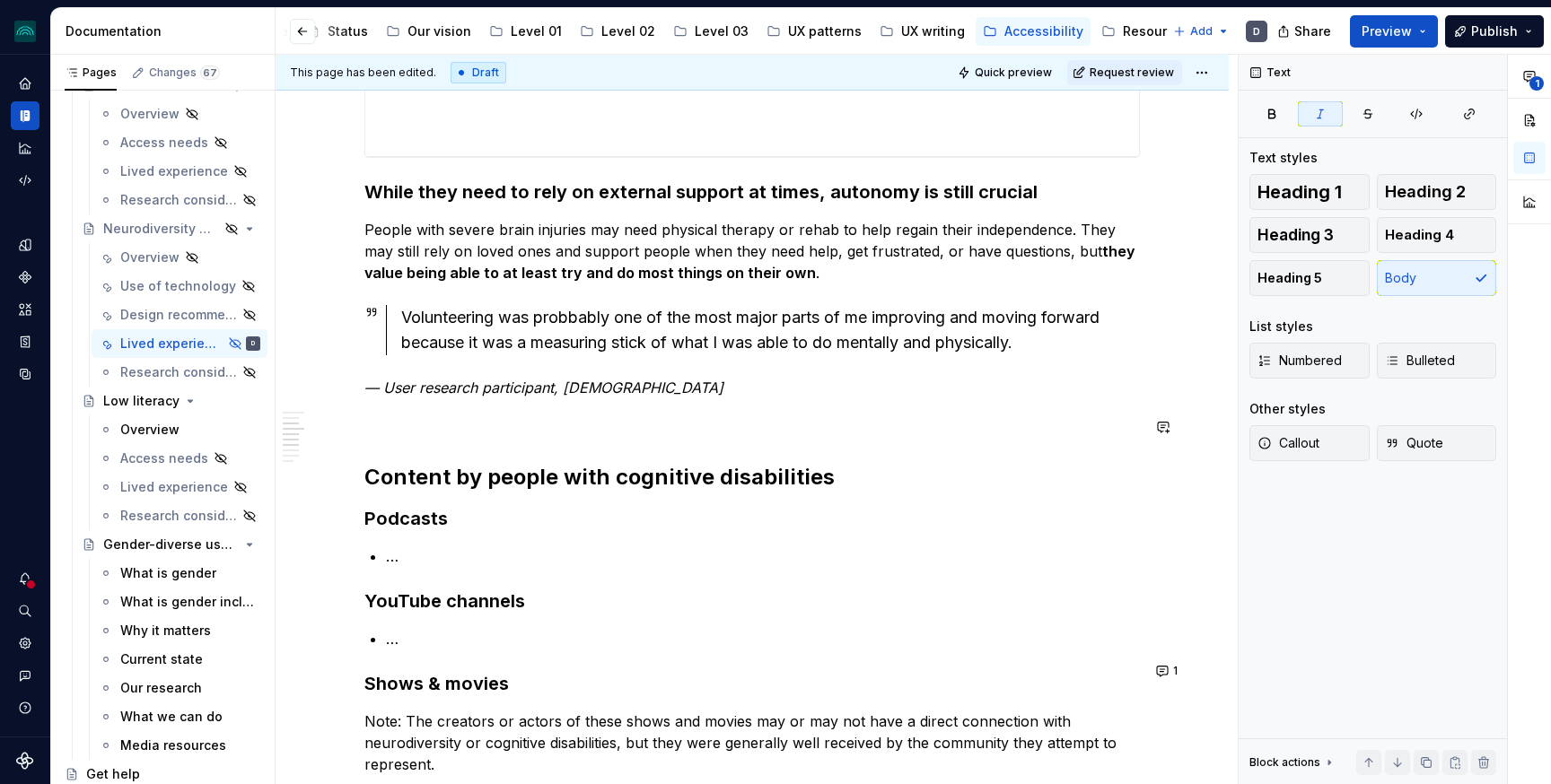
click at [406, 394] on div "**********" at bounding box center [751, 469] width 776 height 2079
click at [387, 409] on p at bounding box center [751, 420] width 776 height 21
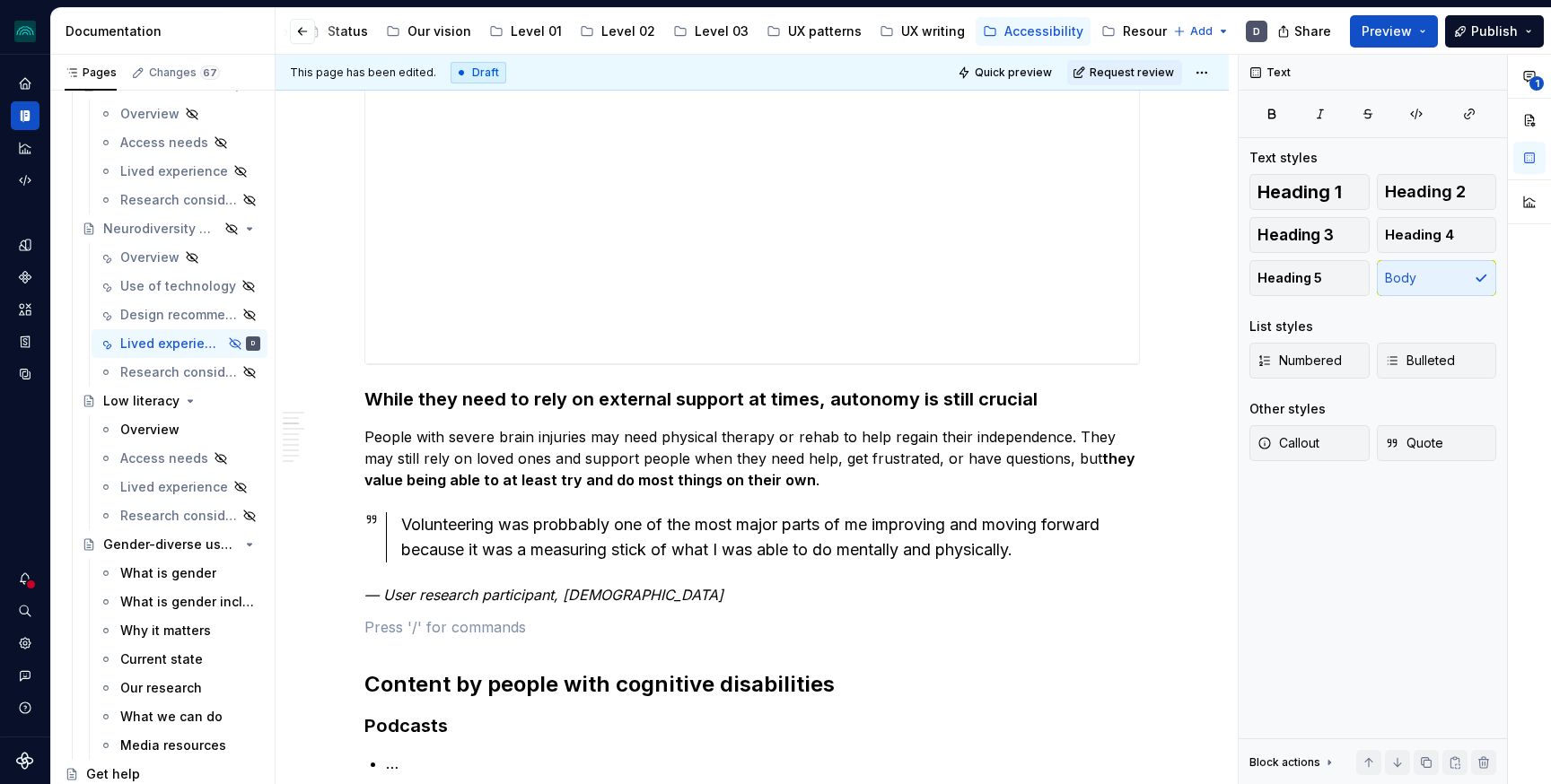
scroll to position [0, 0]
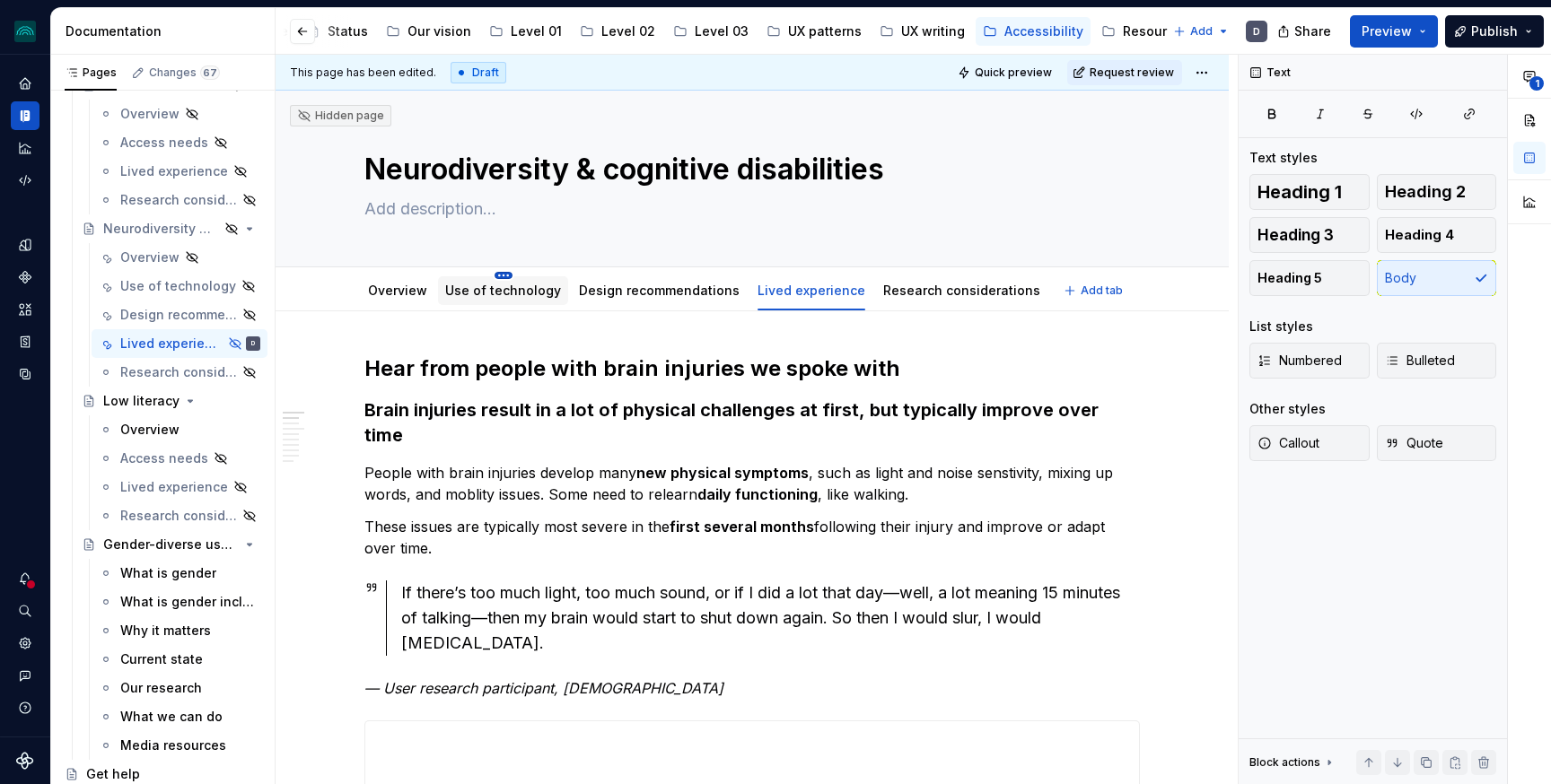
click at [502, 271] on html "iceberg D Design system data Documentation Accessibility guide for tree Page tr…" at bounding box center [776, 392] width 1551 height 784
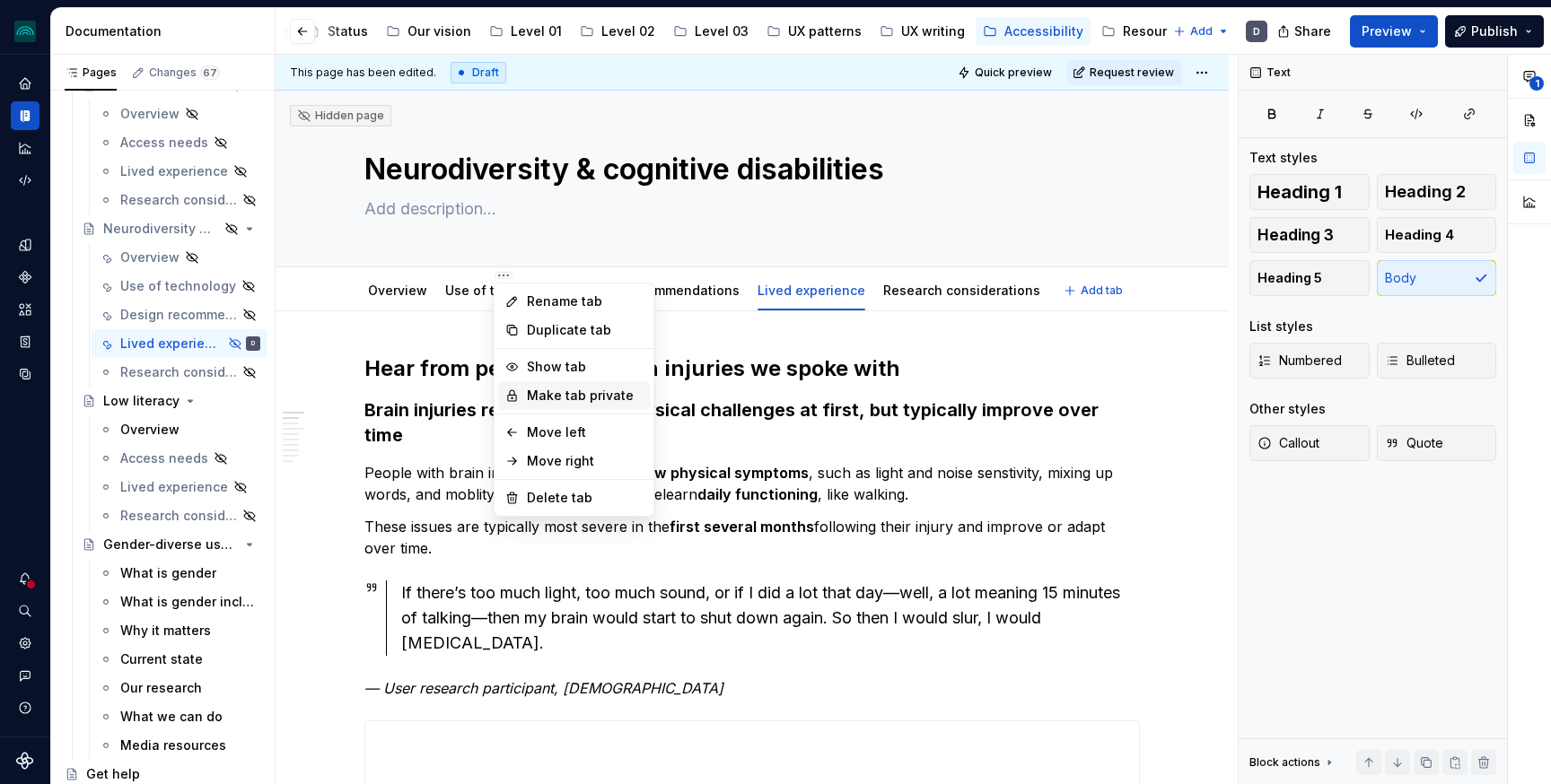
type textarea "*"
click at [553, 303] on div "Rename tab" at bounding box center [585, 301] width 117 height 18
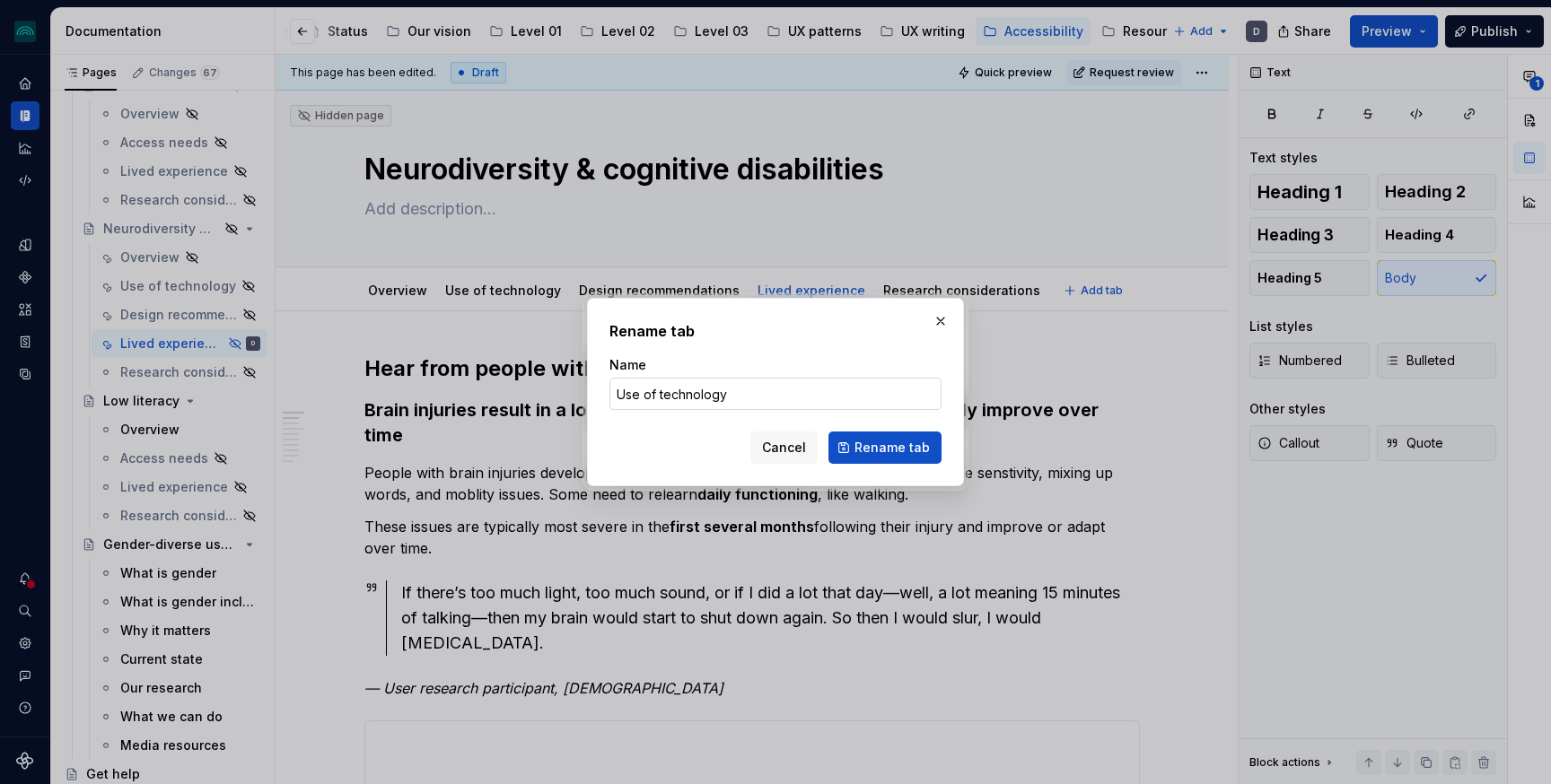
click at [744, 400] on input "Use of technology" at bounding box center [775, 393] width 332 height 32
click at [623, 400] on input "Use of technology" at bounding box center [775, 393] width 332 height 32
click at [645, 389] on input "Preferences of technology" at bounding box center [775, 393] width 332 height 32
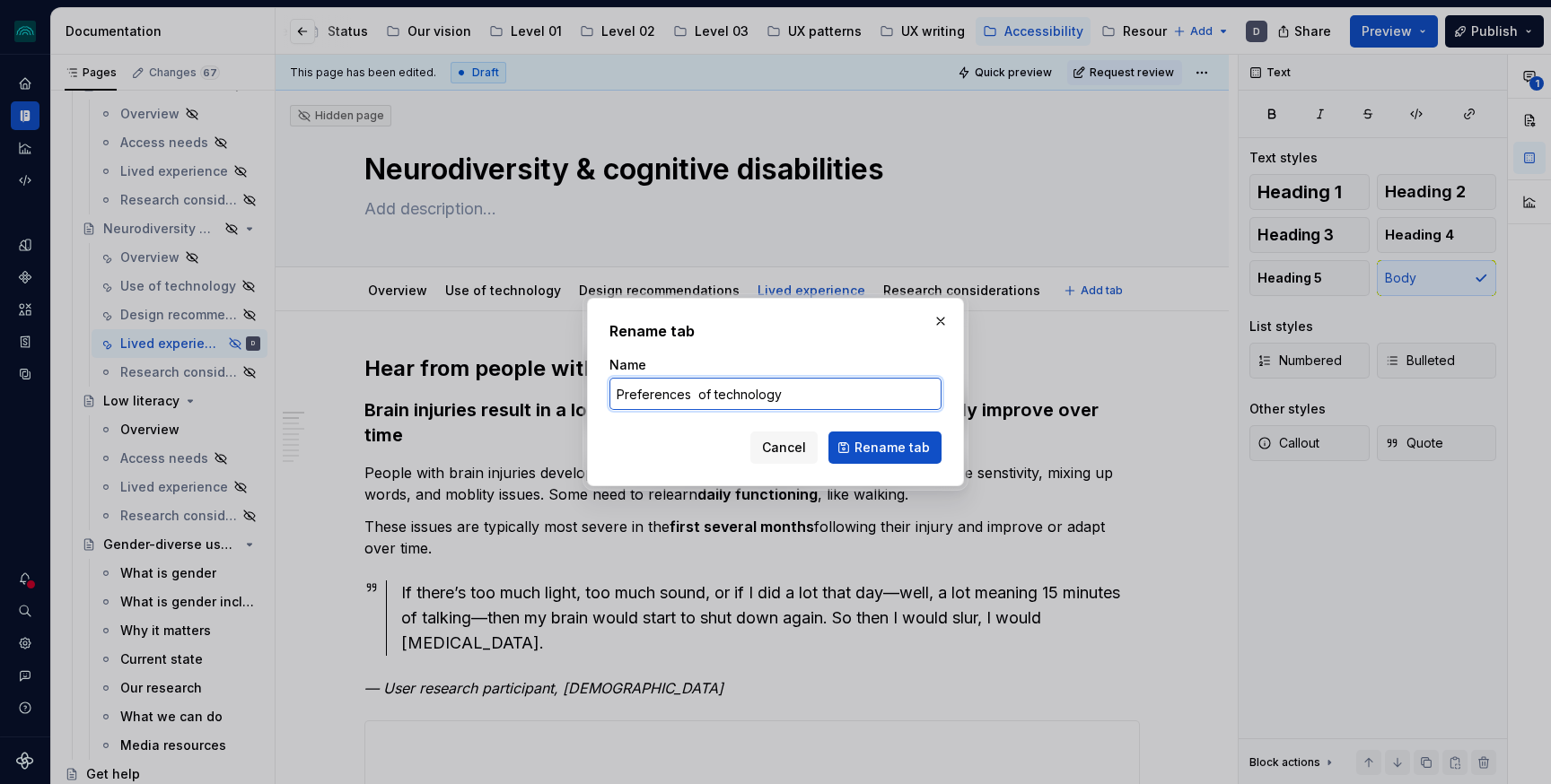
click at [691, 401] on input "Preferences of technology" at bounding box center [775, 393] width 332 height 32
click at [687, 401] on input "Preferences & of technology" at bounding box center [775, 393] width 332 height 32
click at [711, 390] on input "Preferences & of technology" at bounding box center [775, 393] width 332 height 32
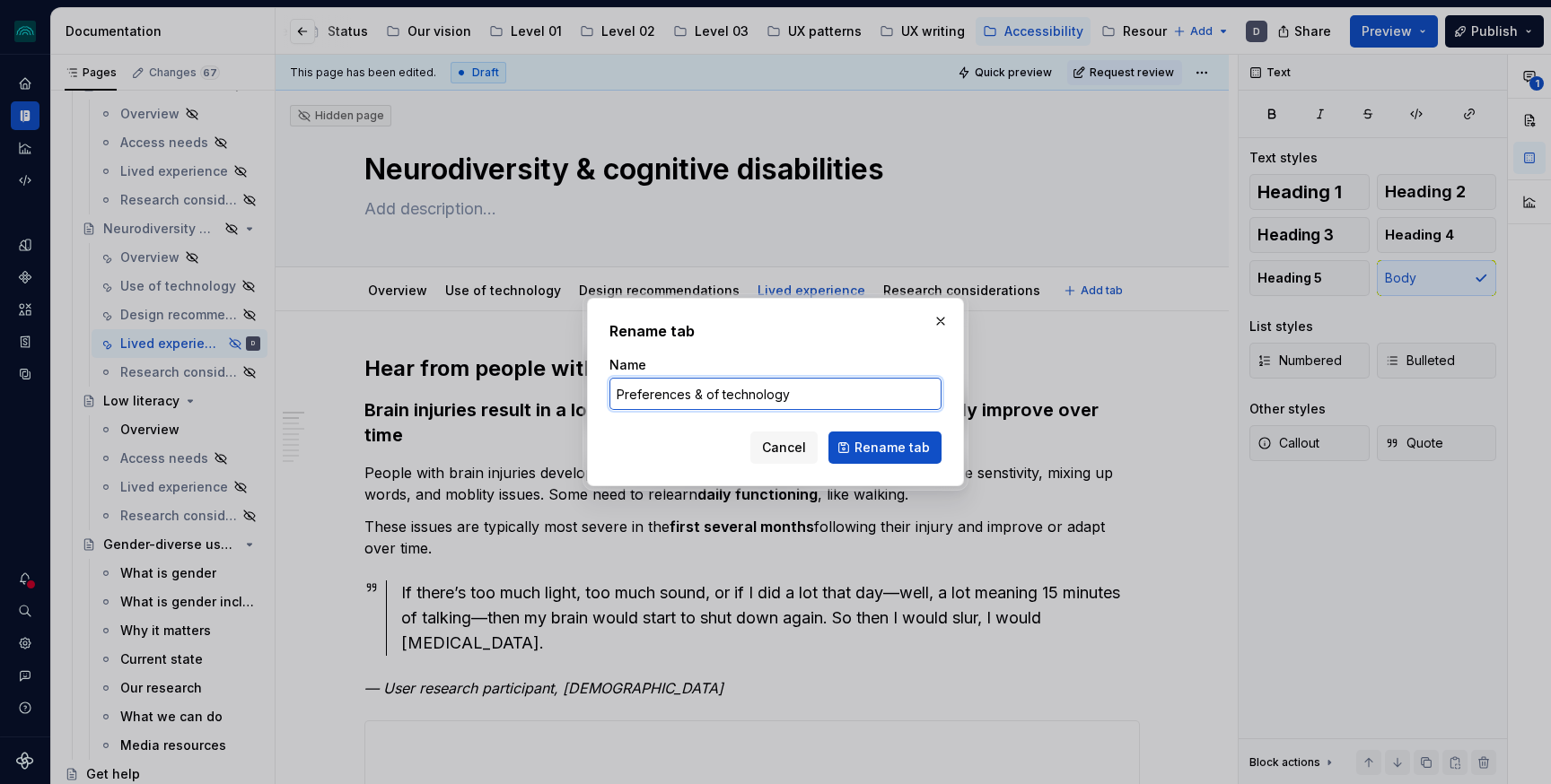
click at [702, 393] on input "Preferences & of technology" at bounding box center [775, 393] width 332 height 32
click at [890, 407] on input "Preferences & pain points of technology" at bounding box center [775, 393] width 332 height 32
click at [674, 395] on input "Preferences & pain points of technology and services" at bounding box center [775, 393] width 332 height 32
click at [633, 390] on input "Behaviours & pain points of technology and services" at bounding box center [775, 393] width 332 height 32
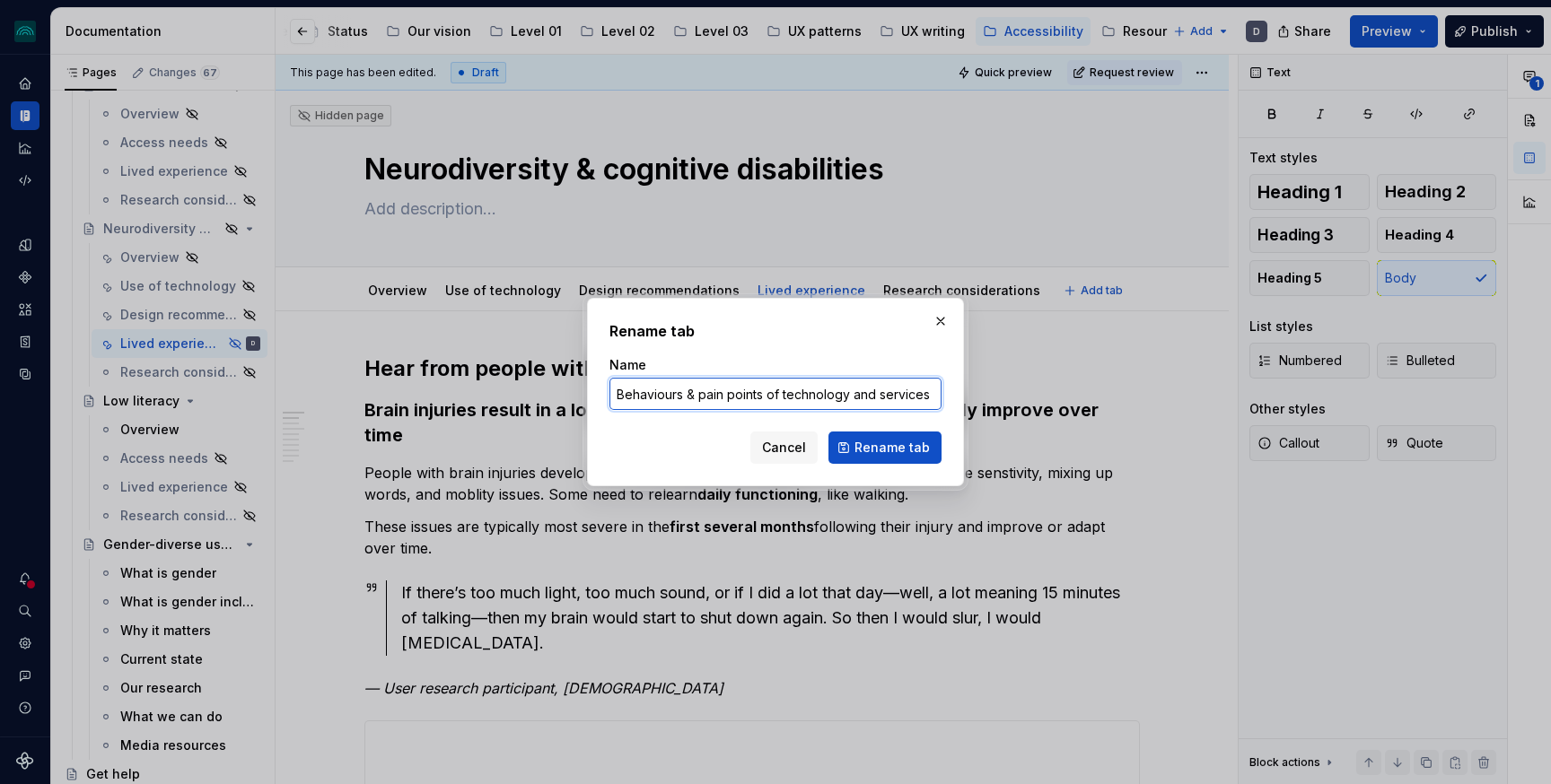
click at [633, 390] on input "Behaviours & pain points of technology and services" at bounding box center [775, 393] width 332 height 32
click at [726, 395] on input "Use & pain points of technology and services" at bounding box center [775, 393] width 332 height 32
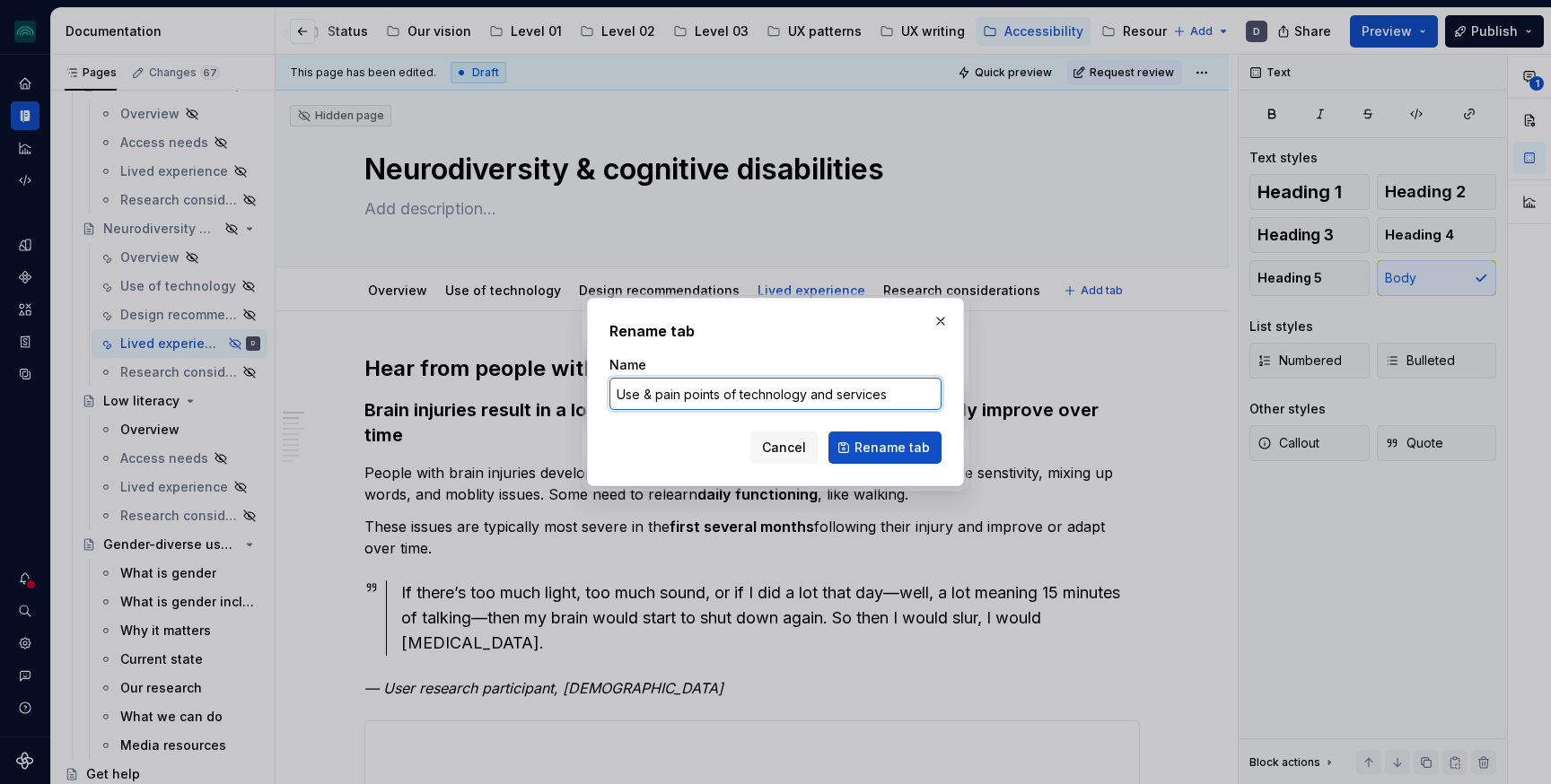
click at [726, 395] on input "Use & pain points of technology and services" at bounding box center [775, 393] width 332 height 32
type input "Use & pain points with technology and services"
click at [882, 450] on span "Rename tab" at bounding box center [892, 447] width 76 height 18
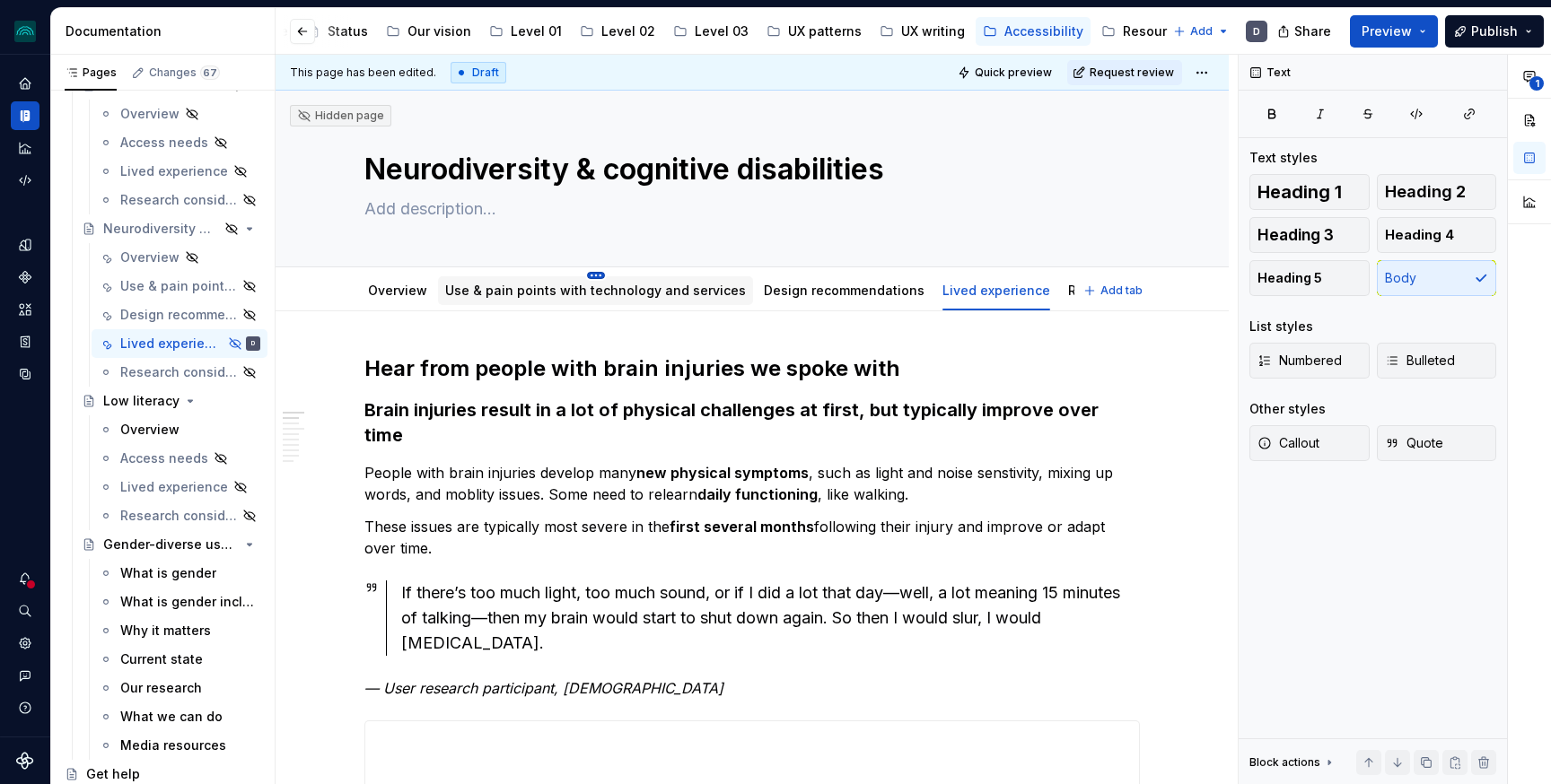
click at [590, 277] on html "iceberg D Design system data Documentation Accessibility guide for tree Page tr…" at bounding box center [776, 392] width 1551 height 784
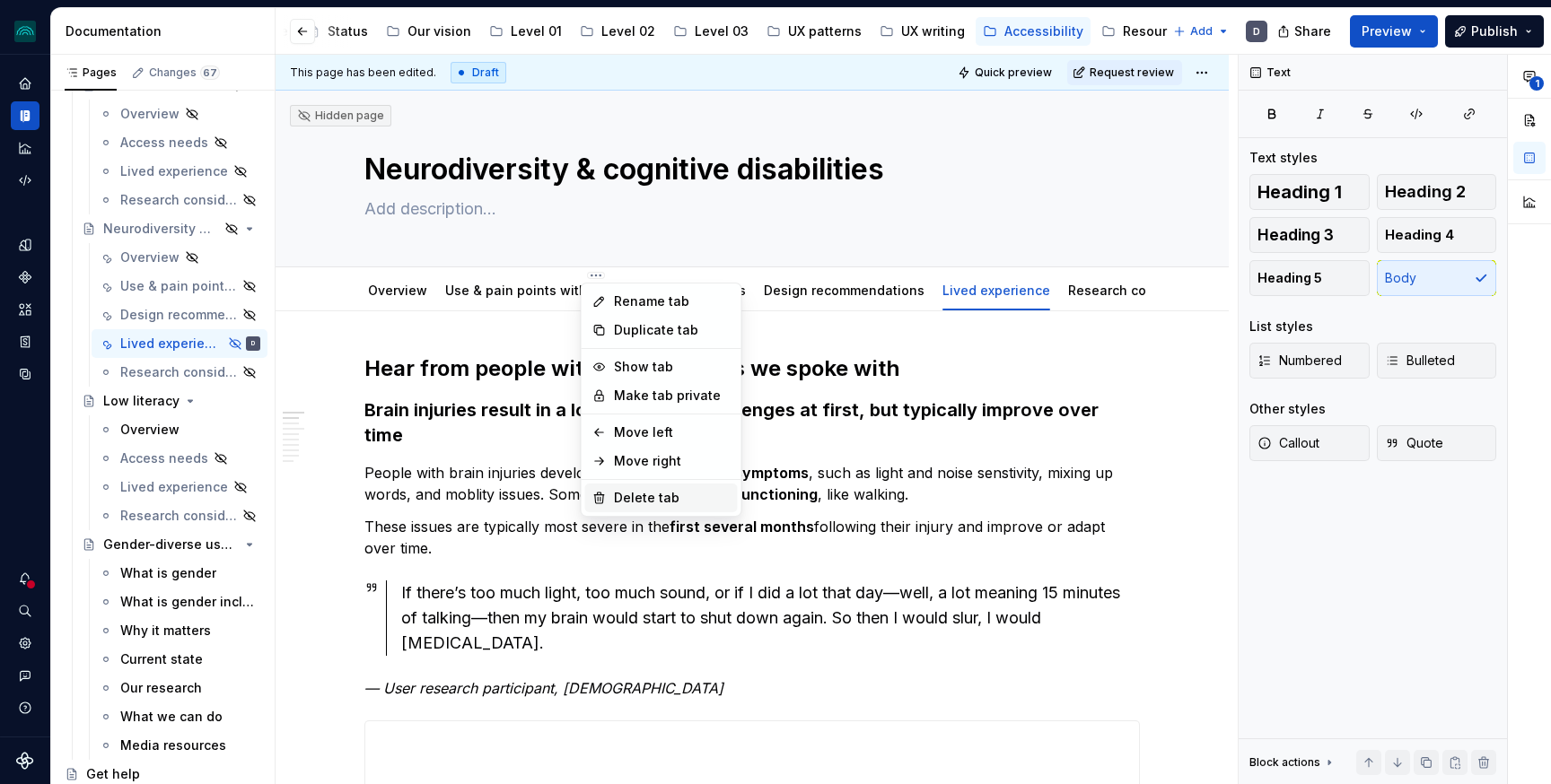
type textarea "*"
click at [646, 300] on div "Rename tab" at bounding box center [672, 301] width 117 height 18
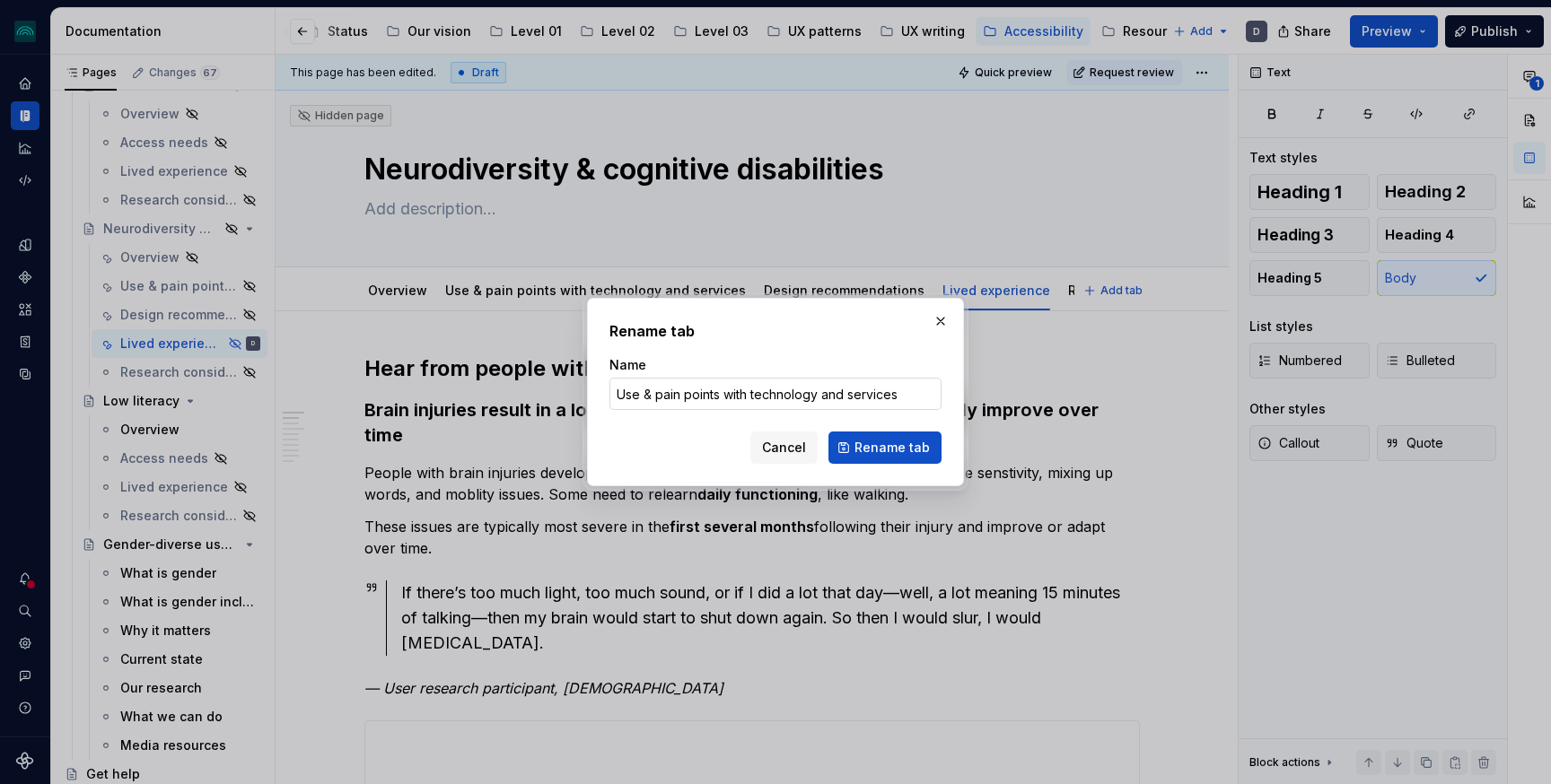
click at [629, 395] on input "Use & pain points with technology and services" at bounding box center [775, 393] width 332 height 32
type input "Preferences & pain points with technology and services"
click at [885, 449] on span "Rename tab" at bounding box center [892, 447] width 76 height 18
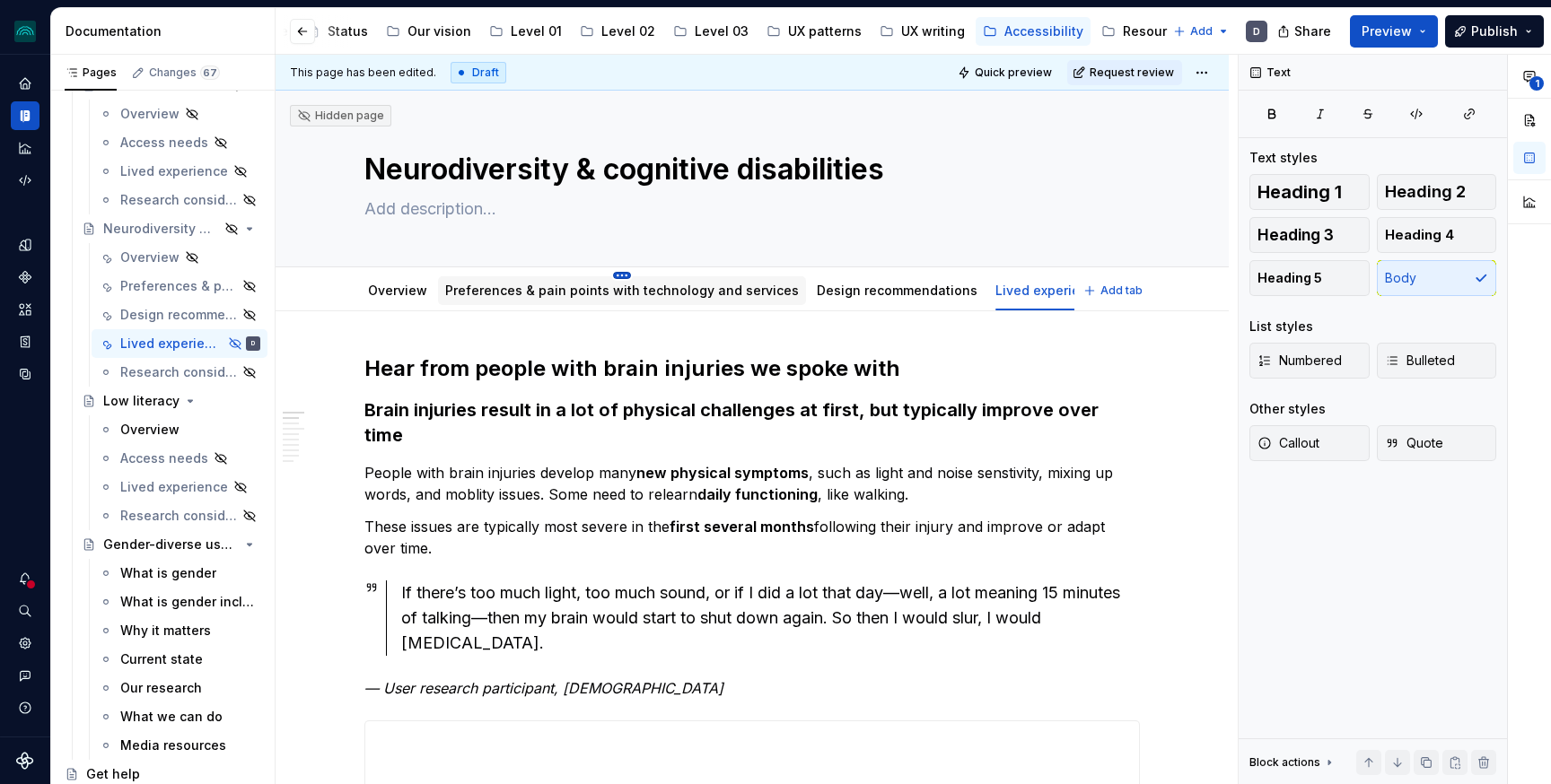
click at [612, 273] on html "iceberg D Design system data Documentation Accessibility guide for tree Page tr…" at bounding box center [776, 392] width 1551 height 784
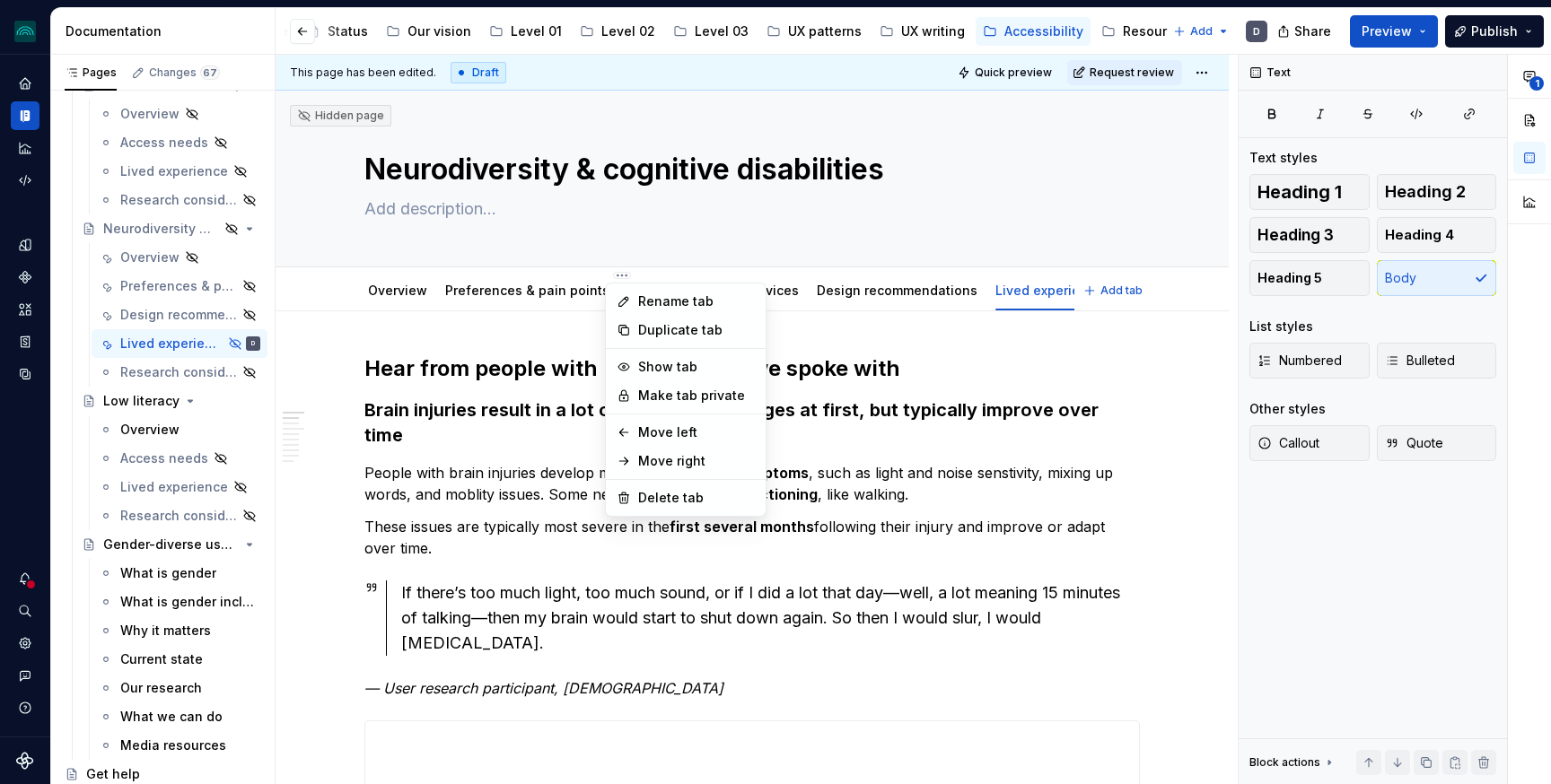
type textarea "*"
click at [679, 300] on div "Rename tab" at bounding box center [696, 301] width 117 height 18
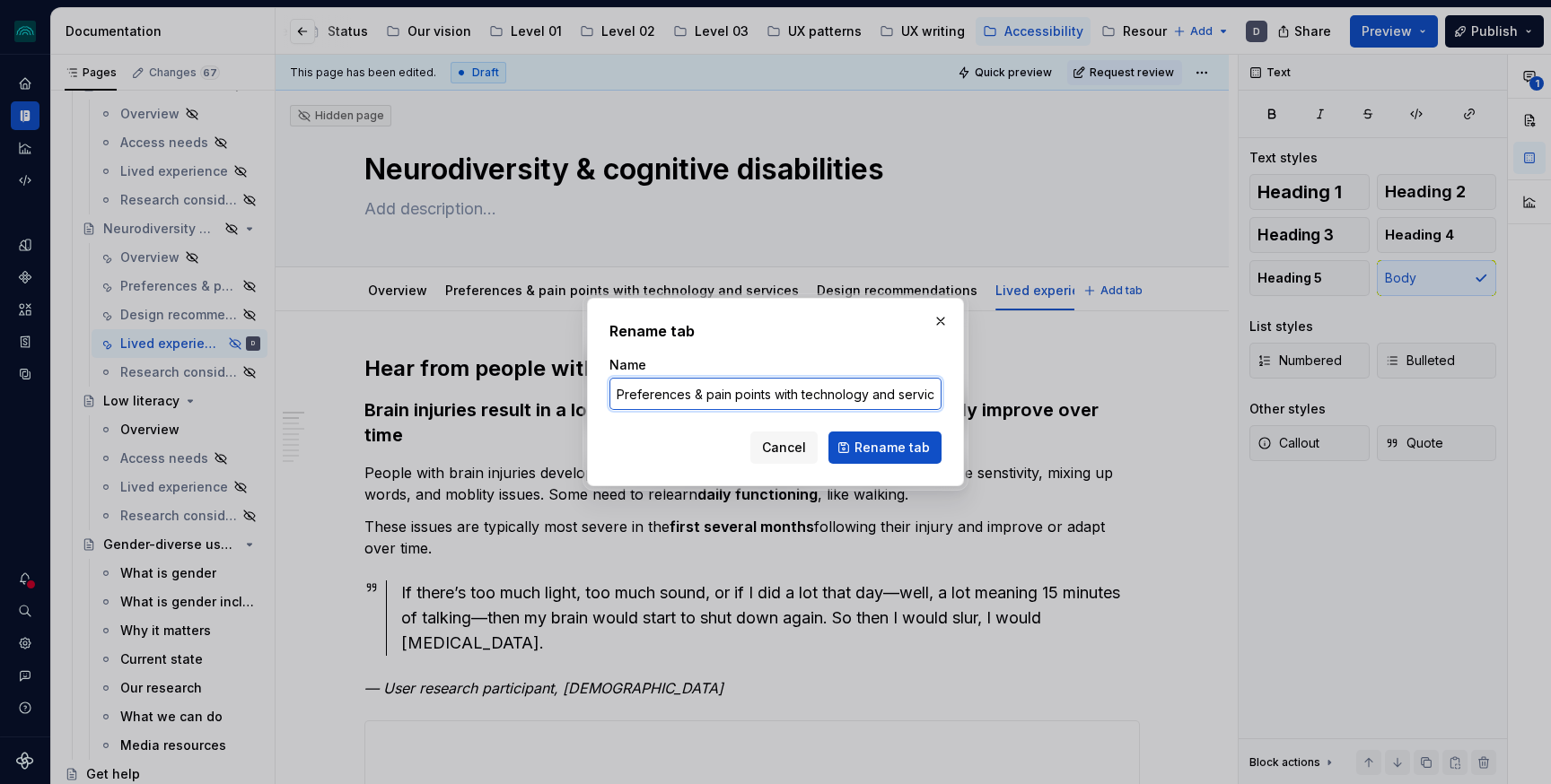
click at [880, 390] on input "Preferences & pain points with technology and services" at bounding box center [775, 393] width 332 height 32
type input "Preferences & pain points with technology & services"
click at [907, 447] on span "Rename tab" at bounding box center [892, 447] width 76 height 18
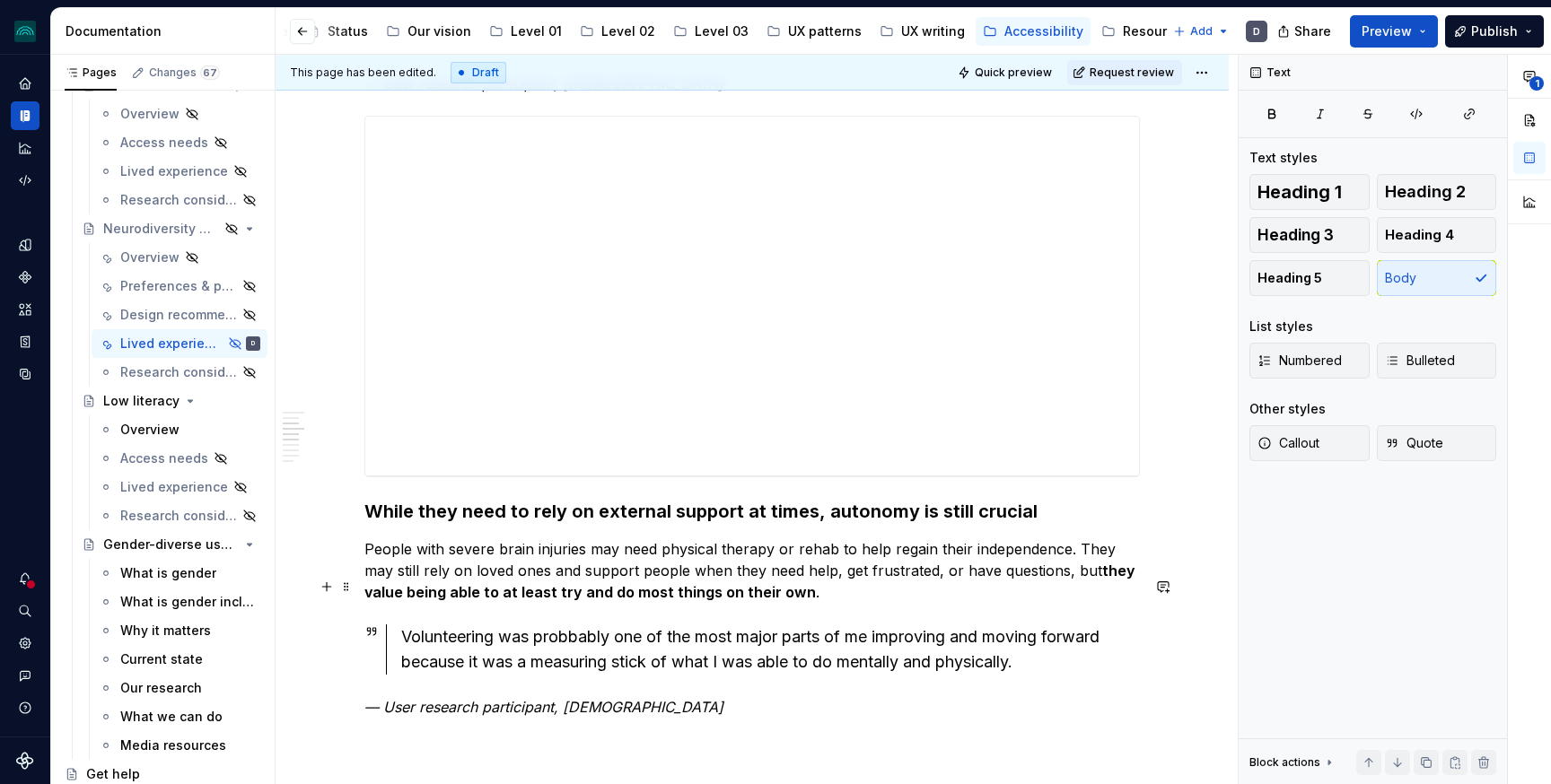
scroll to position [927, 0]
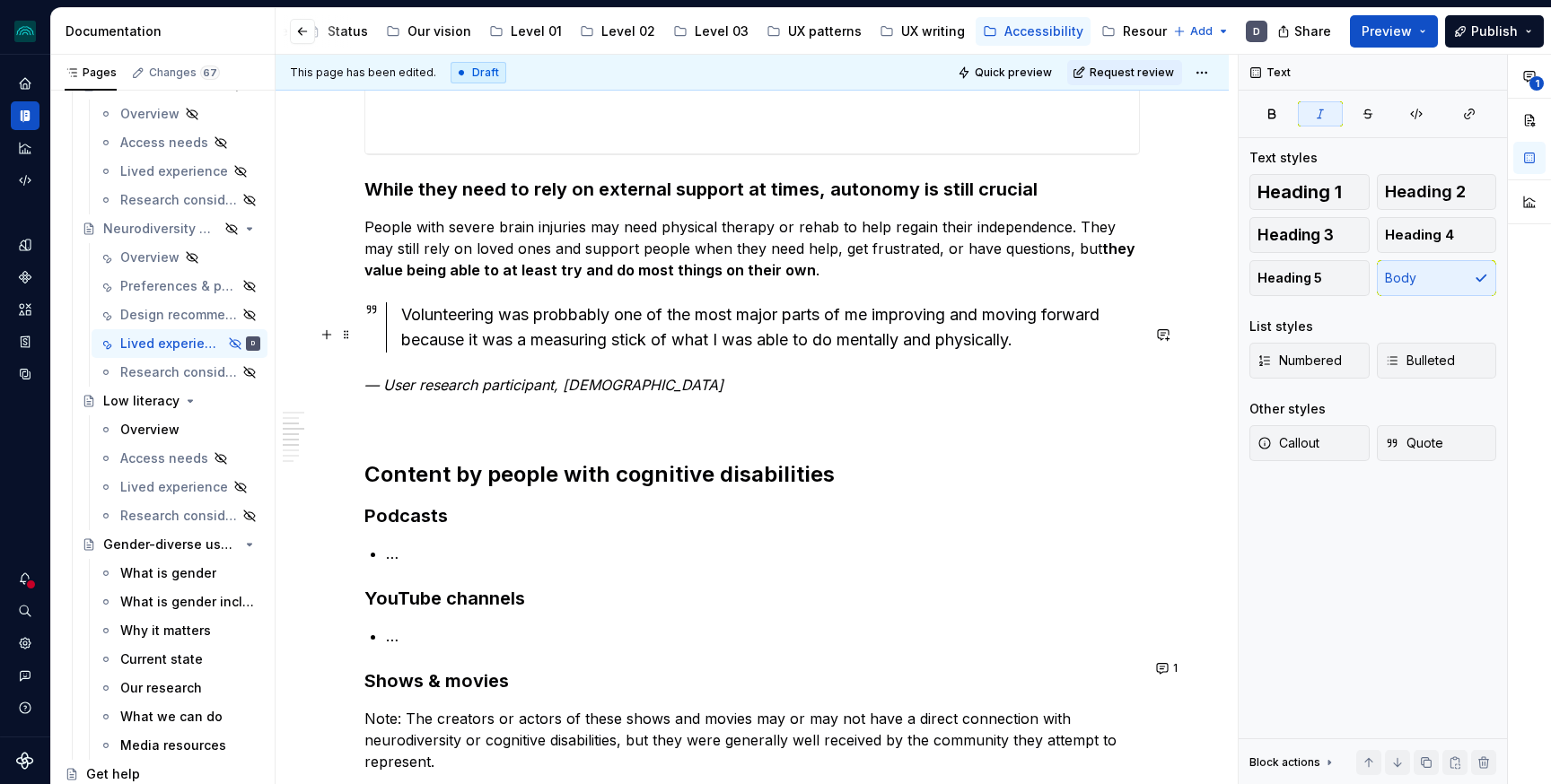
click at [746, 375] on p "— User research participant, [DEMOGRAPHIC_DATA]" at bounding box center [751, 385] width 776 height 21
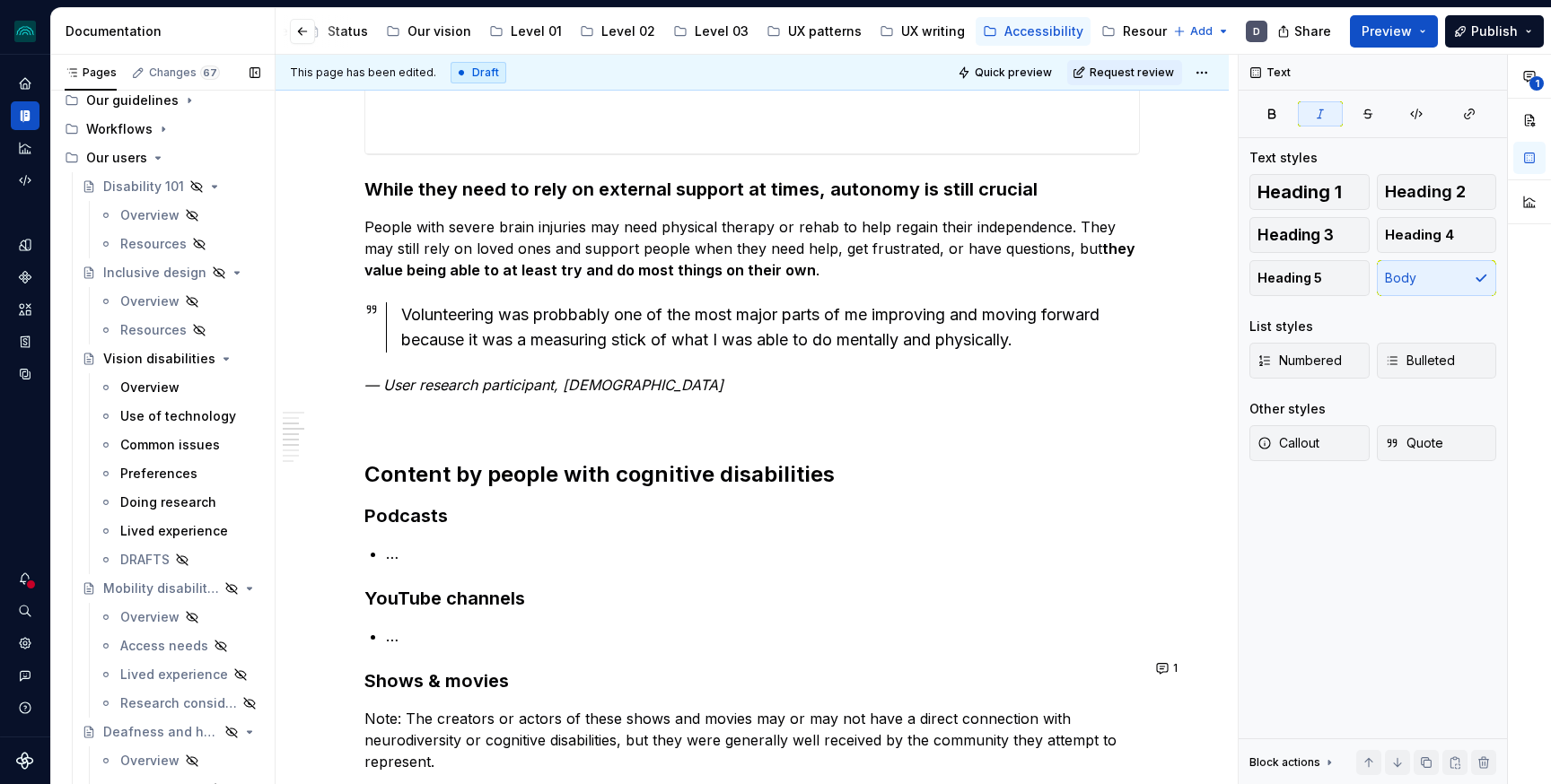
scroll to position [1105, 0]
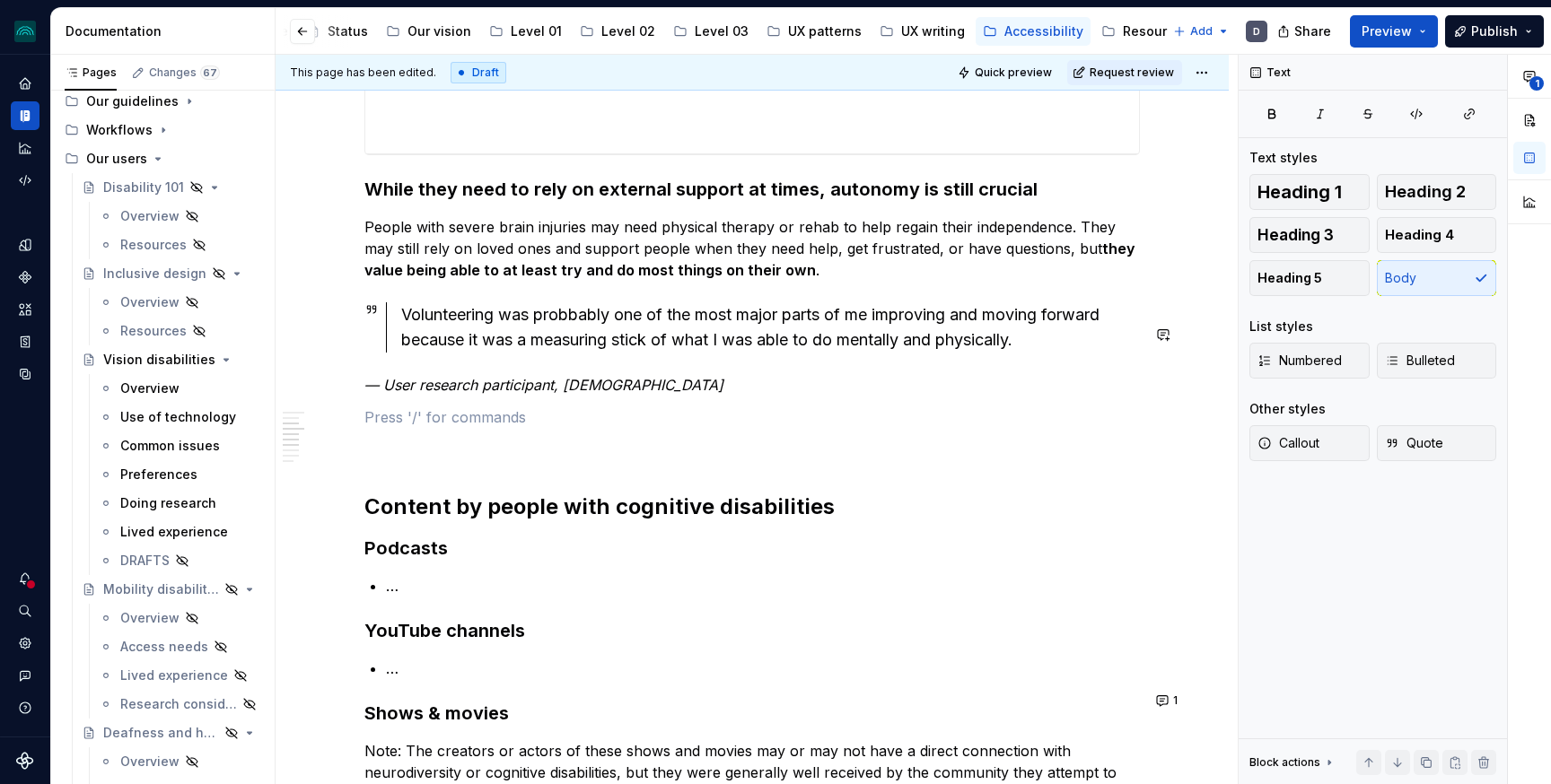
click at [400, 407] on p at bounding box center [751, 417] width 776 height 21
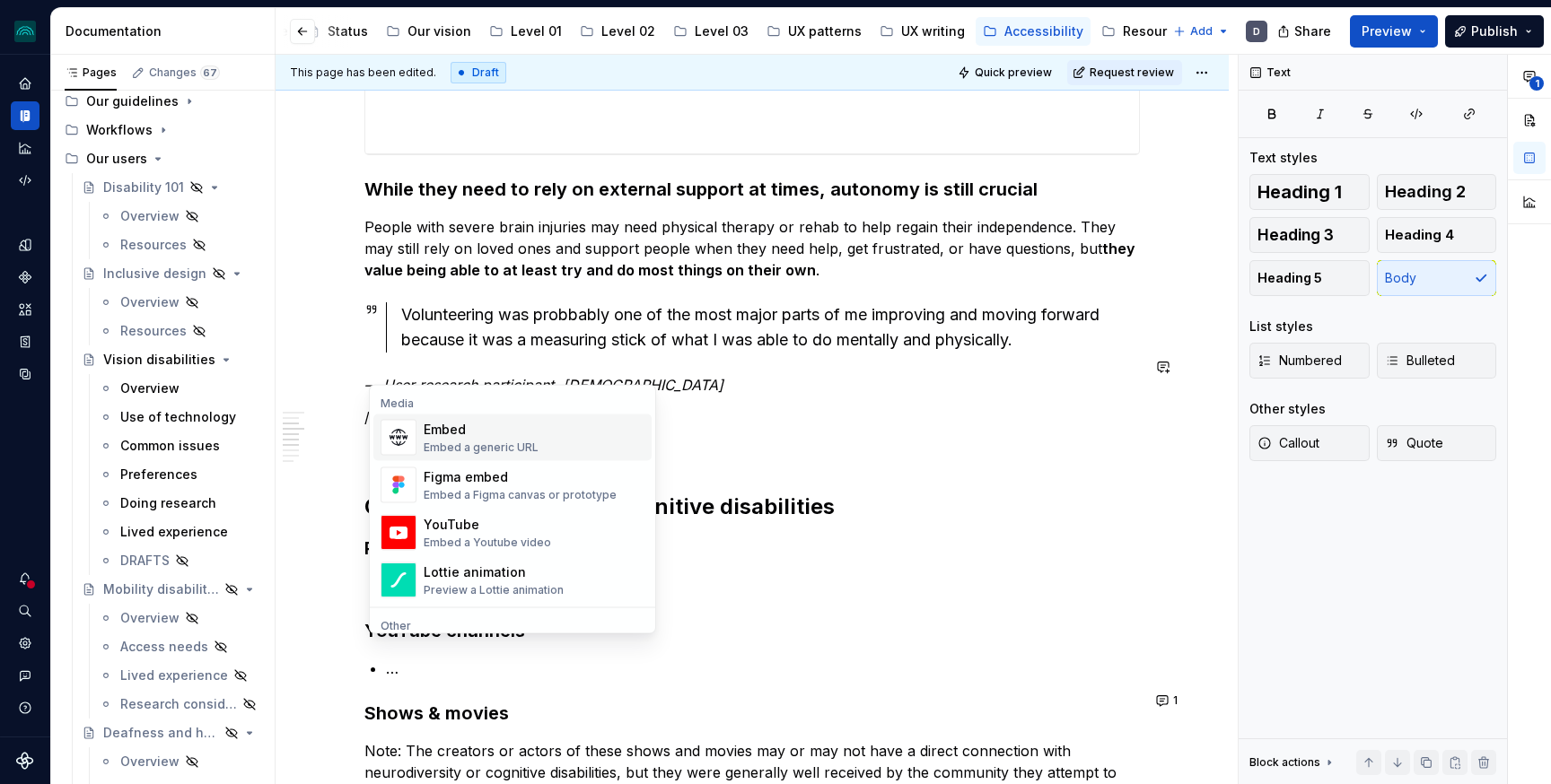
click at [448, 455] on span "Embed Embed a generic URL" at bounding box center [512, 437] width 278 height 46
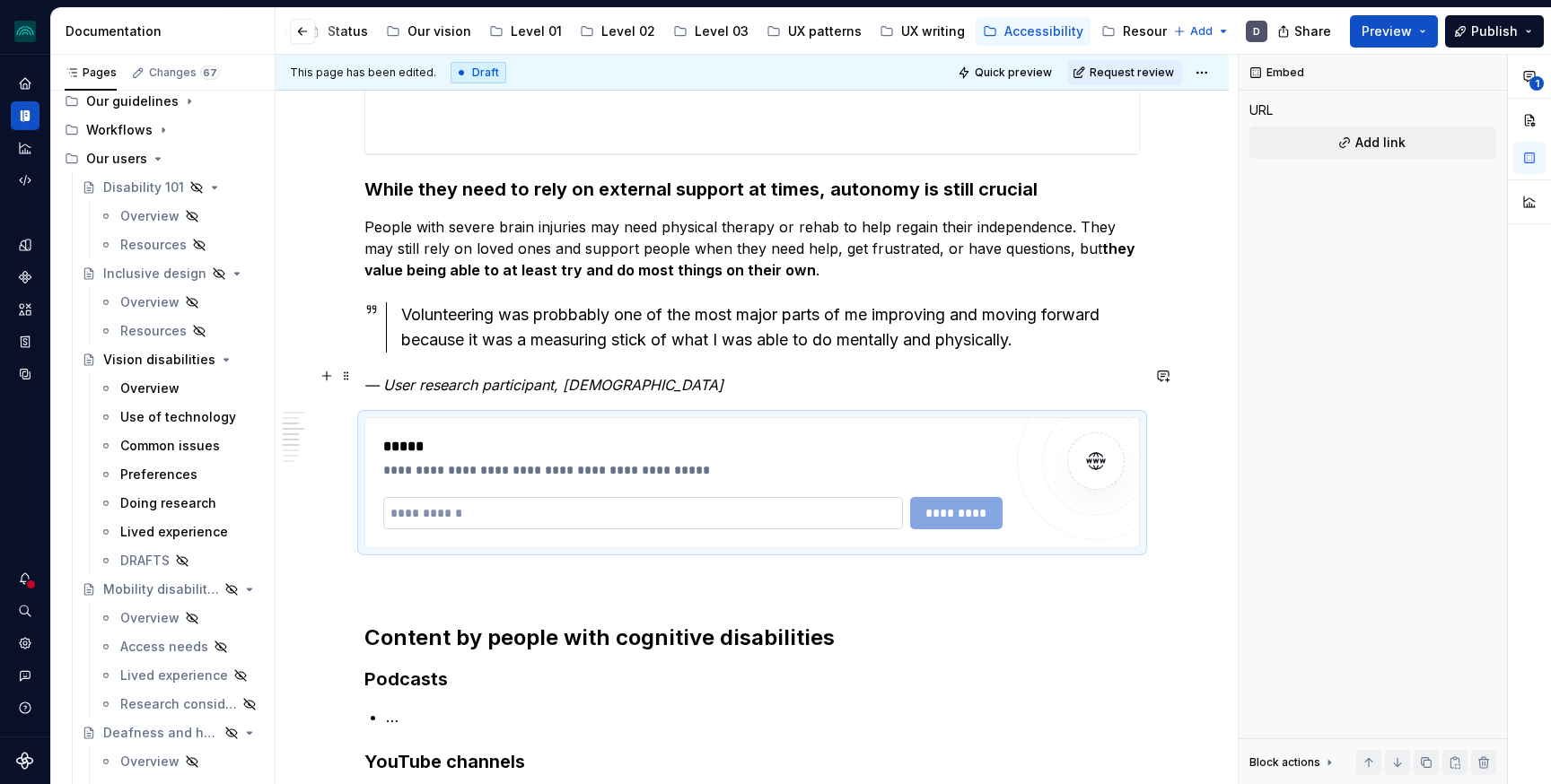
type textarea "*"
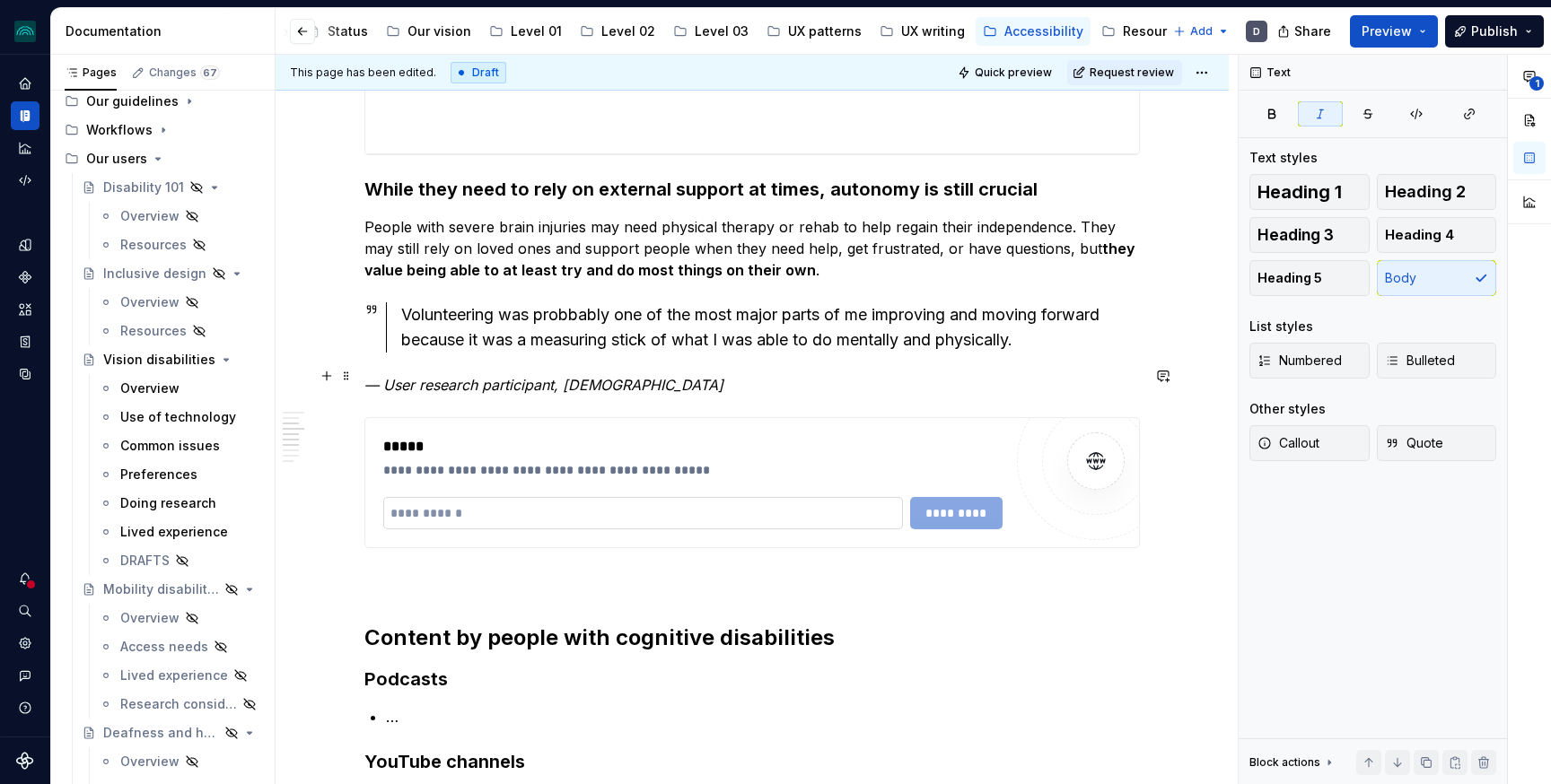
click at [569, 498] on input "text" at bounding box center [643, 513] width 520 height 32
click at [433, 498] on input "text" at bounding box center [643, 513] width 520 height 32
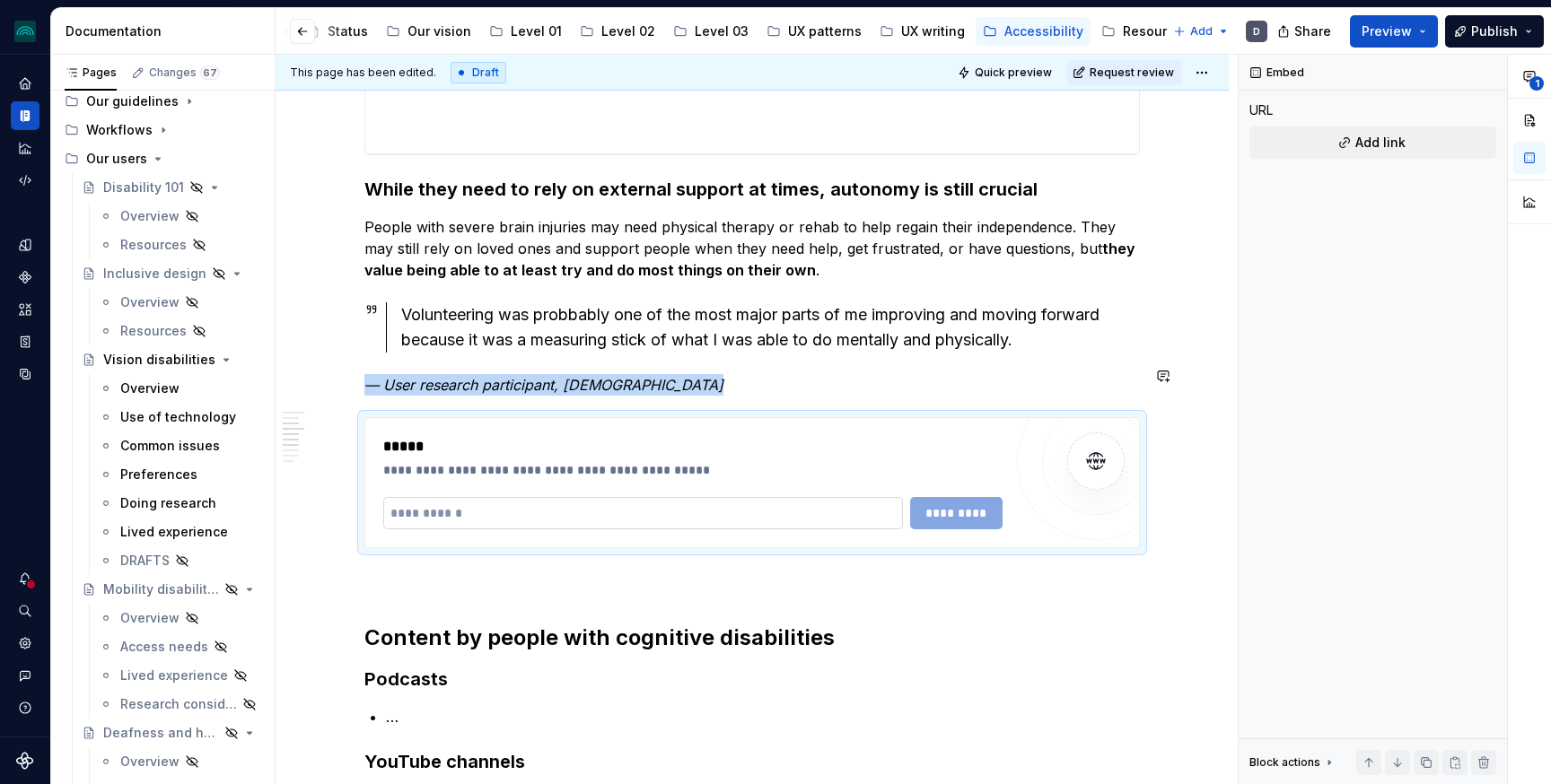
click at [433, 498] on input "text" at bounding box center [643, 513] width 520 height 32
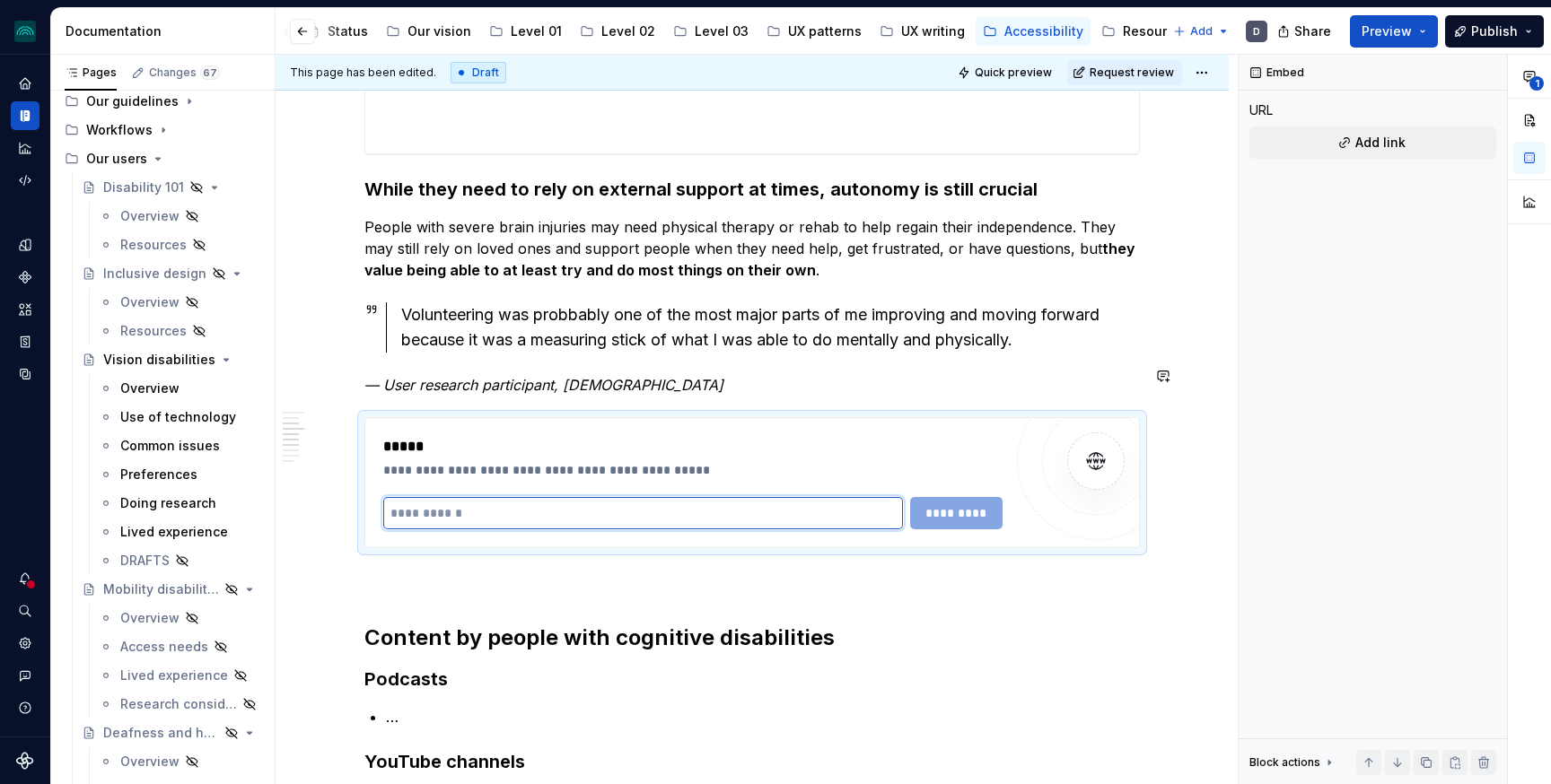
paste input "**********"
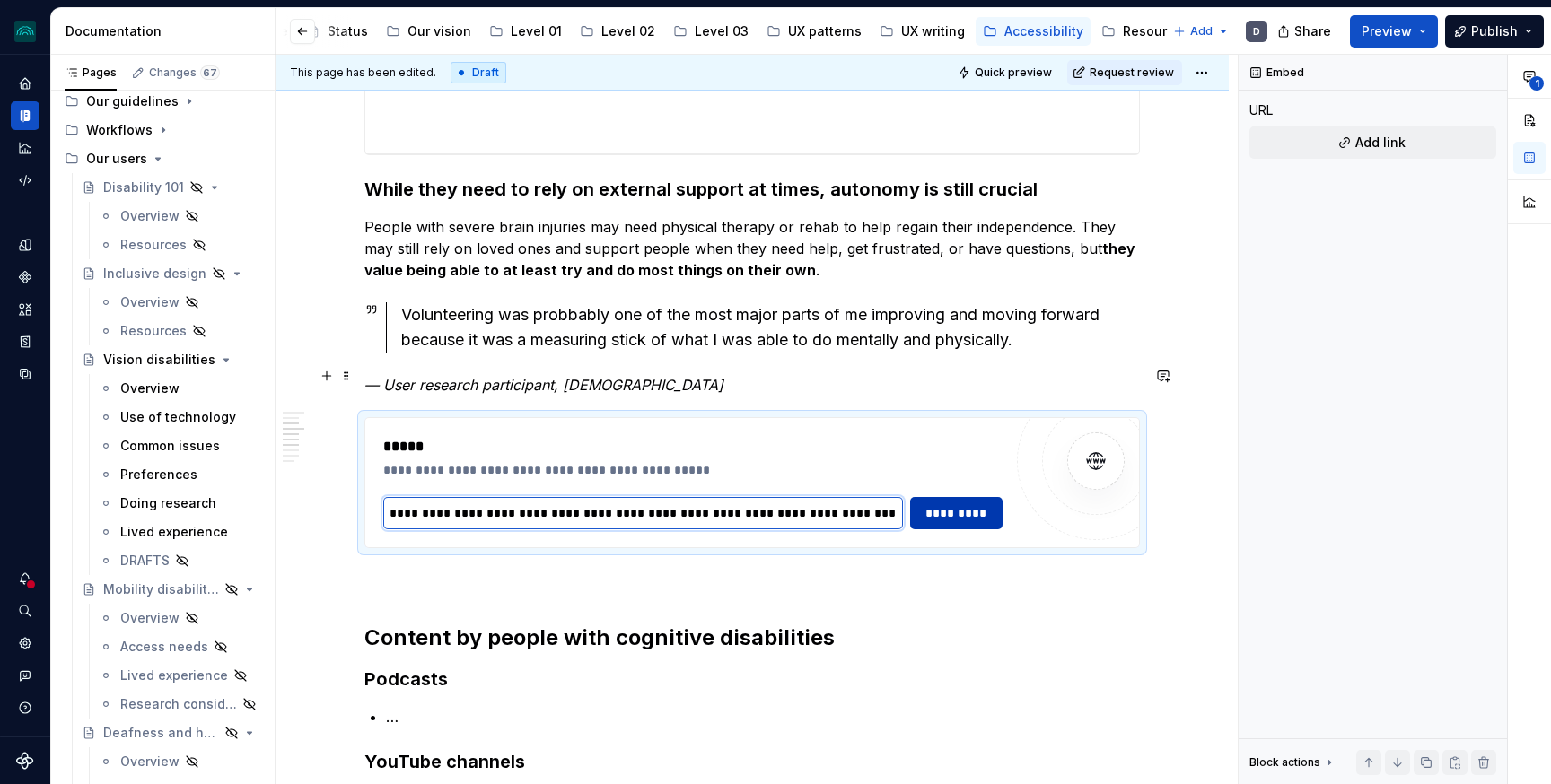
type input "**********"
click at [961, 504] on span "*********" at bounding box center [956, 513] width 69 height 18
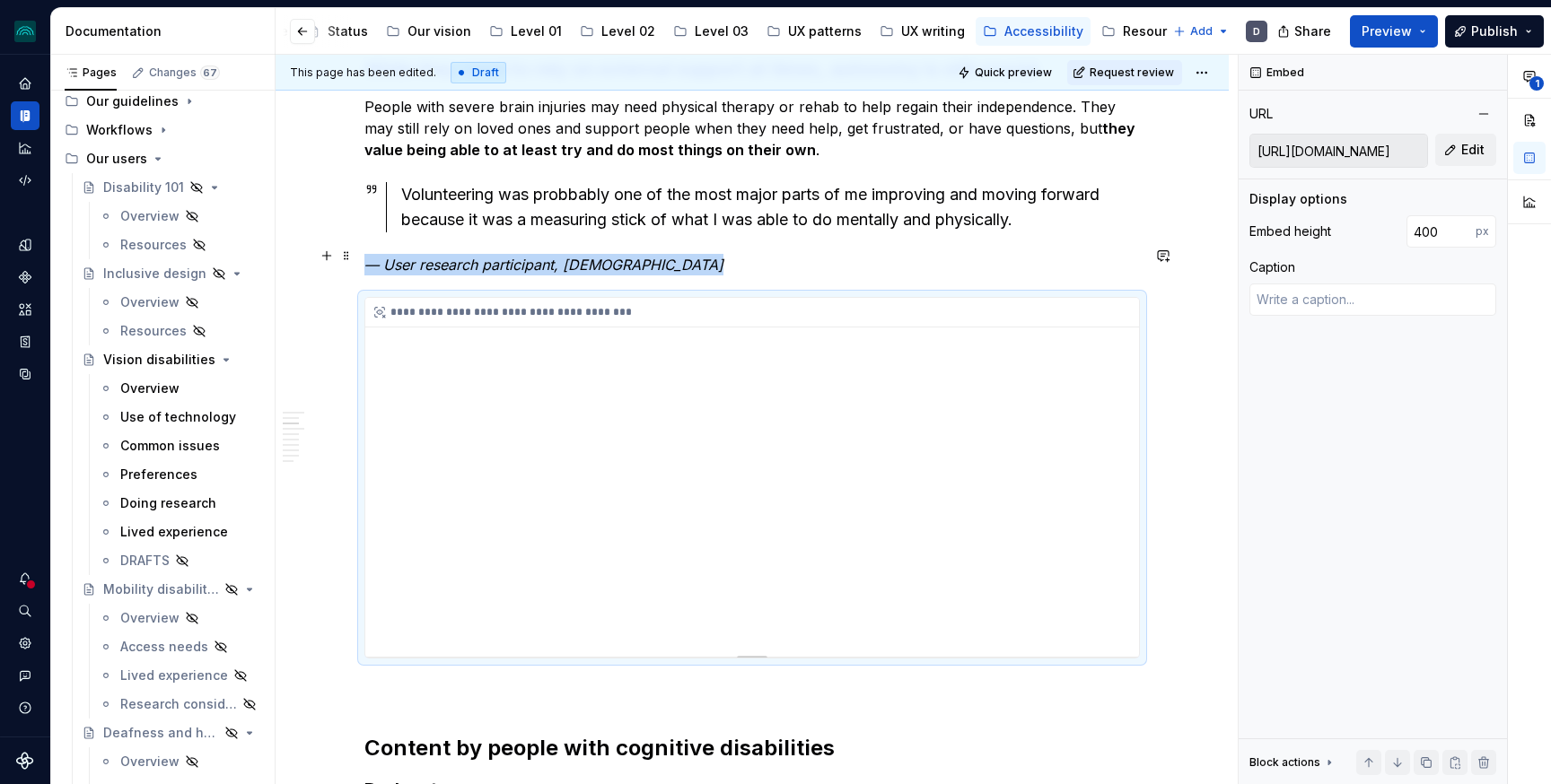
scroll to position [1048, 0]
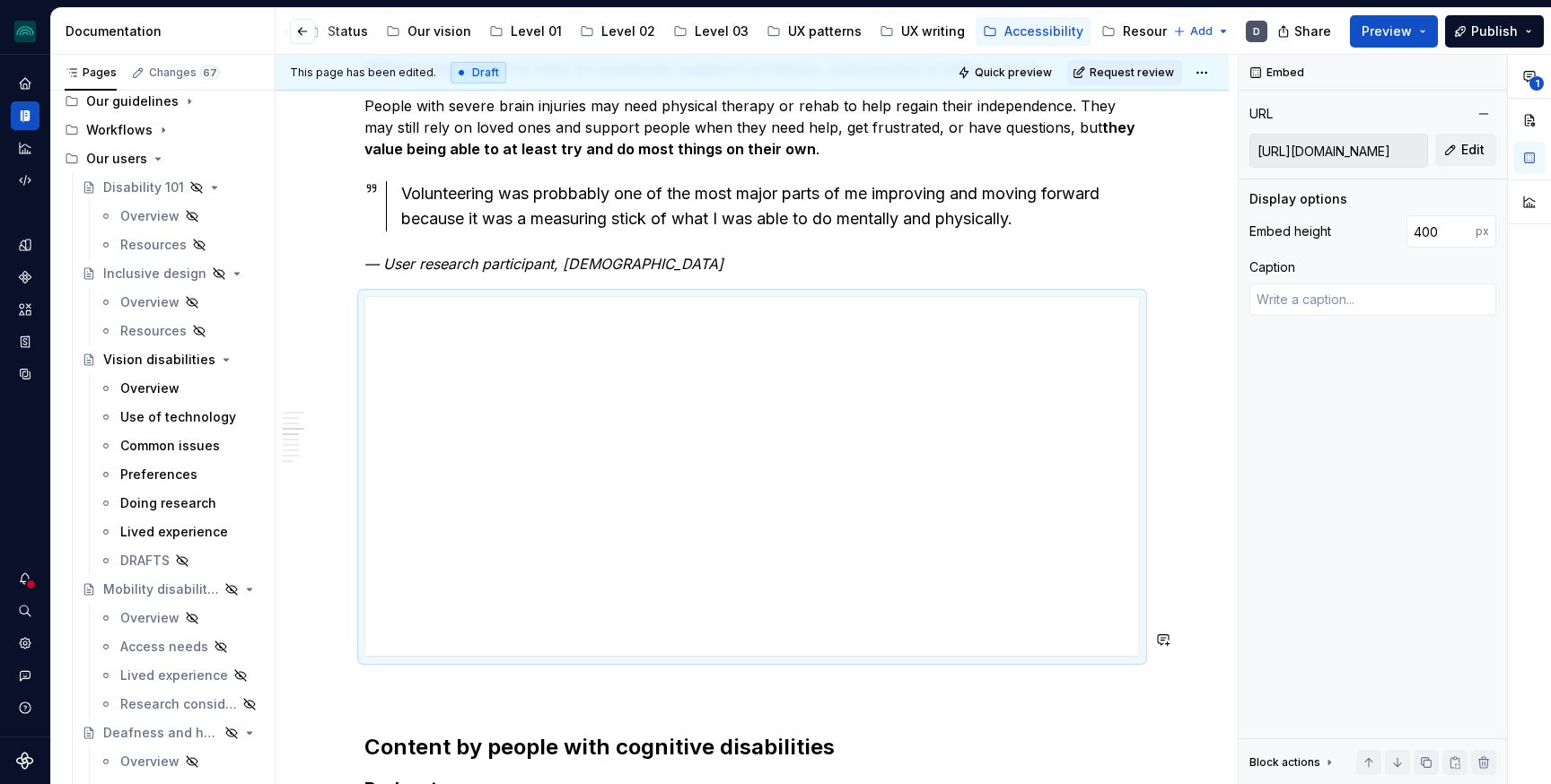
click at [420, 656] on div "**********" at bounding box center [751, 542] width 776 height 2473
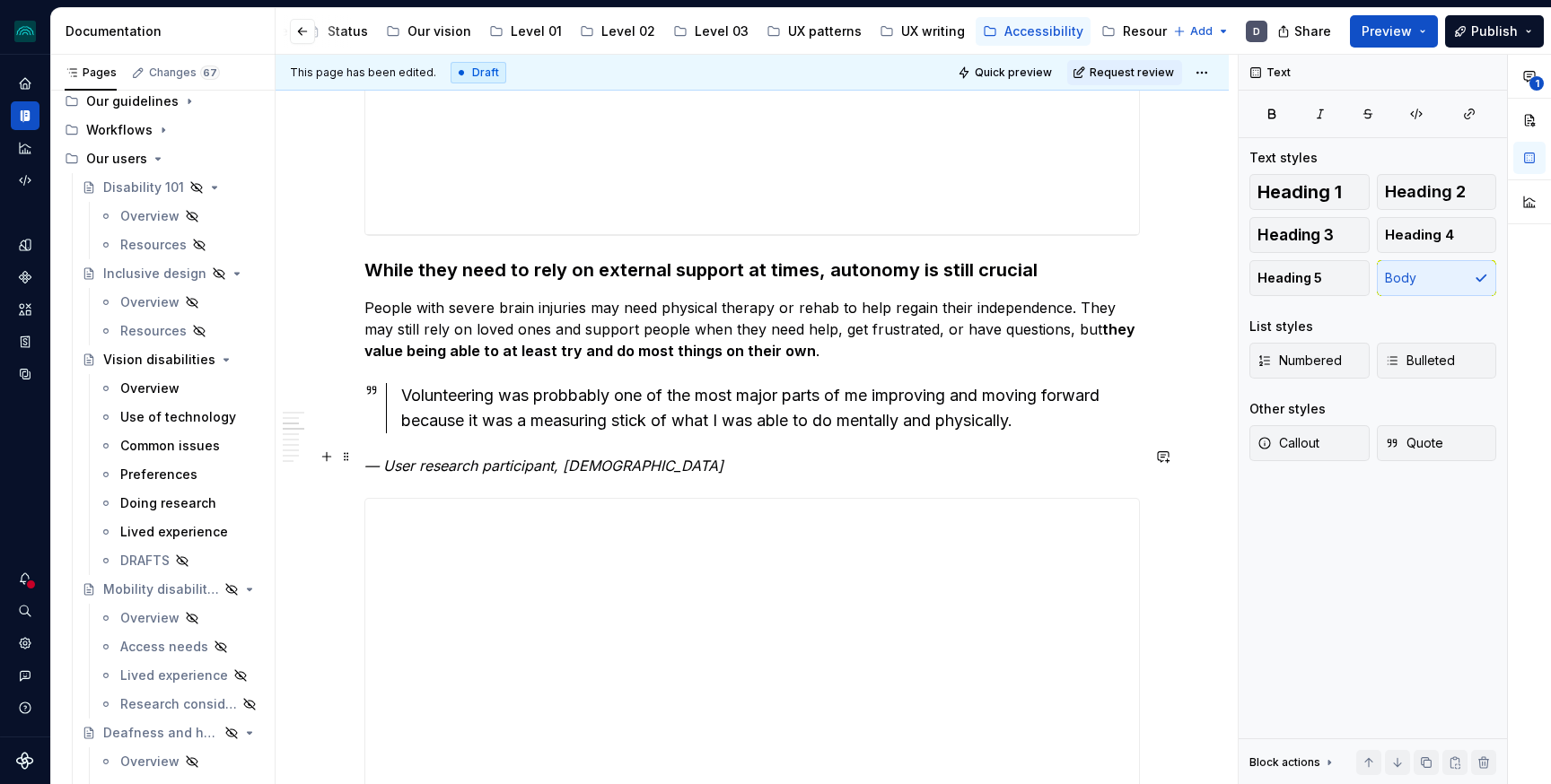
scroll to position [1184, 0]
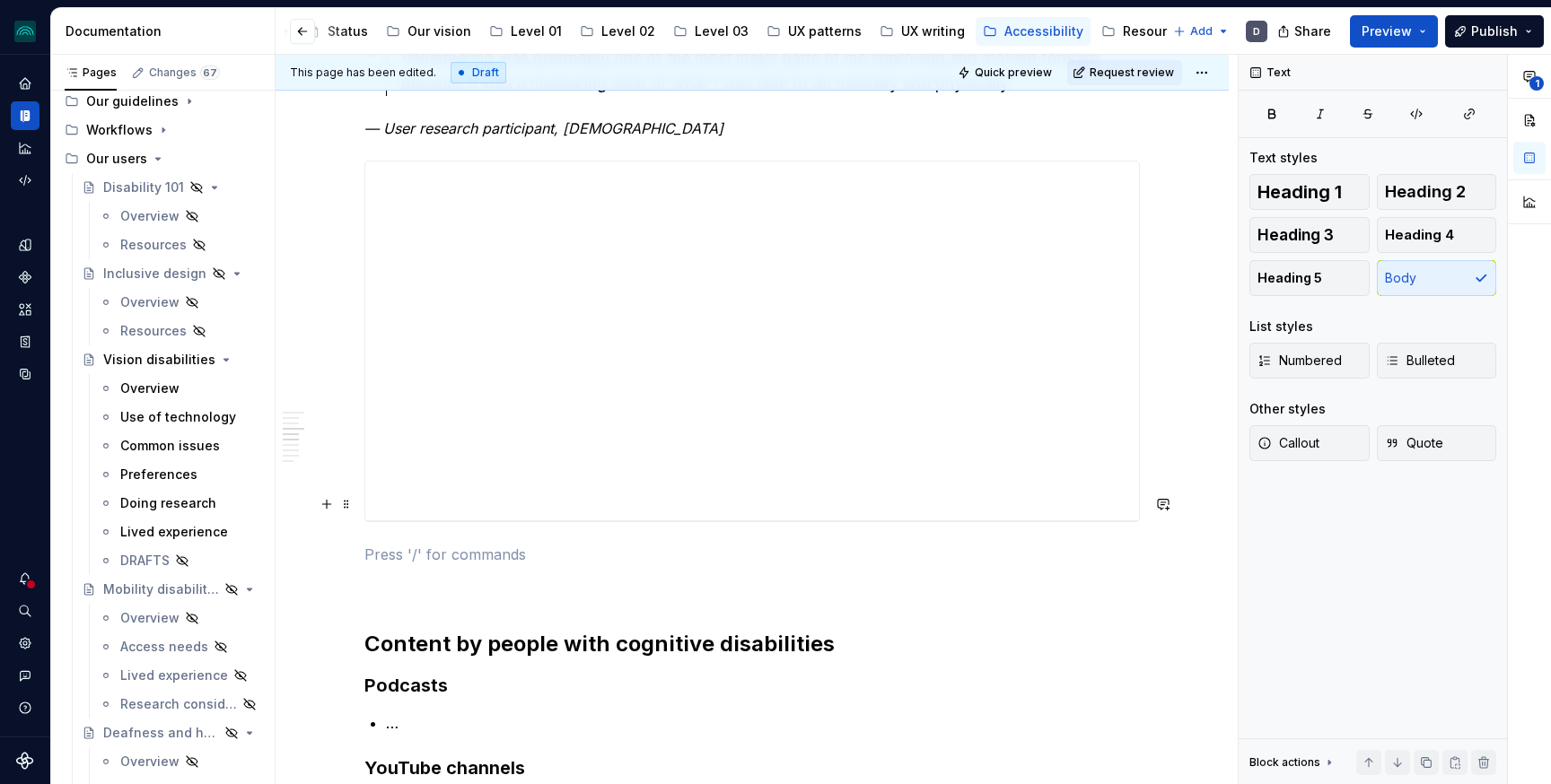
click at [406, 544] on p at bounding box center [751, 555] width 776 height 21
click at [1298, 226] on span "Heading 3" at bounding box center [1295, 235] width 76 height 18
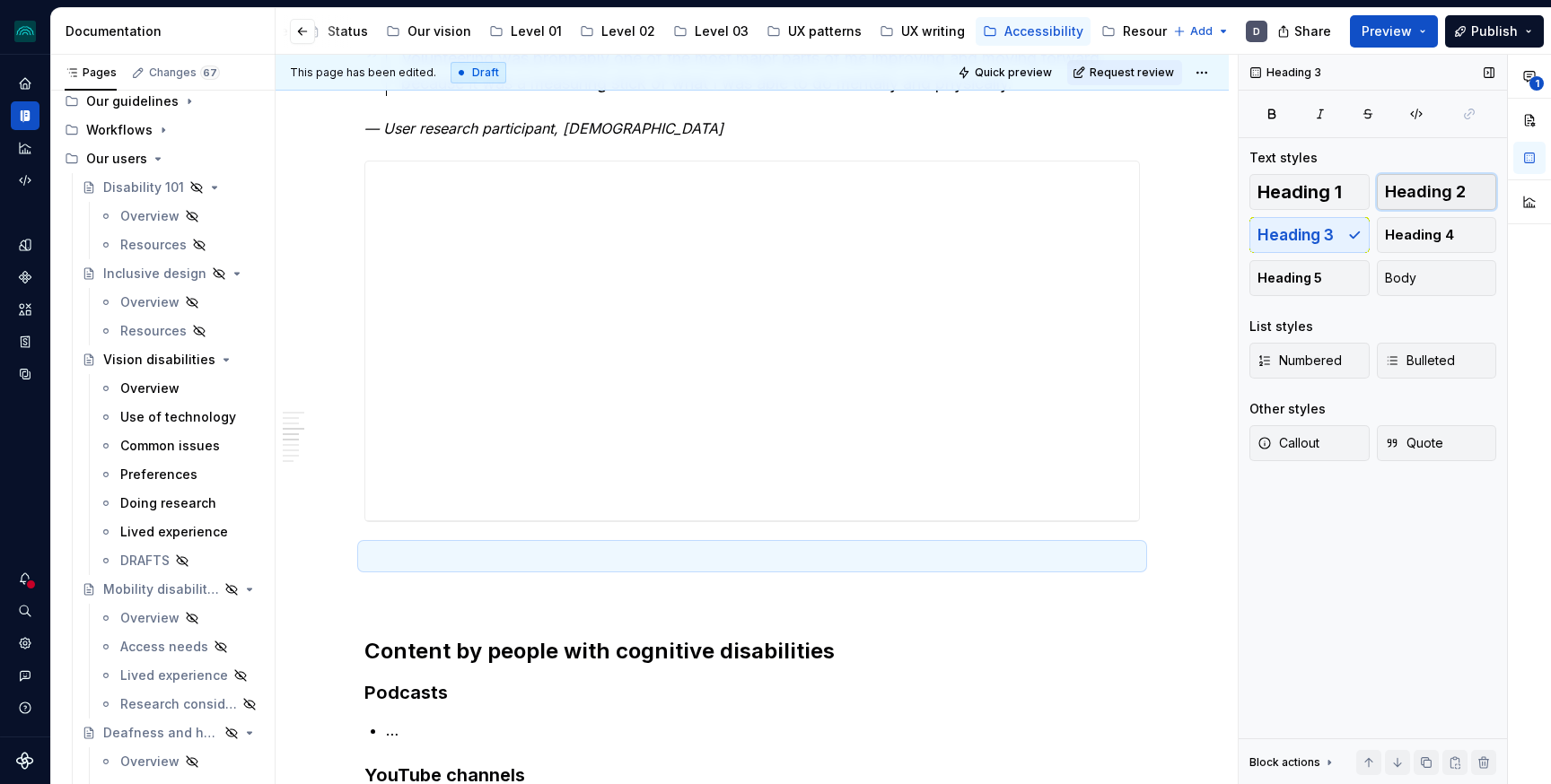
click at [1423, 191] on span "Heading 2" at bounding box center [1424, 192] width 80 height 18
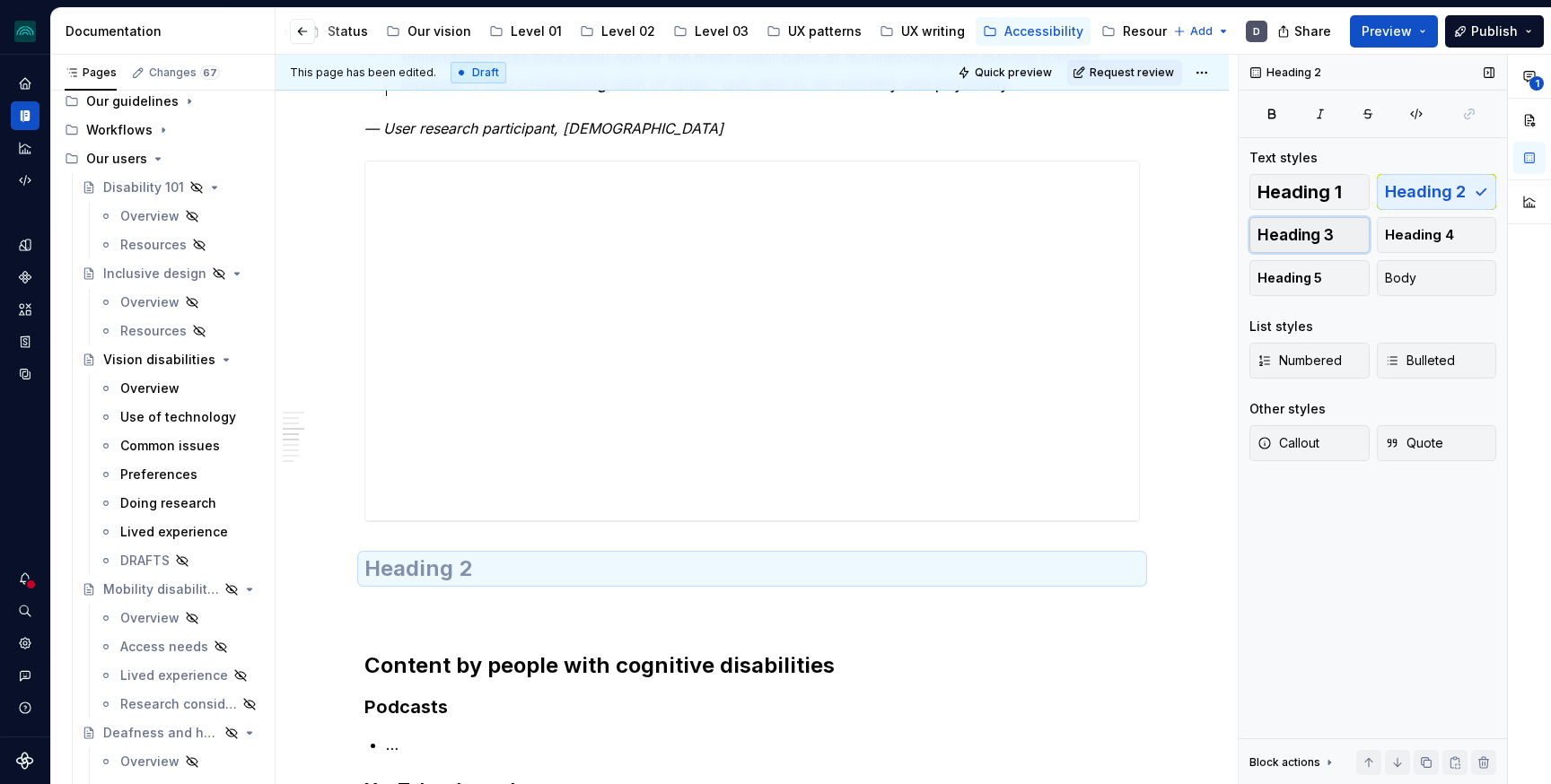
click at [1319, 226] on span "Heading 3" at bounding box center [1295, 235] width 76 height 18
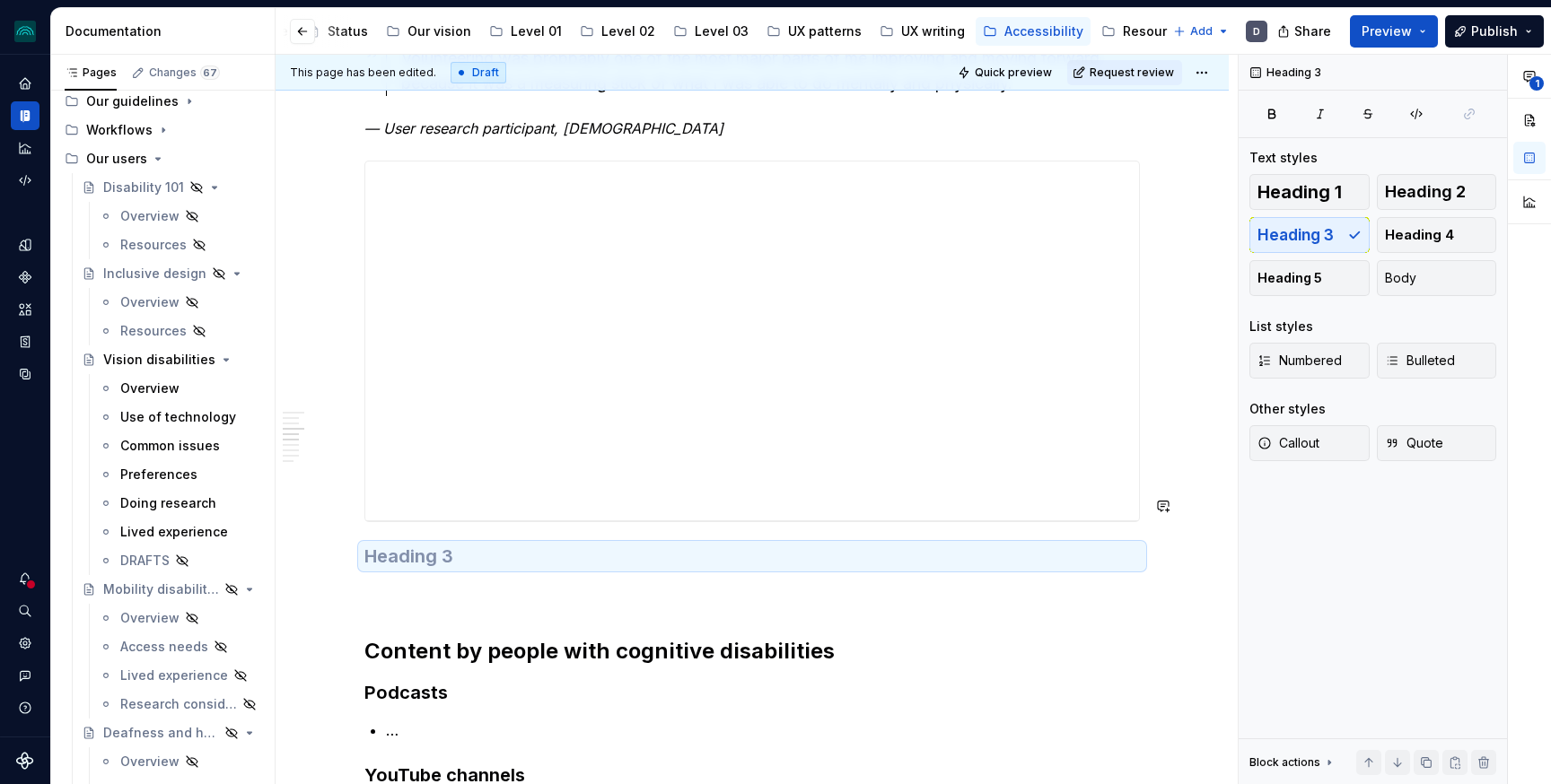
click at [396, 544] on h3 at bounding box center [751, 557] width 776 height 25
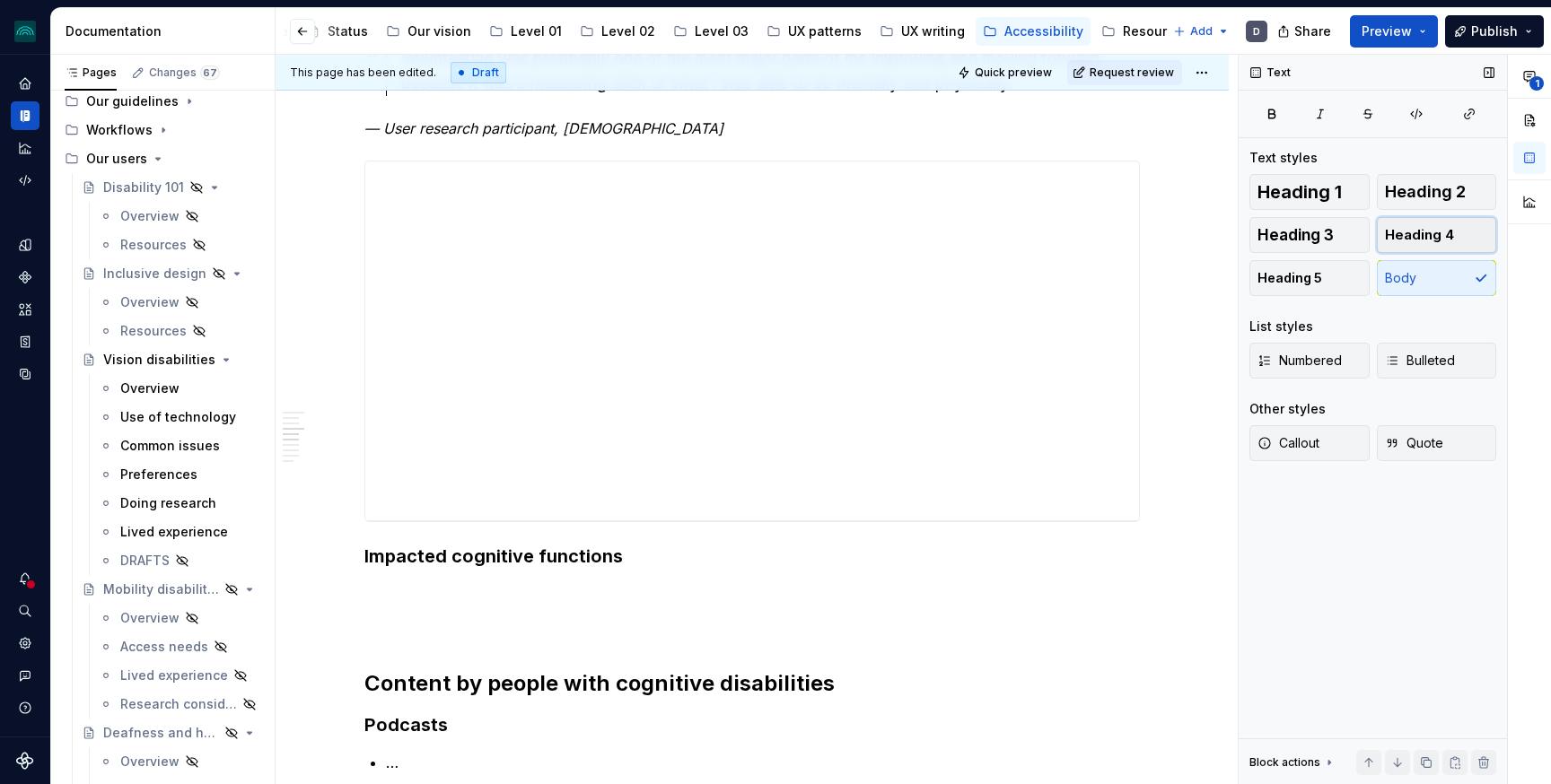
click at [1430, 249] on button "Heading 4" at bounding box center [1437, 234] width 120 height 36
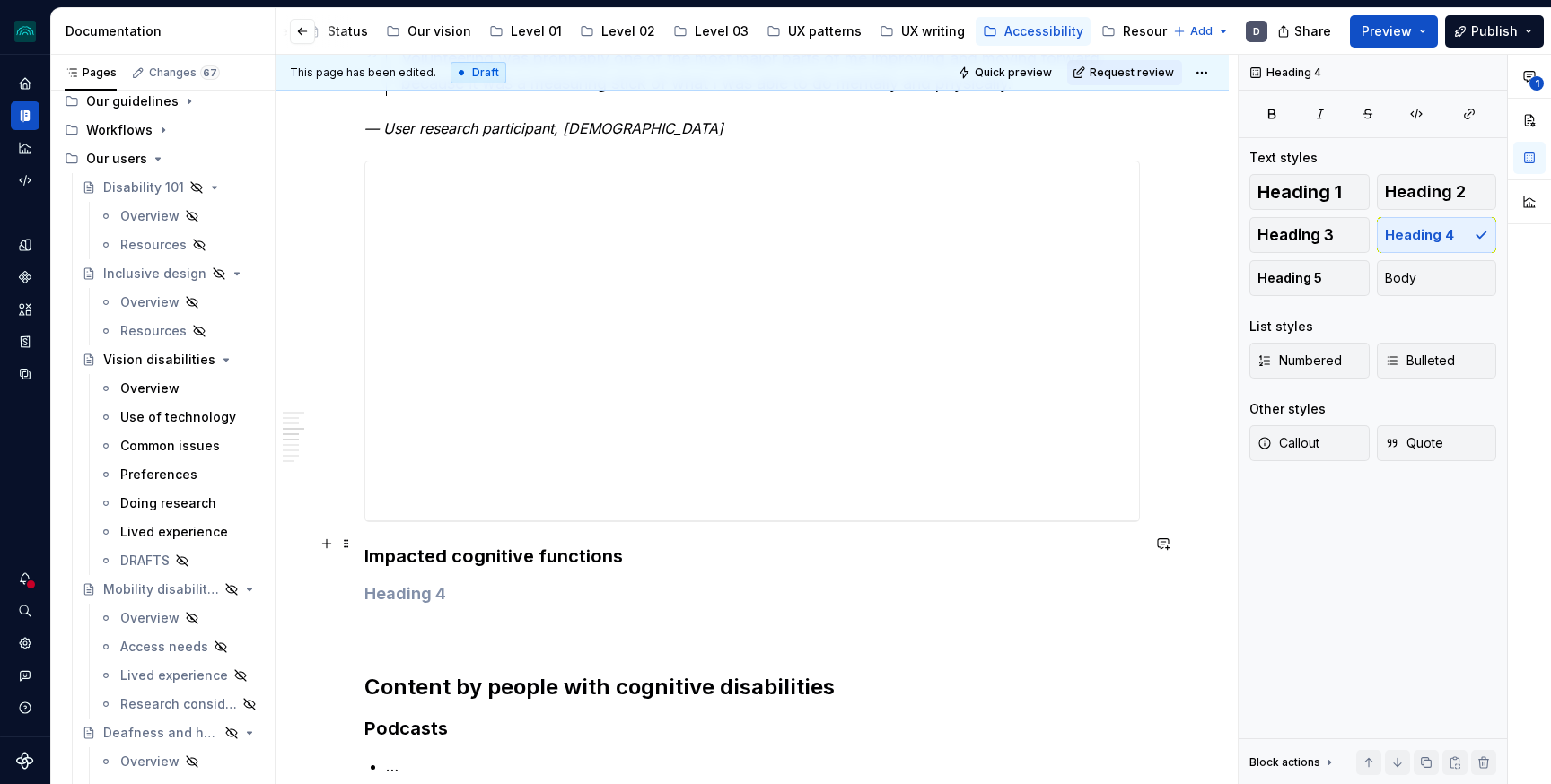
click at [437, 584] on h4 at bounding box center [751, 594] width 776 height 21
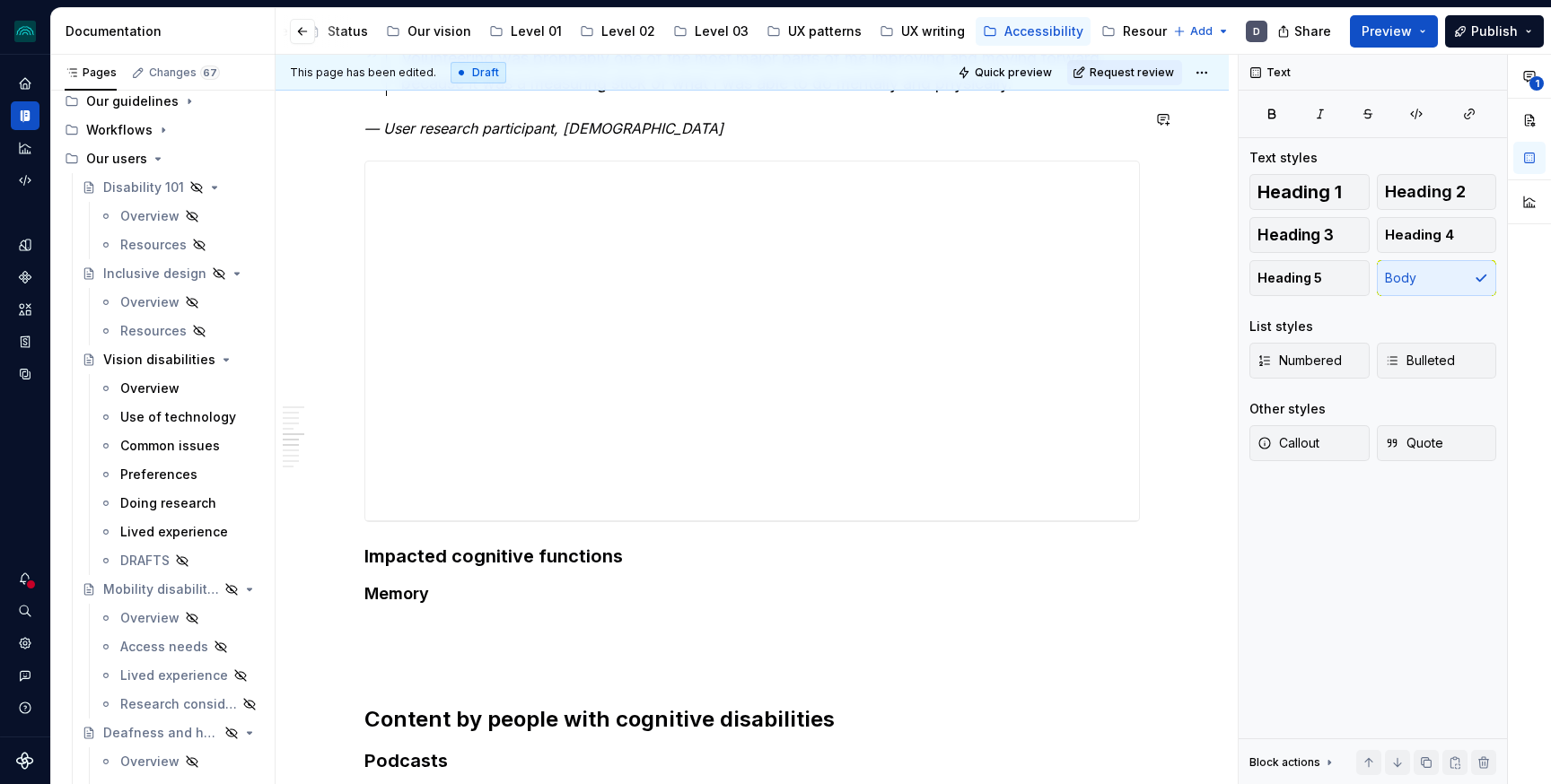
type textarea "*"
